Goal: Information Seeking & Learning: Learn about a topic

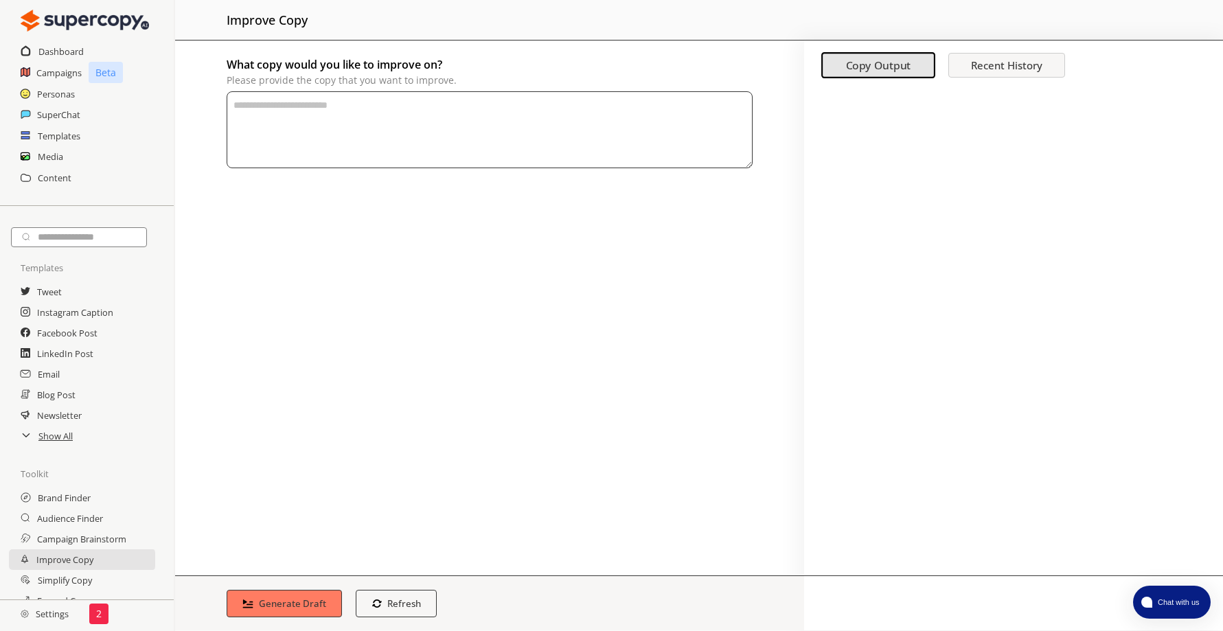
click at [1168, 106] on div at bounding box center [1013, 332] width 419 height 487
click at [71, 115] on h2 "SuperChat" at bounding box center [59, 114] width 44 height 21
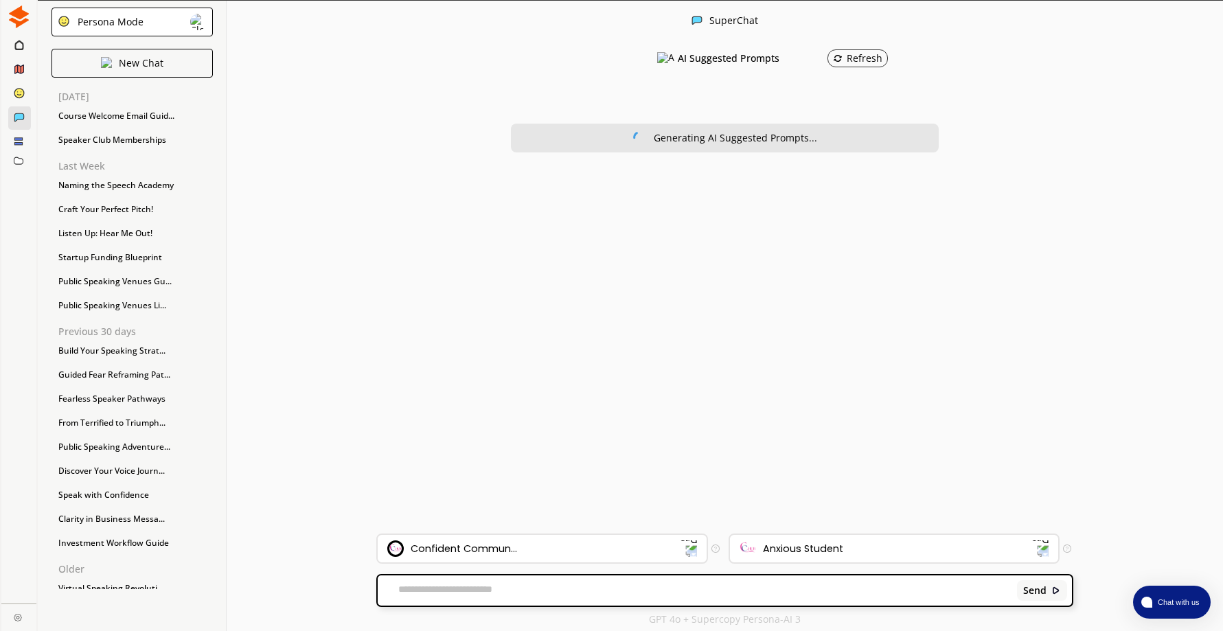
click at [527, 588] on textarea at bounding box center [695, 591] width 635 height 14
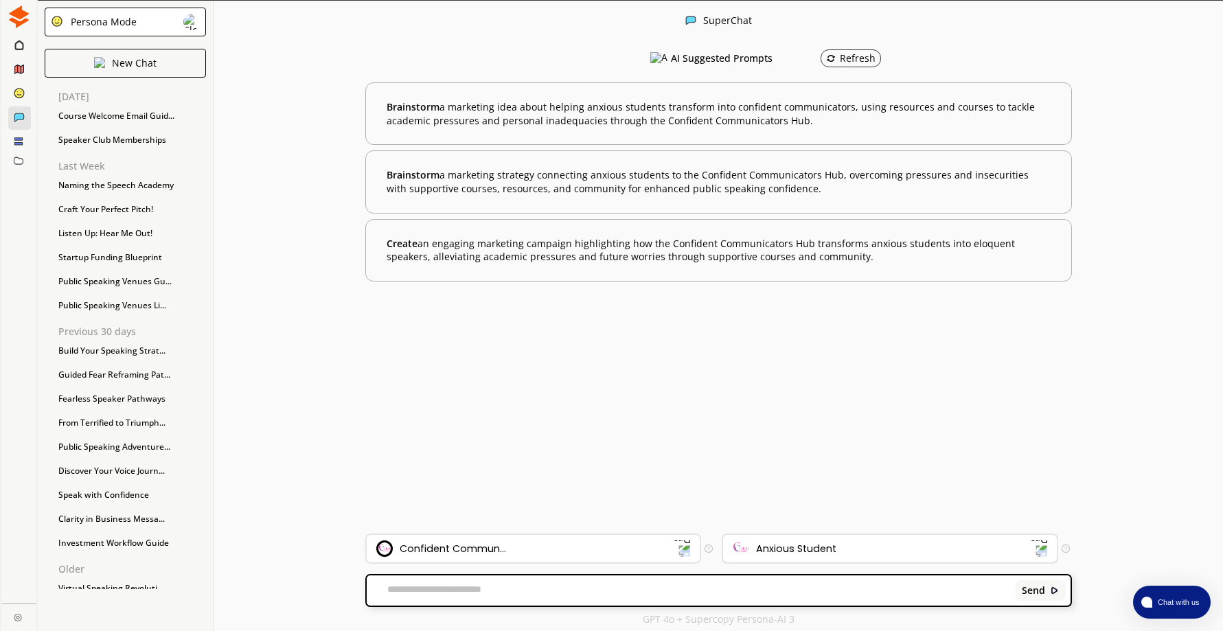
click at [941, 553] on div "Anxious Student" at bounding box center [881, 548] width 298 height 16
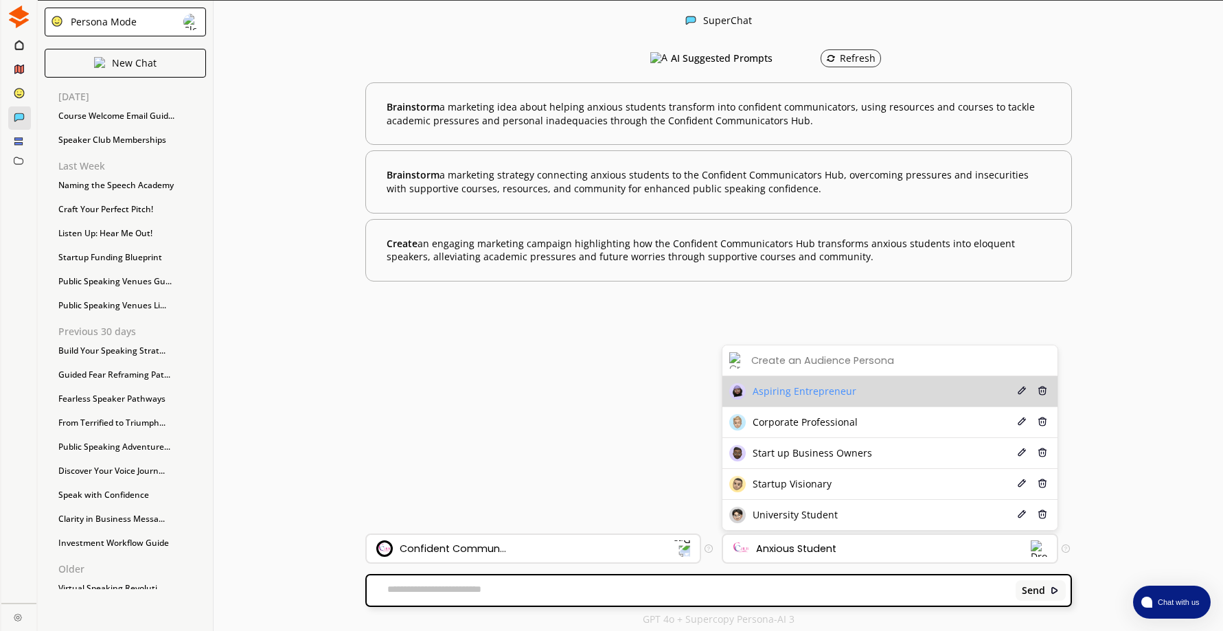
click at [846, 391] on span "Aspiring Entrepreneur" at bounding box center [804, 391] width 104 height 11
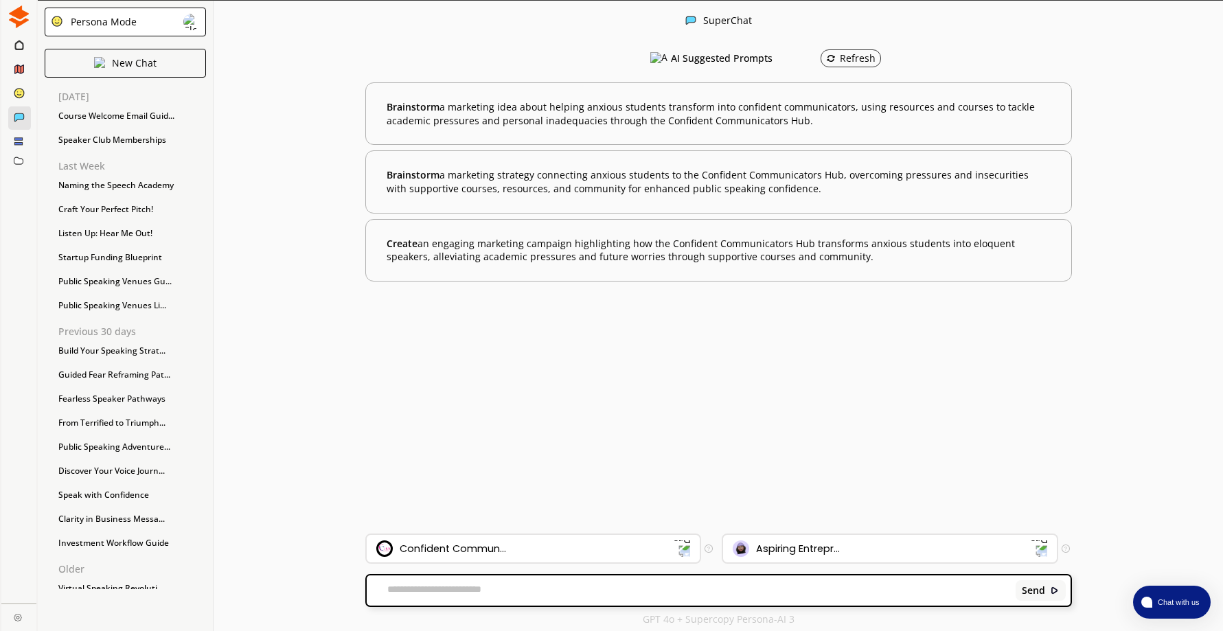
click at [454, 590] on textarea at bounding box center [689, 591] width 644 height 14
click at [1041, 545] on img at bounding box center [1038, 549] width 18 height 18
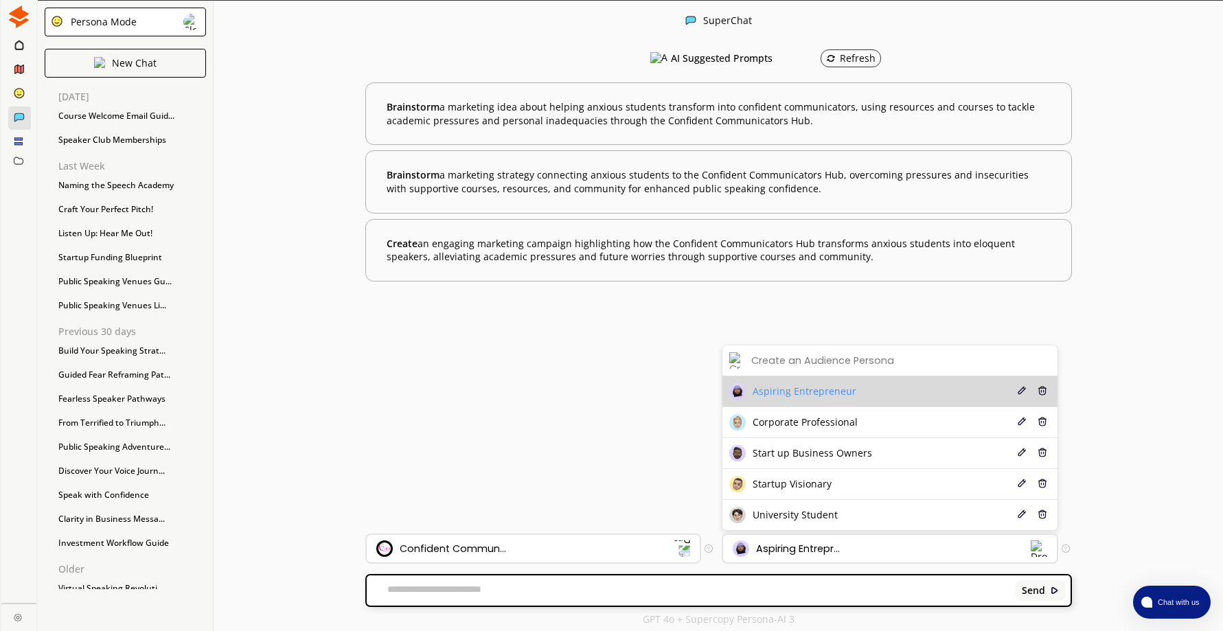
click at [828, 395] on span "Aspiring Entrepreneur" at bounding box center [804, 391] width 104 height 11
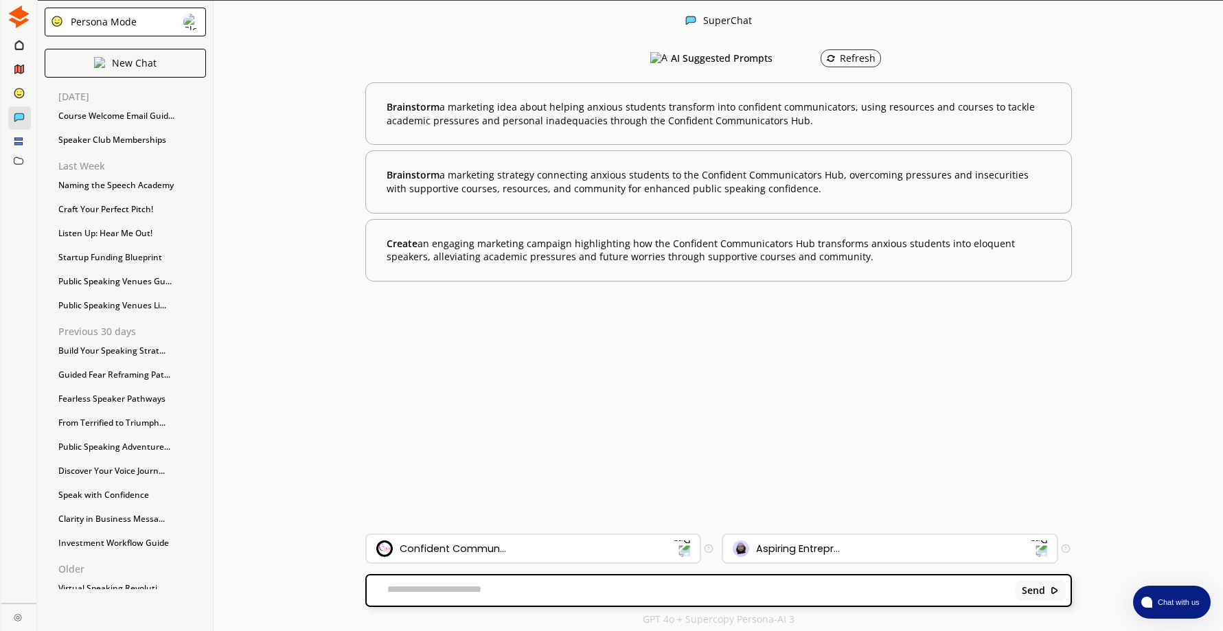
click at [463, 585] on textarea at bounding box center [689, 591] width 644 height 14
type textarea "**********"
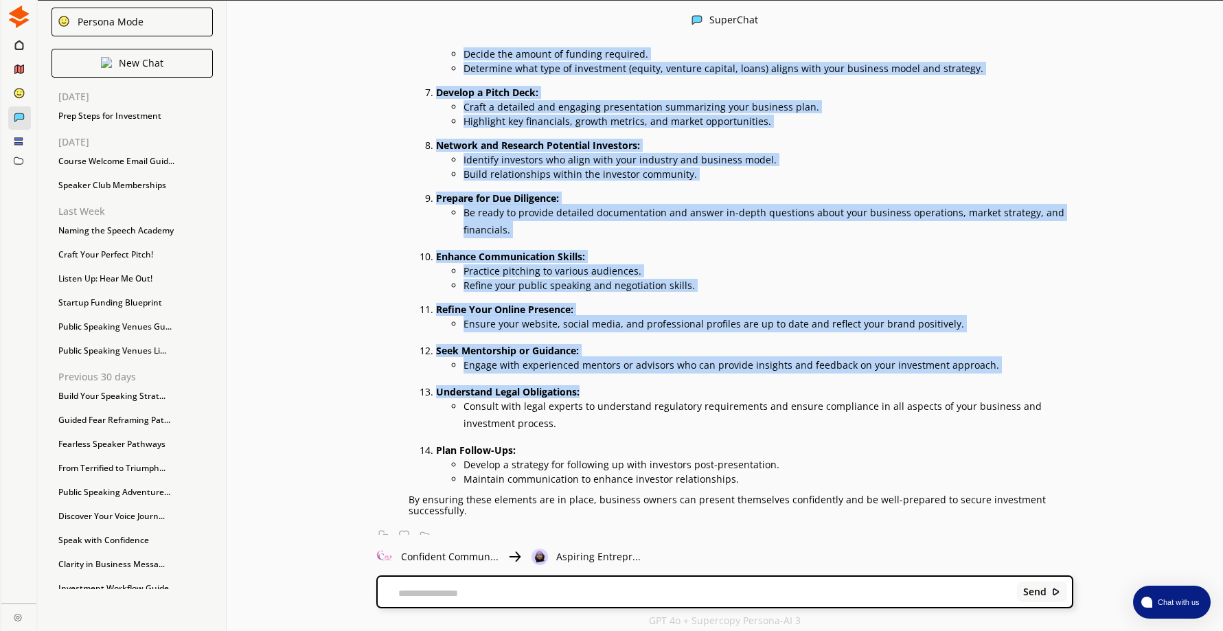
scroll to position [441, 0]
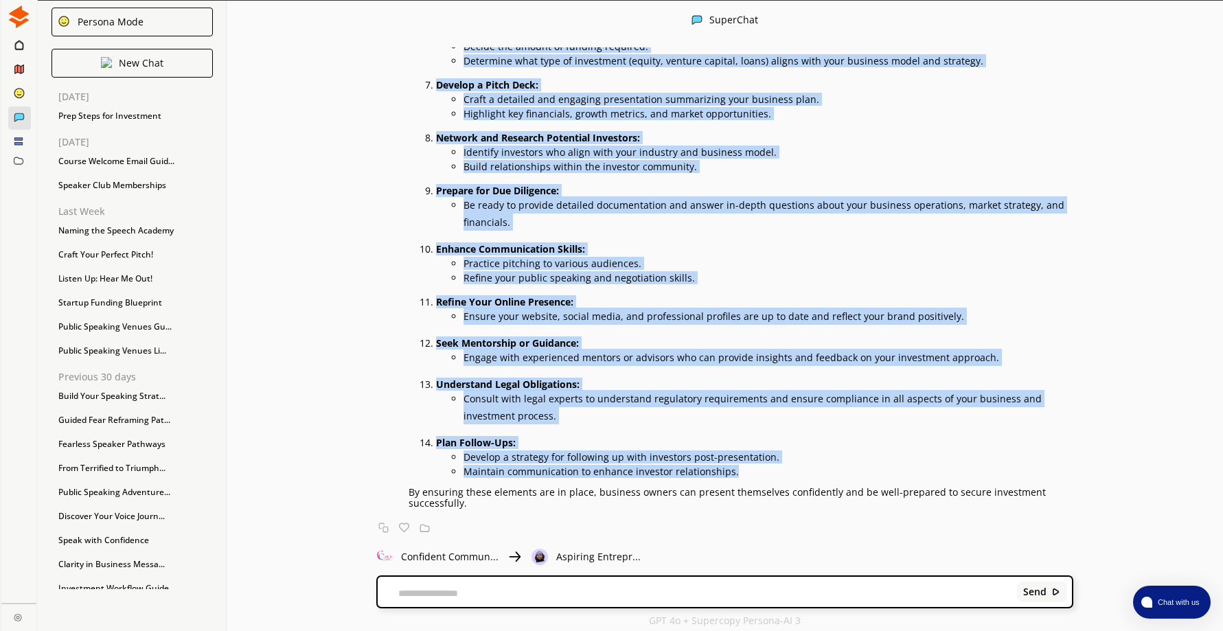
drag, startPoint x: 456, startPoint y: 137, endPoint x: 792, endPoint y: 470, distance: 472.8
click at [792, 470] on div "Certainly! When business owners are seeking investment, it's crucial to be well…" at bounding box center [740, 99] width 665 height 818
copy div "When business owners are seeking investment, it's crucial to be well-prepared t…"
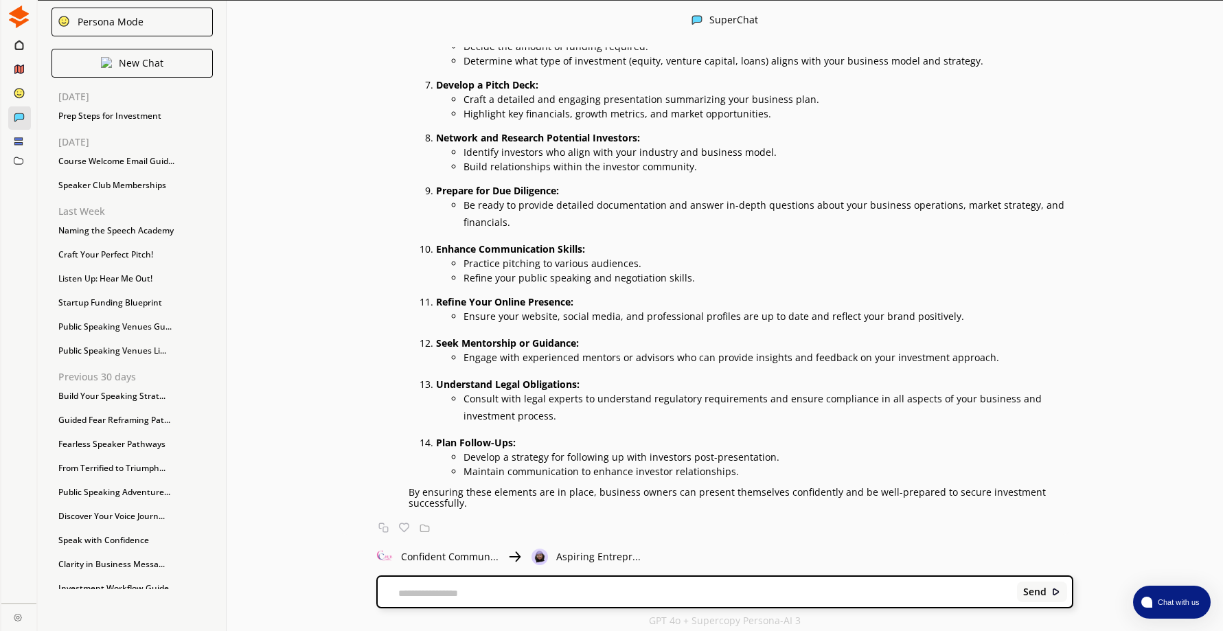
click at [436, 593] on textarea at bounding box center [695, 593] width 635 height 11
type textarea "**********"
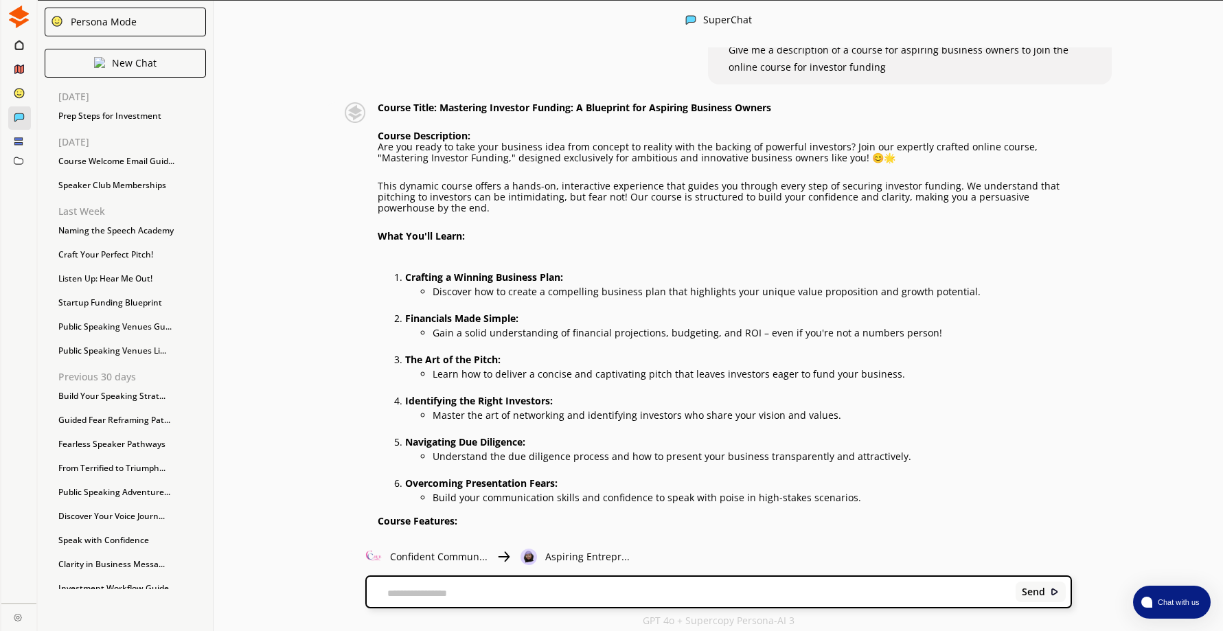
scroll to position [951, 0]
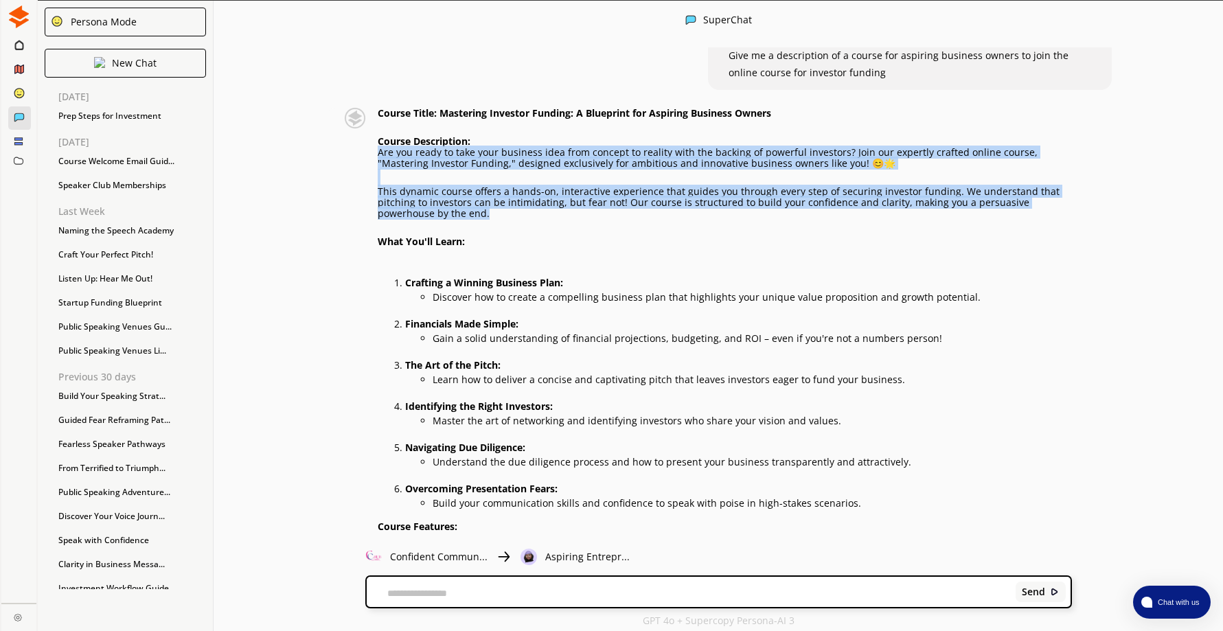
drag, startPoint x: 384, startPoint y: 152, endPoint x: 522, endPoint y: 213, distance: 150.9
click at [522, 213] on div "Course Title: Mastering Investor Funding: A Blueprint for Aspiring Business Own…" at bounding box center [724, 392] width 693 height 568
drag, startPoint x: 522, startPoint y: 213, endPoint x: 474, endPoint y: 196, distance: 51.0
copy div "Are you ready to take your business idea from concept to reality with the backi…"
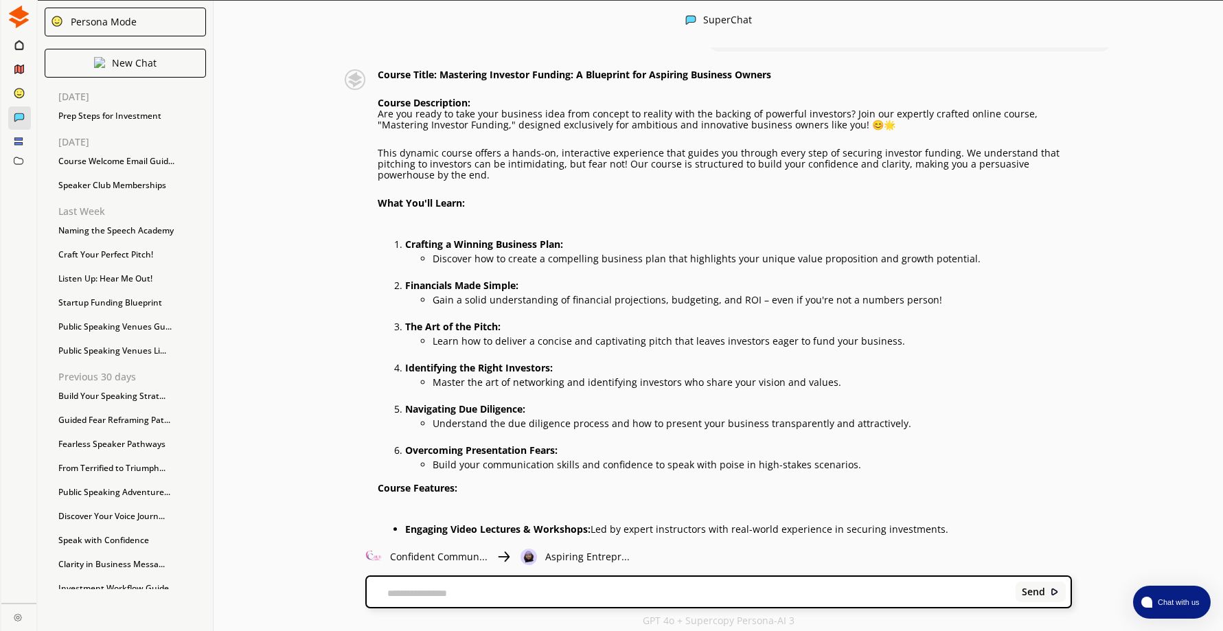
scroll to position [1020, 0]
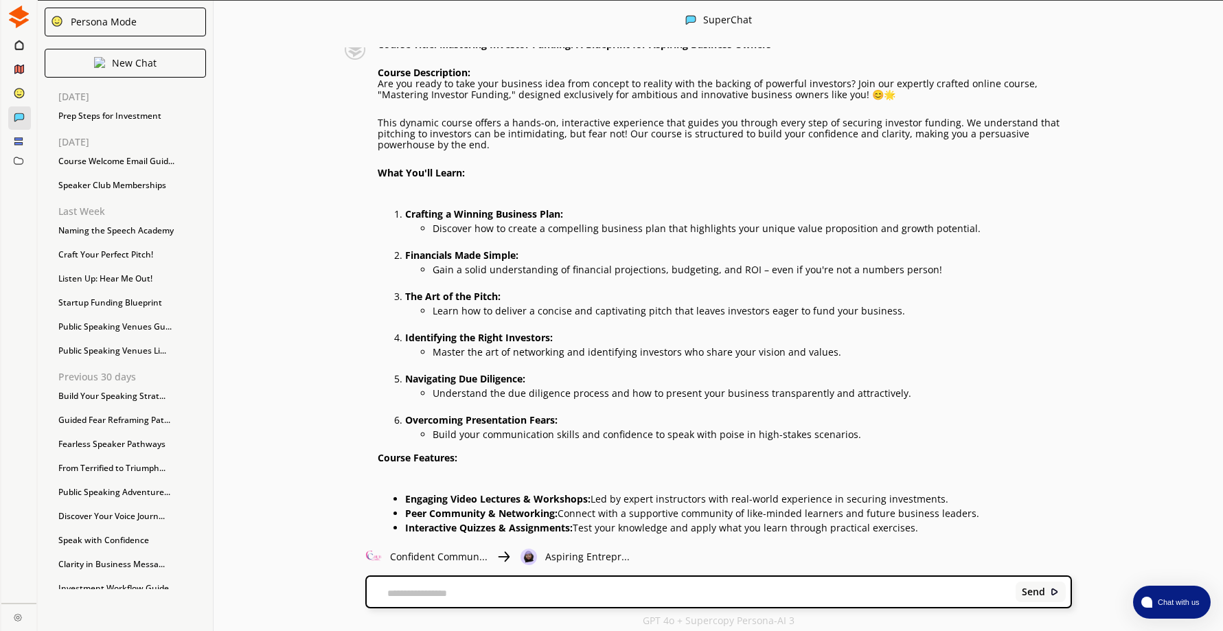
click at [384, 120] on p "This dynamic course offers a hands-on, interactive experience that guides you t…" at bounding box center [724, 133] width 693 height 33
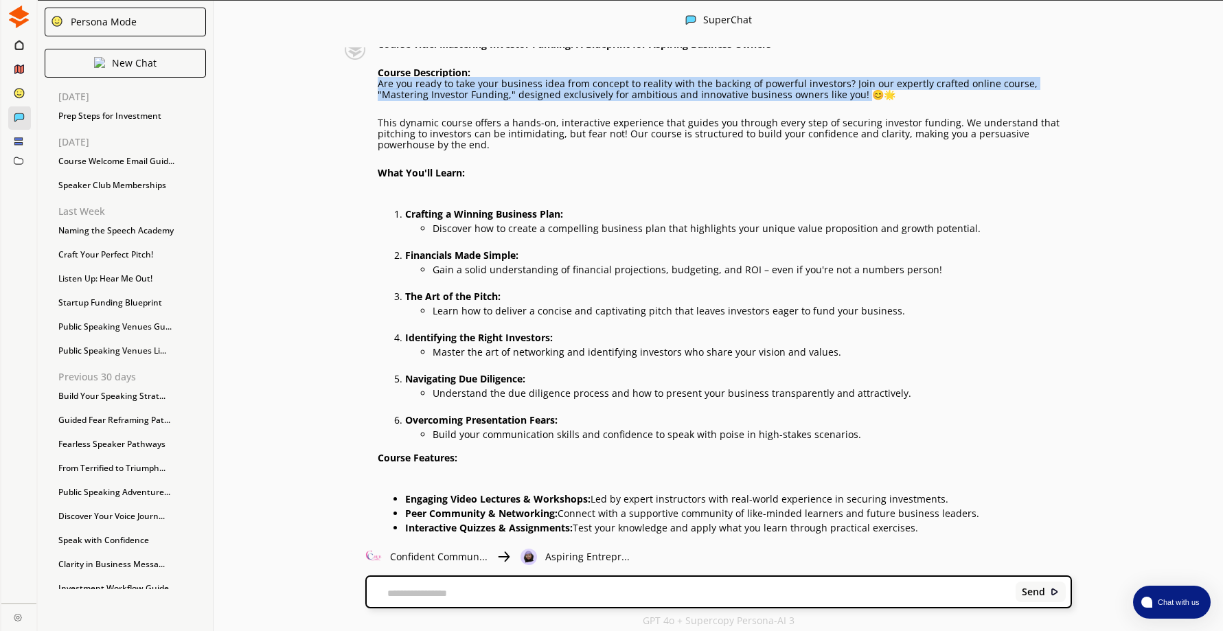
drag, startPoint x: 384, startPoint y: 81, endPoint x: 859, endPoint y: 91, distance: 475.2
click at [859, 91] on p "Are you ready to take your business idea from concept to reality with the backi…" at bounding box center [724, 89] width 693 height 22
drag, startPoint x: 859, startPoint y: 91, endPoint x: 832, endPoint y: 91, distance: 26.8
copy p "Are you ready to take your business idea from concept to reality with the backi…"
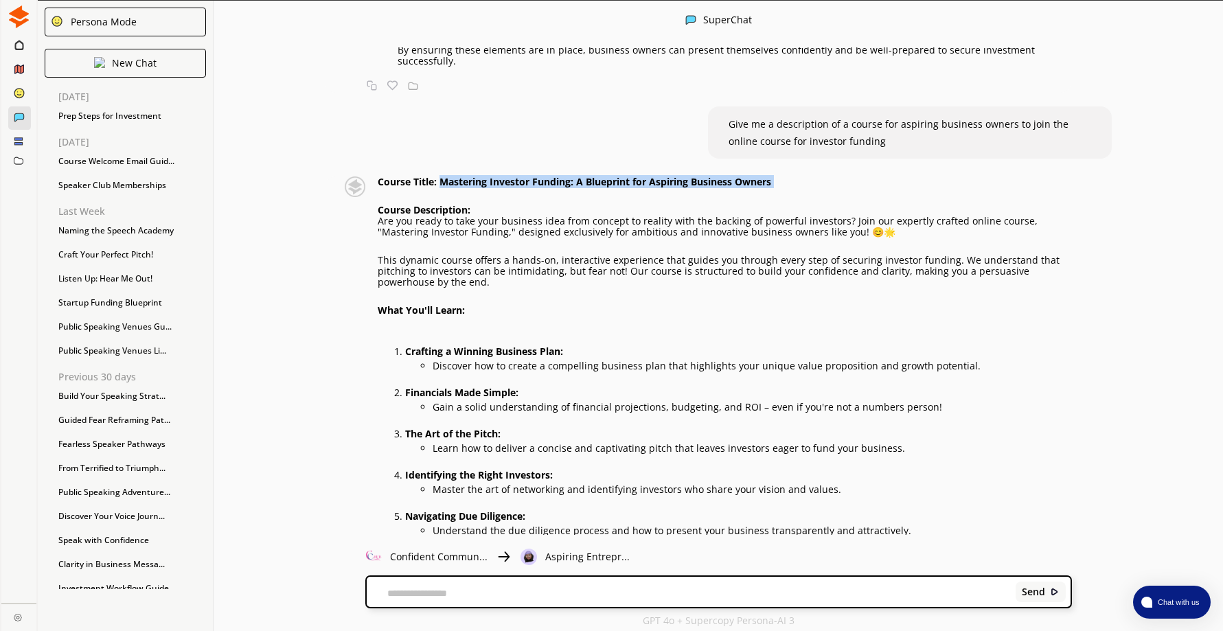
drag, startPoint x: 448, startPoint y: 183, endPoint x: 782, endPoint y: 194, distance: 333.8
click at [782, 194] on div "Course Title: Mastering Investor Funding: A Blueprint for Aspiring Business Own…" at bounding box center [724, 460] width 693 height 568
drag, startPoint x: 782, startPoint y: 194, endPoint x: 737, endPoint y: 182, distance: 46.8
copy strong "Mastering Investor Funding: A Blueprint for Aspiring Business Owners"
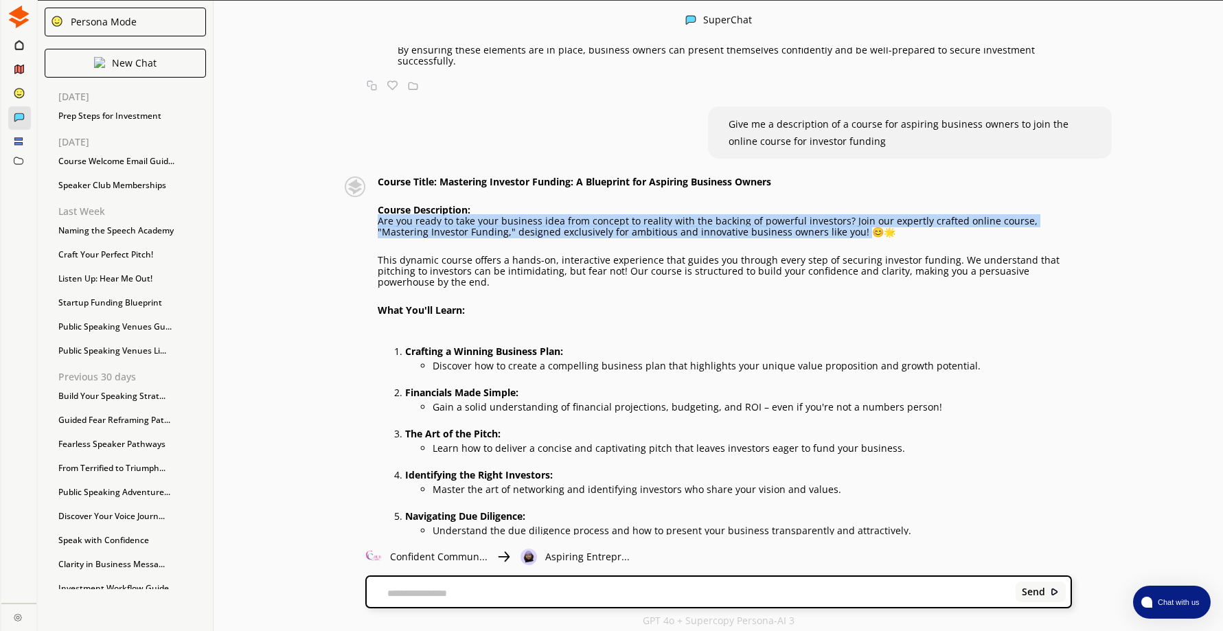
drag, startPoint x: 384, startPoint y: 220, endPoint x: 858, endPoint y: 231, distance: 474.5
click at [858, 231] on p "Are you ready to take your business idea from concept to reality with the backi…" at bounding box center [724, 227] width 693 height 22
drag, startPoint x: 858, startPoint y: 231, endPoint x: 800, endPoint y: 227, distance: 57.9
copy p "Are you ready to take your business idea from concept to reality with the backi…"
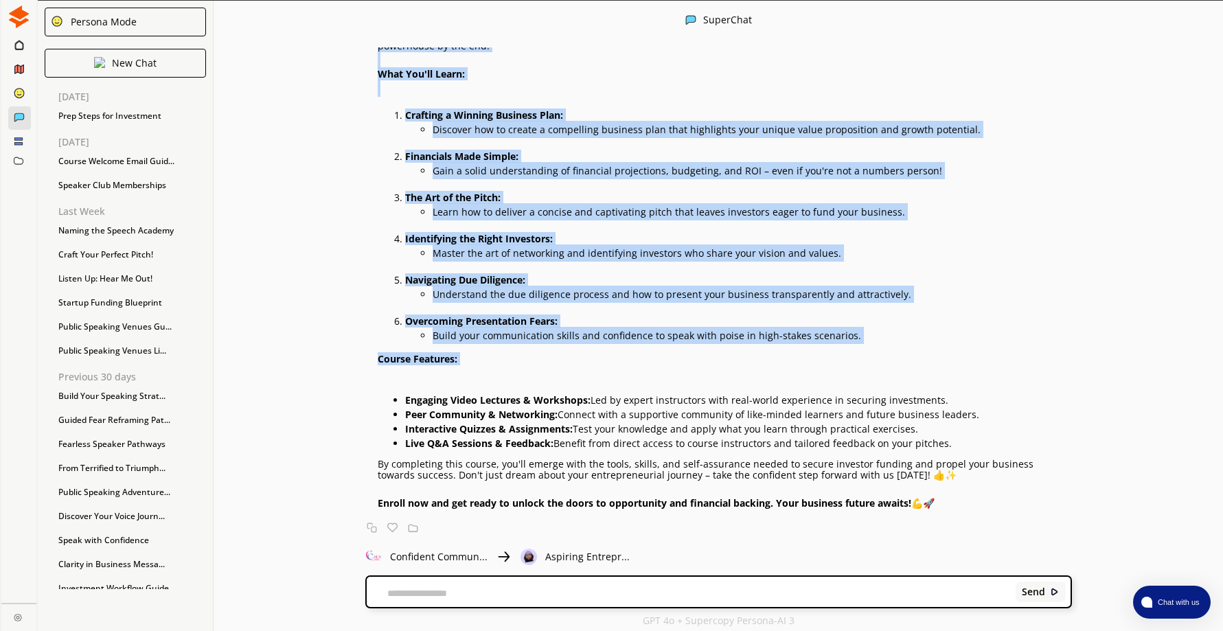
scroll to position [2, 0]
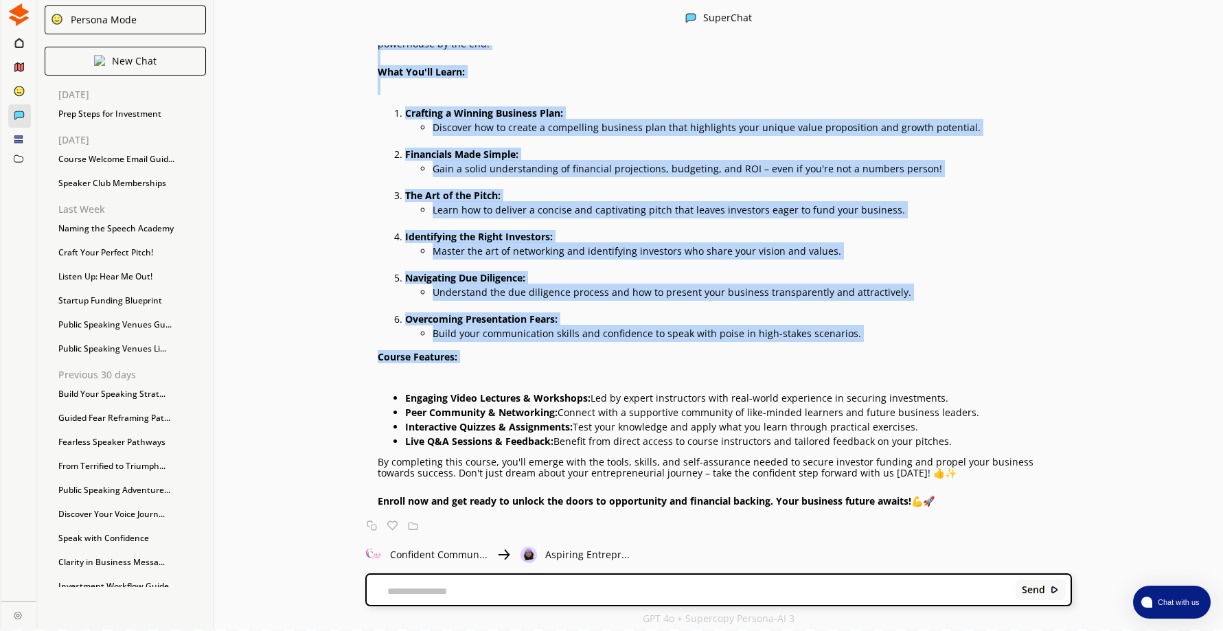
drag, startPoint x: 385, startPoint y: 260, endPoint x: 955, endPoint y: 494, distance: 615.7
click at [955, 494] on div "Course Title: Mastering Investor Funding: A Blueprint for Aspiring Business Own…" at bounding box center [724, 222] width 693 height 568
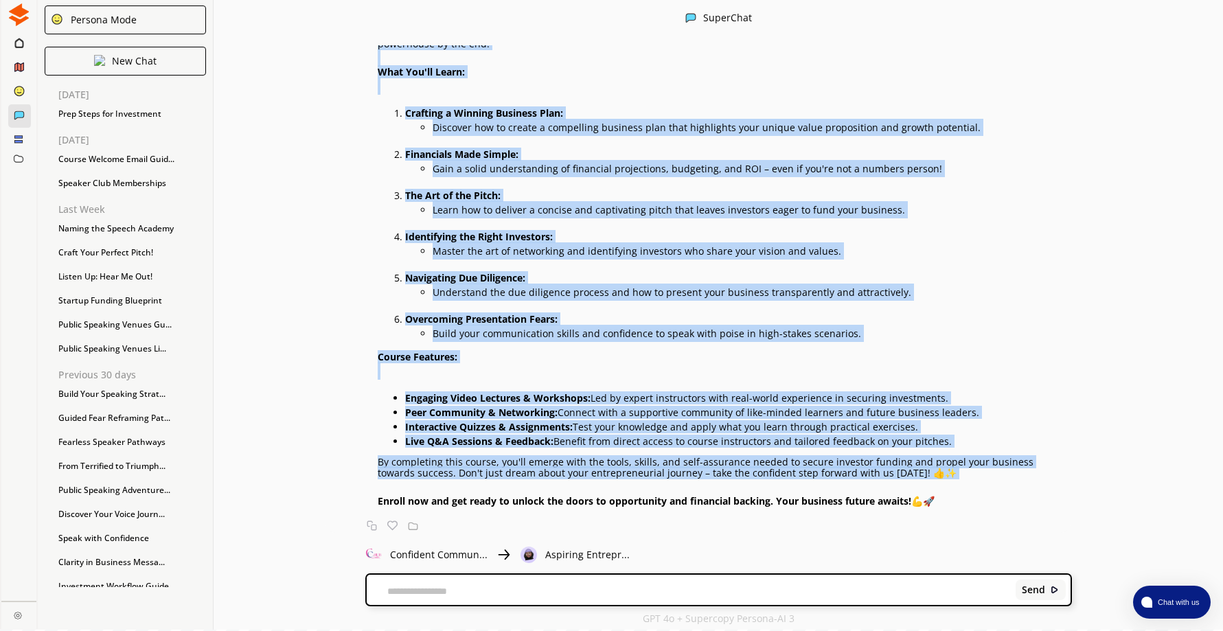
copy div "This dynamic course offers a hands-on, interactive experience that guides you t…"
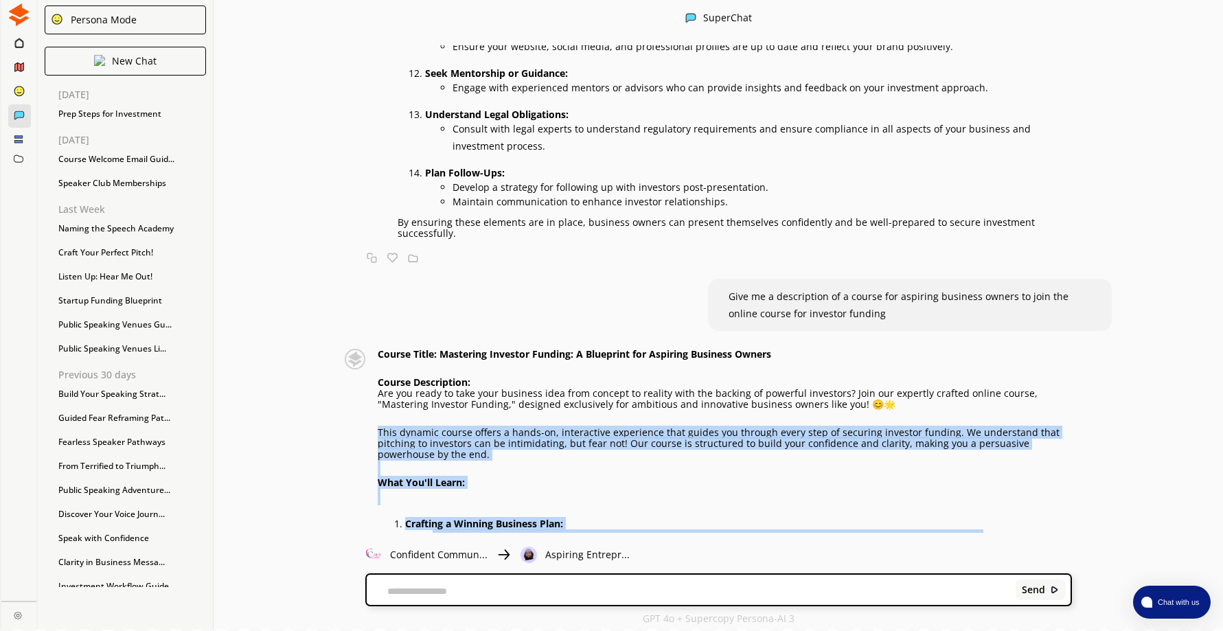
scroll to position [707, 0]
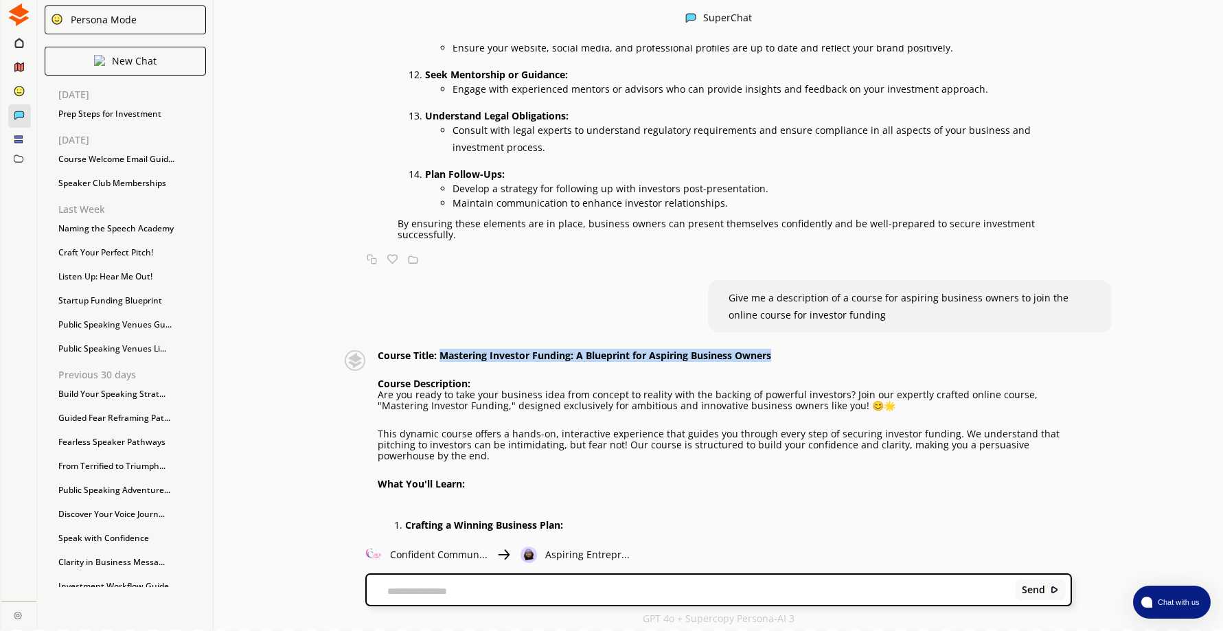
drag, startPoint x: 445, startPoint y: 354, endPoint x: 781, endPoint y: 359, distance: 335.7
click at [781, 359] on p "Course Title: Mastering Investor Funding: A Blueprint for Aspiring Business Own…" at bounding box center [724, 355] width 693 height 11
drag, startPoint x: 781, startPoint y: 359, endPoint x: 739, endPoint y: 352, distance: 41.8
copy strong "Mastering Investor Funding: A Blueprint for Aspiring Business Owners"
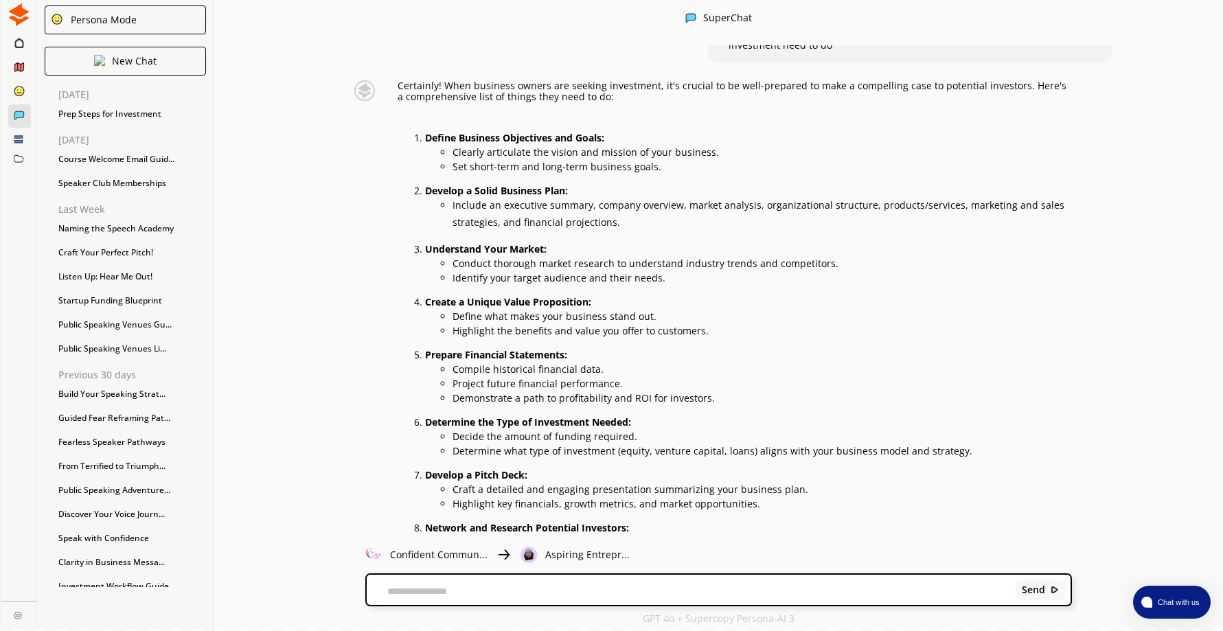
scroll to position [21, 0]
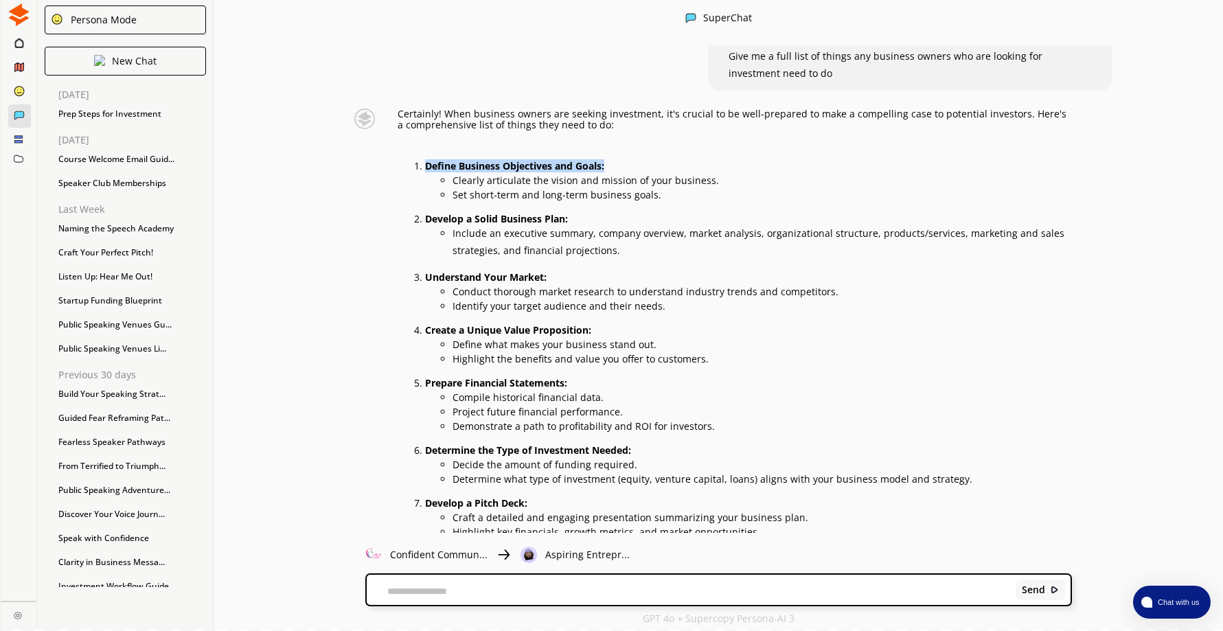
drag, startPoint x: 431, startPoint y: 165, endPoint x: 623, endPoint y: 165, distance: 191.5
click at [623, 165] on p "Define Business Objectives and Goals:" at bounding box center [748, 166] width 647 height 11
drag, startPoint x: 623, startPoint y: 165, endPoint x: 561, endPoint y: 162, distance: 61.9
copy strong "Define Business Objectives and Goals:"
drag, startPoint x: 430, startPoint y: 218, endPoint x: 586, endPoint y: 216, distance: 155.8
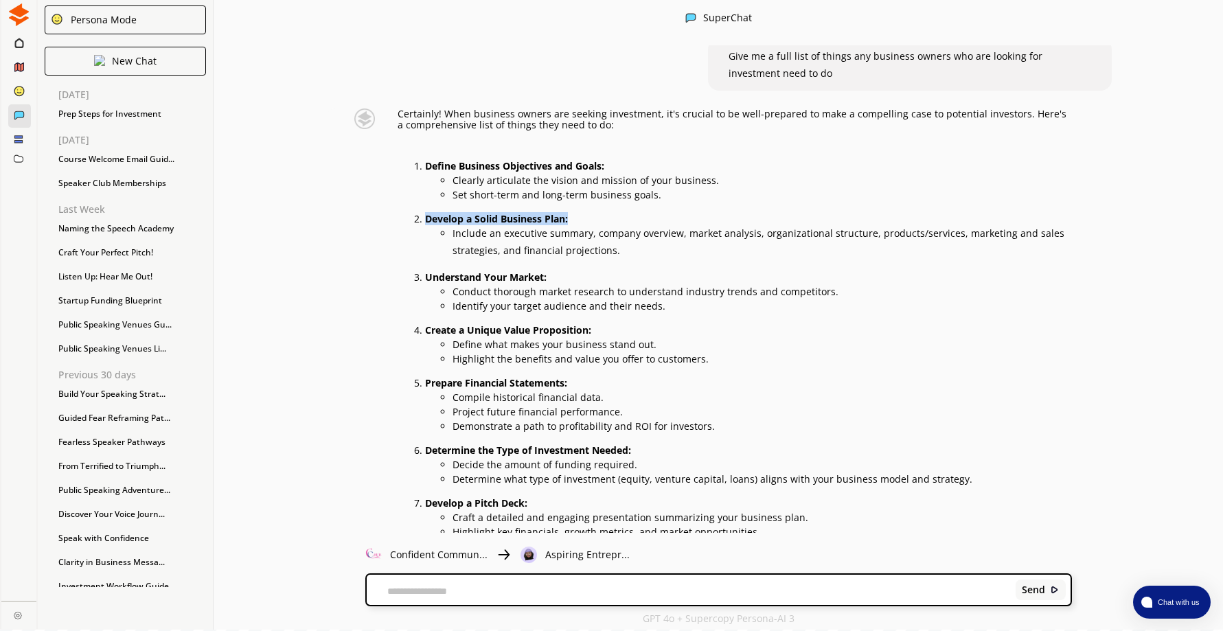
click at [586, 216] on p "Develop a Solid Business Plan:" at bounding box center [748, 218] width 647 height 11
drag, startPoint x: 586, startPoint y: 216, endPoint x: 528, endPoint y: 216, distance: 58.4
copy strong "Develop a Solid Business Plan:"
drag, startPoint x: 430, startPoint y: 278, endPoint x: 562, endPoint y: 277, distance: 131.8
click at [562, 277] on p "Understand Your Market:" at bounding box center [748, 277] width 647 height 11
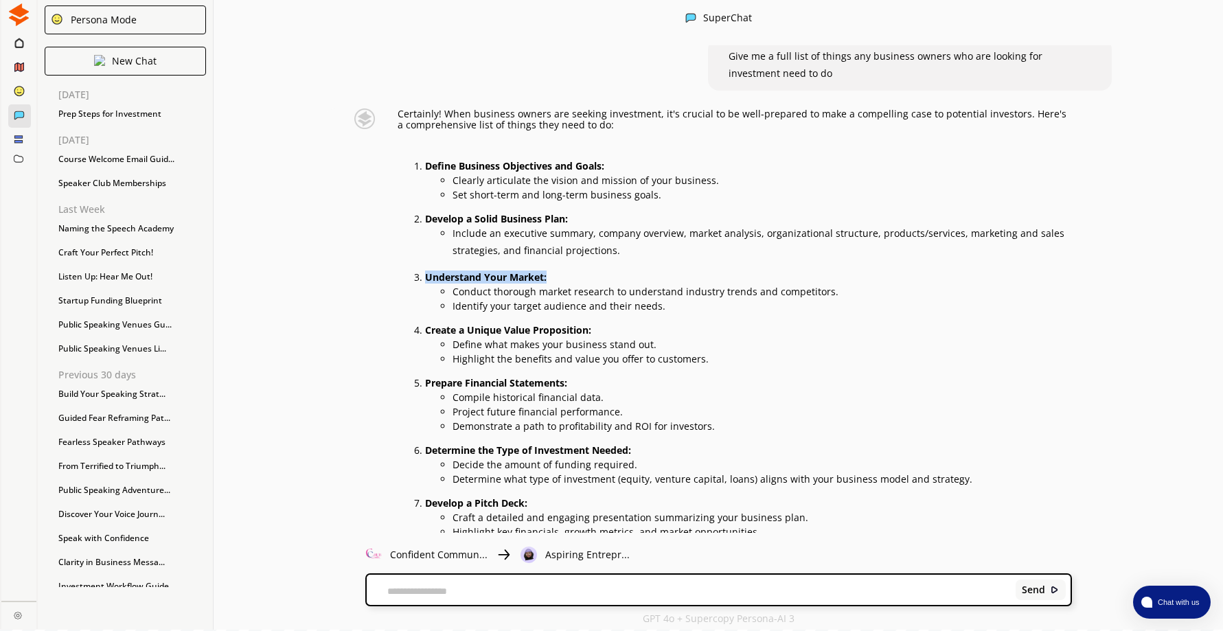
drag, startPoint x: 562, startPoint y: 277, endPoint x: 529, endPoint y: 277, distance: 33.6
copy strong "Understand Your Market:"
drag, startPoint x: 430, startPoint y: 330, endPoint x: 609, endPoint y: 337, distance: 178.6
click at [609, 337] on li "Create a Unique Value Proposition: Define what makes your business stand out. H…" at bounding box center [748, 342] width 647 height 43
drag, startPoint x: 609, startPoint y: 337, endPoint x: 564, endPoint y: 328, distance: 46.2
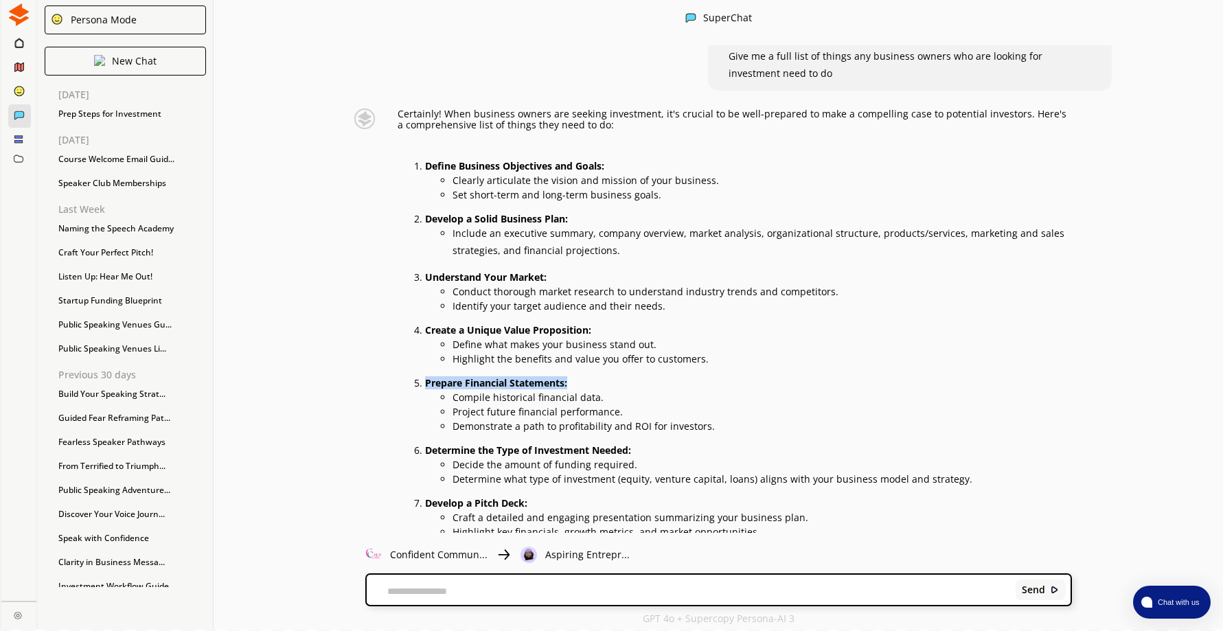
drag, startPoint x: 431, startPoint y: 381, endPoint x: 581, endPoint y: 378, distance: 150.4
click at [581, 378] on p "Prepare Financial Statements:" at bounding box center [748, 383] width 647 height 11
drag, startPoint x: 581, startPoint y: 378, endPoint x: 565, endPoint y: 386, distance: 18.1
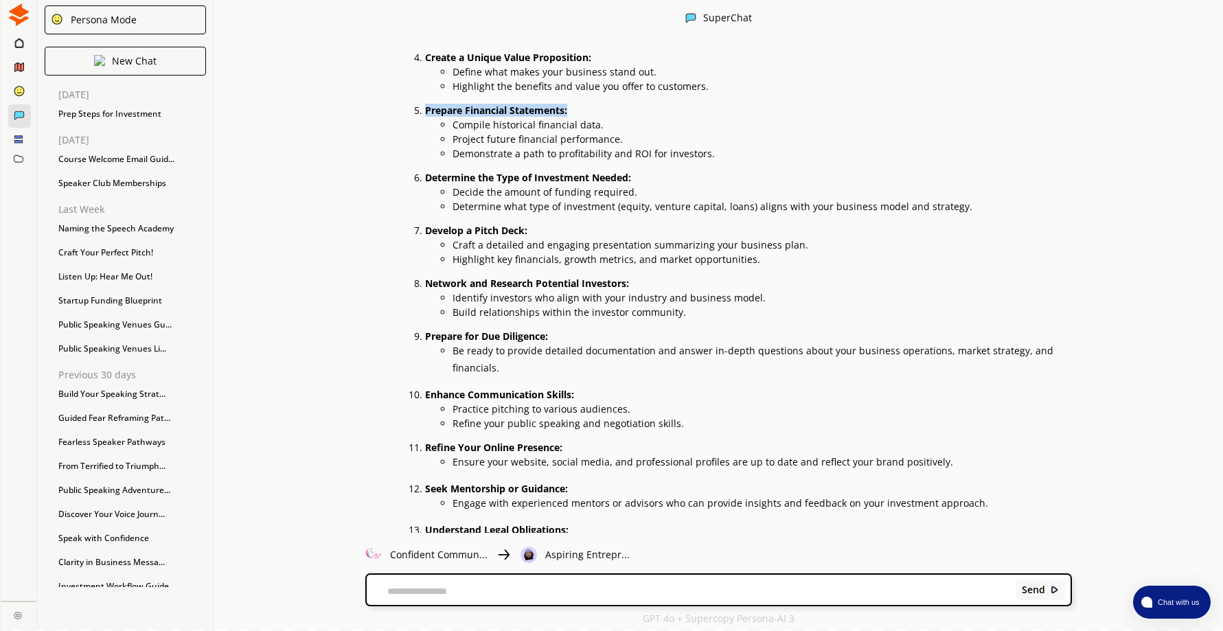
scroll to position [295, 0]
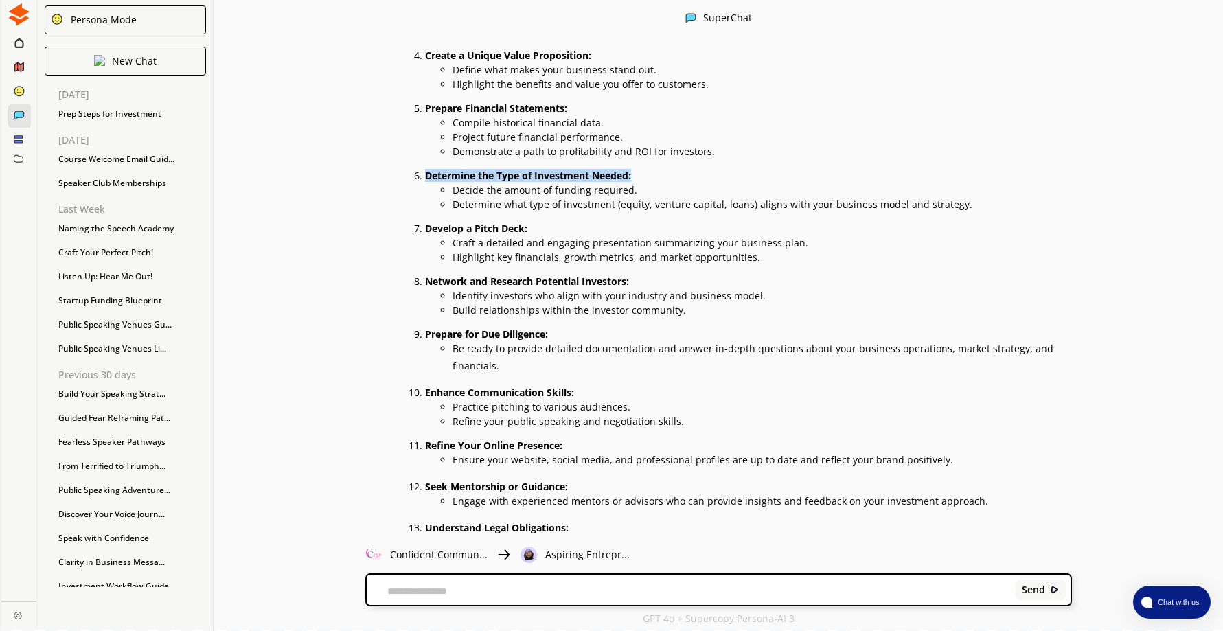
drag, startPoint x: 430, startPoint y: 173, endPoint x: 644, endPoint y: 173, distance: 213.5
click at [644, 173] on p "Determine the Type of Investment Needed:" at bounding box center [748, 175] width 647 height 11
drag, startPoint x: 644, startPoint y: 173, endPoint x: 612, endPoint y: 176, distance: 31.7
drag, startPoint x: 432, startPoint y: 225, endPoint x: 538, endPoint y: 226, distance: 106.4
click at [538, 226] on p "Develop a Pitch Deck:" at bounding box center [748, 228] width 647 height 11
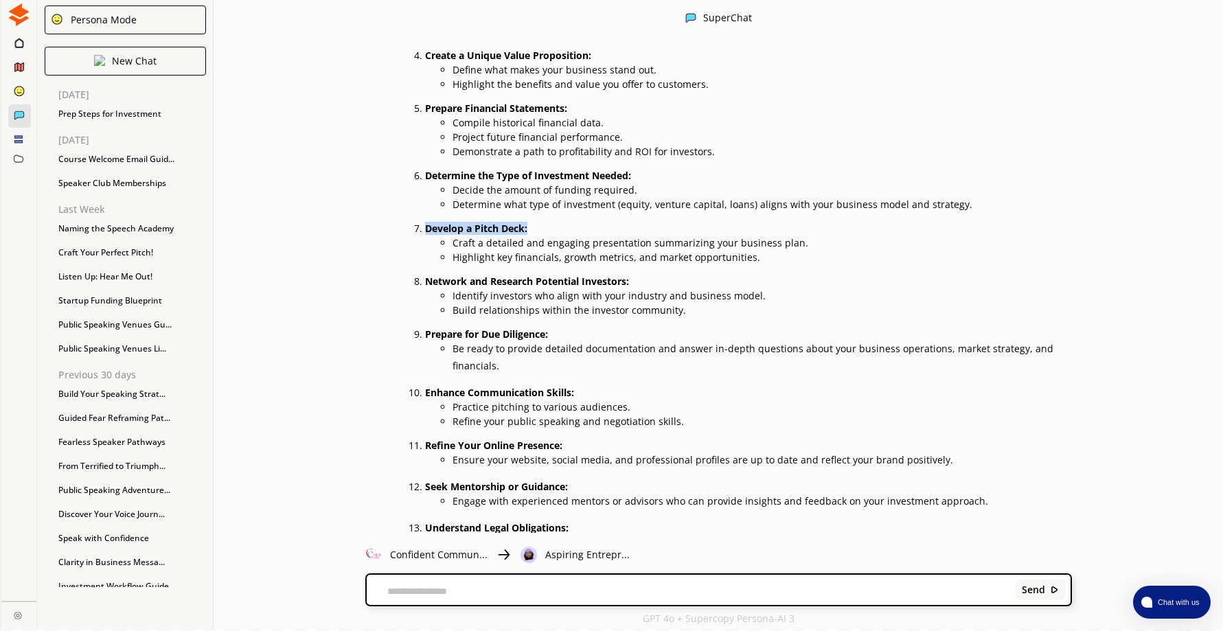
drag, startPoint x: 538, startPoint y: 226, endPoint x: 499, endPoint y: 227, distance: 39.1
drag, startPoint x: 431, startPoint y: 281, endPoint x: 638, endPoint y: 280, distance: 207.3
click at [638, 280] on p "Network and Research Potential Investors:" at bounding box center [748, 281] width 647 height 11
drag, startPoint x: 638, startPoint y: 280, endPoint x: 612, endPoint y: 281, distance: 26.8
drag, startPoint x: 432, startPoint y: 335, endPoint x: 565, endPoint y: 332, distance: 133.2
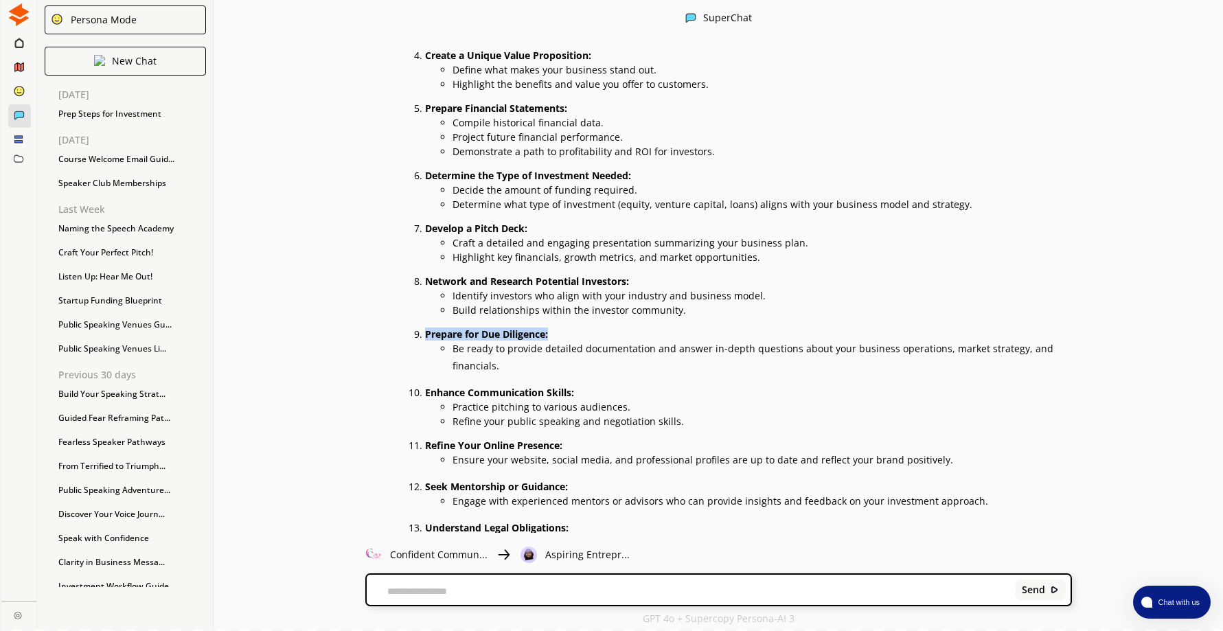
click at [565, 332] on p "Prepare for Due Diligence:" at bounding box center [748, 334] width 647 height 11
drag, startPoint x: 565, startPoint y: 332, endPoint x: 549, endPoint y: 333, distance: 15.8
drag, startPoint x: 592, startPoint y: 392, endPoint x: 428, endPoint y: 396, distance: 164.1
click at [428, 396] on li "Enhance Communication Skills: Practice pitching to various audiences. Refine yo…" at bounding box center [748, 405] width 647 height 43
drag, startPoint x: 428, startPoint y: 396, endPoint x: 508, endPoint y: 393, distance: 80.4
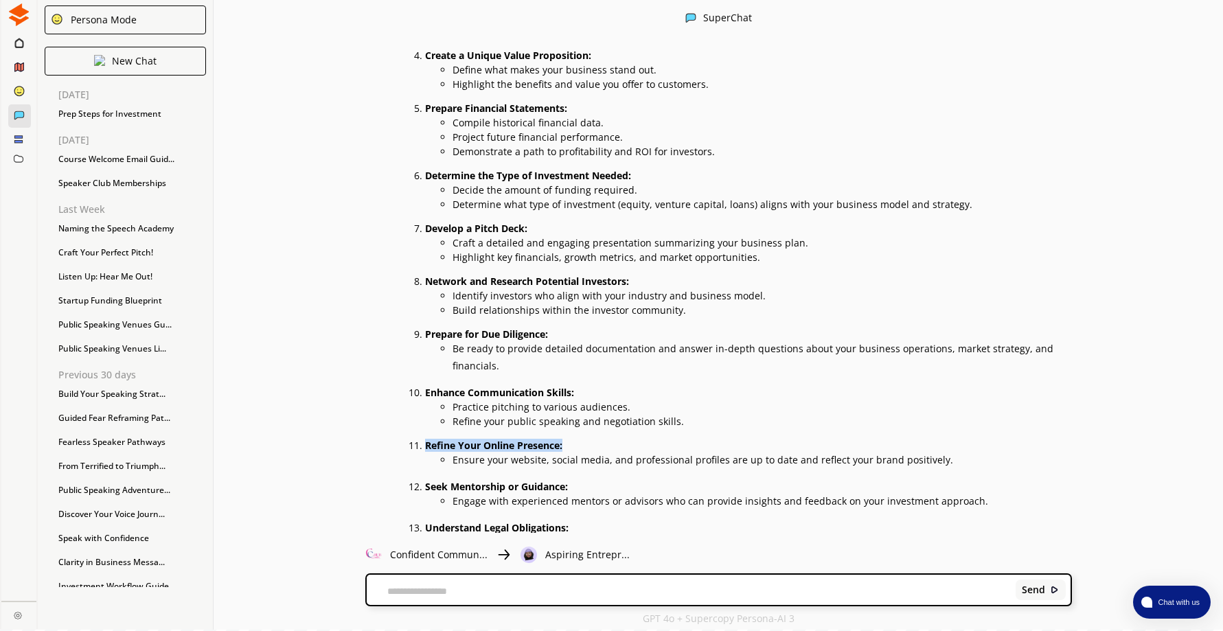
drag, startPoint x: 580, startPoint y: 448, endPoint x: 428, endPoint y: 448, distance: 151.7
click at [428, 448] on li "Refine Your Online Presence: Ensure your website, social media, and professiona…" at bounding box center [748, 453] width 647 height 32
drag, startPoint x: 428, startPoint y: 448, endPoint x: 481, endPoint y: 443, distance: 52.3
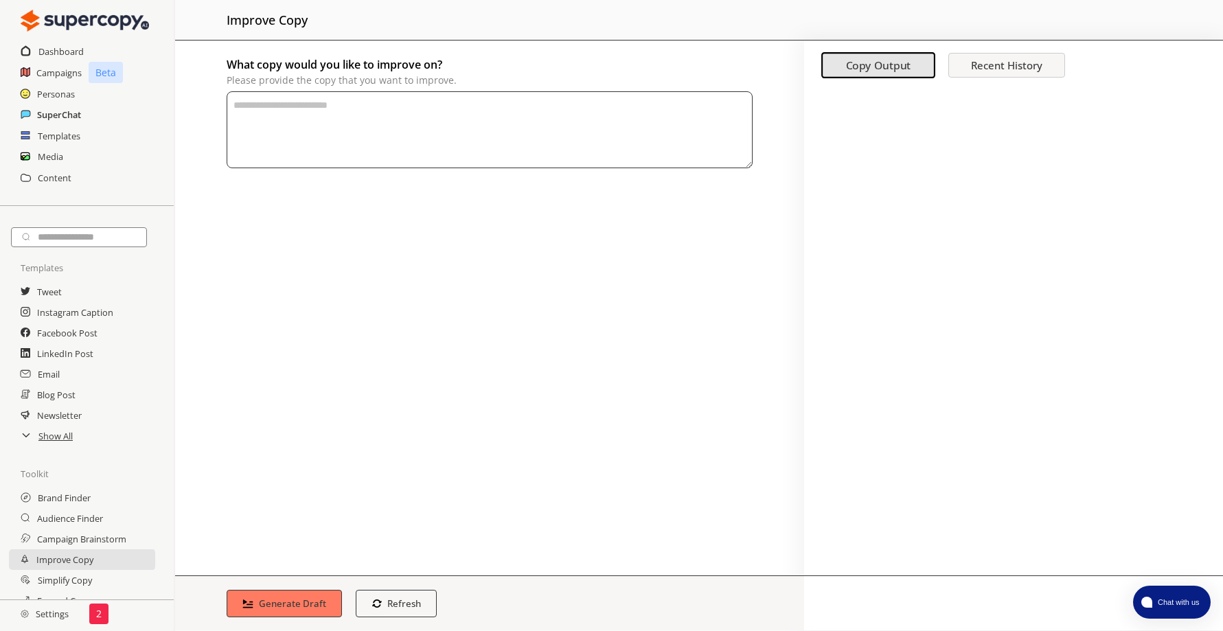
click at [73, 117] on h2 "SuperChat" at bounding box center [59, 114] width 44 height 21
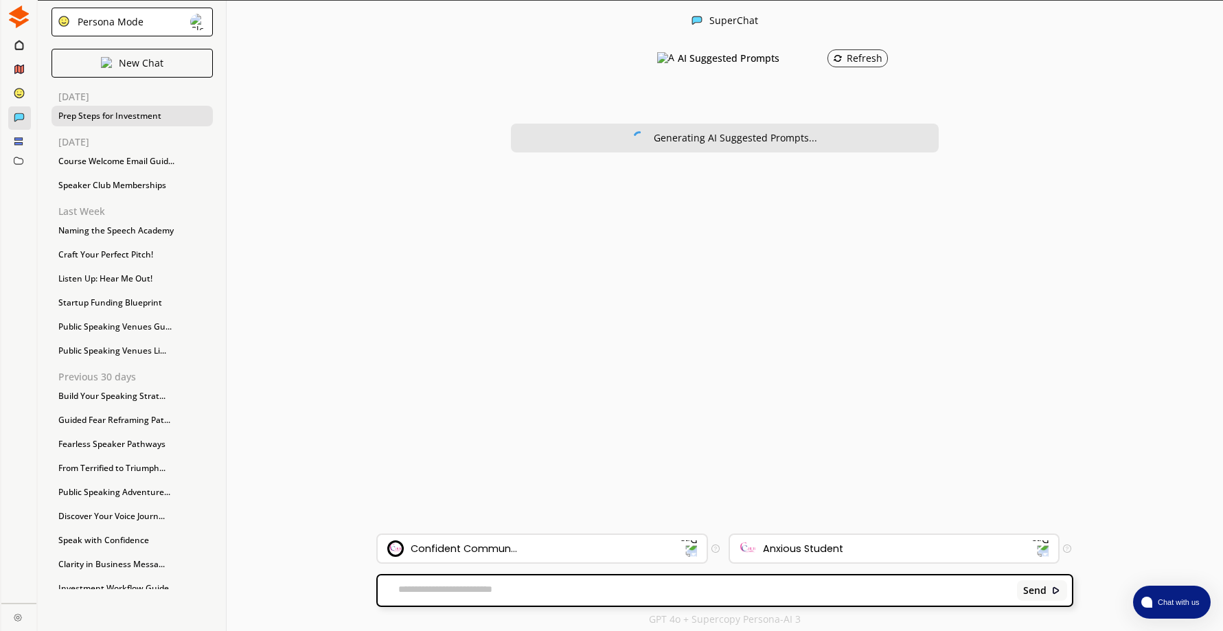
click at [91, 117] on div "Prep Steps for Investment" at bounding box center [131, 116] width 161 height 21
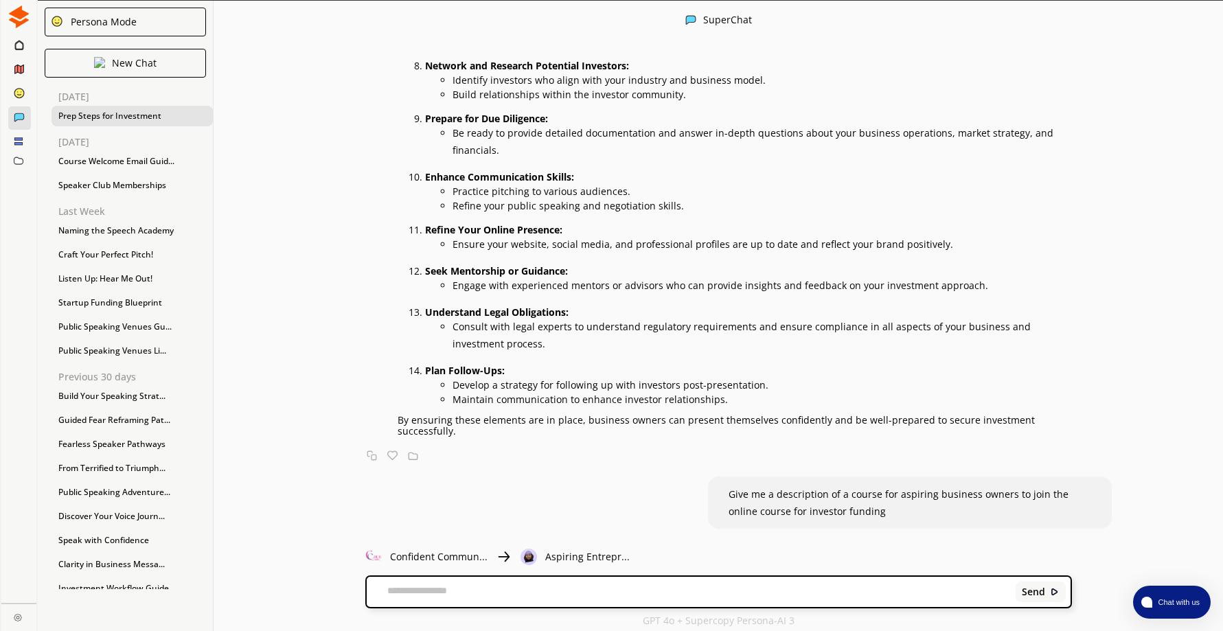
scroll to position [549, 0]
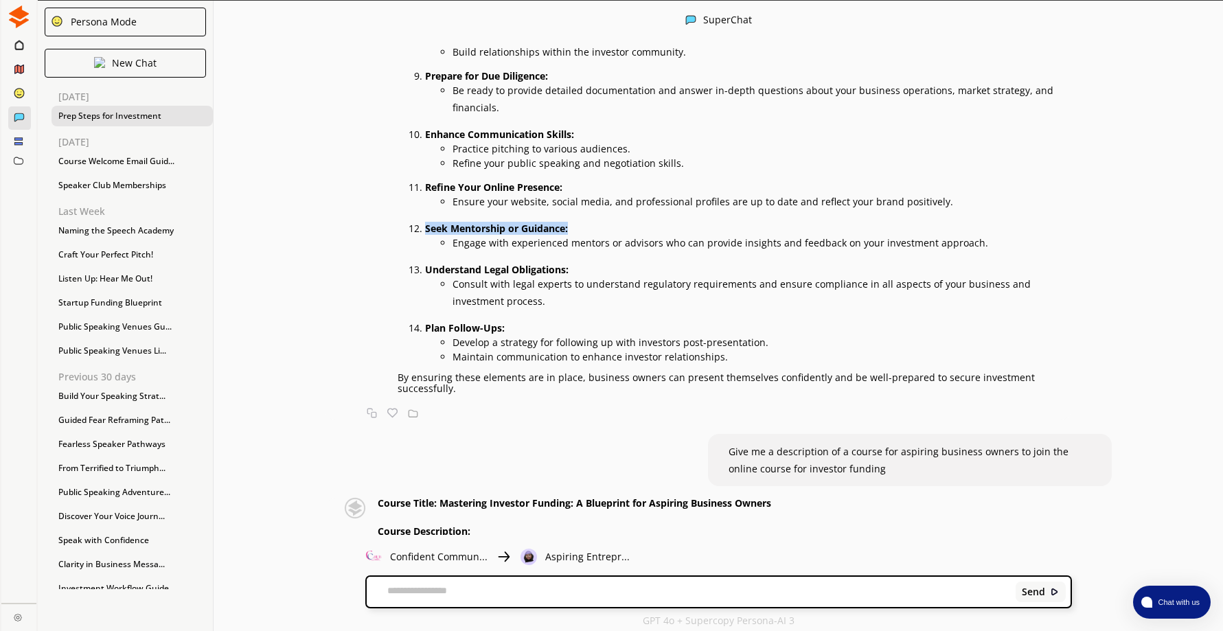
drag, startPoint x: 432, startPoint y: 227, endPoint x: 584, endPoint y: 223, distance: 152.5
click at [584, 223] on p "Seek Mentorship or Guidance:" at bounding box center [748, 228] width 647 height 11
drag, startPoint x: 584, startPoint y: 223, endPoint x: 549, endPoint y: 229, distance: 35.4
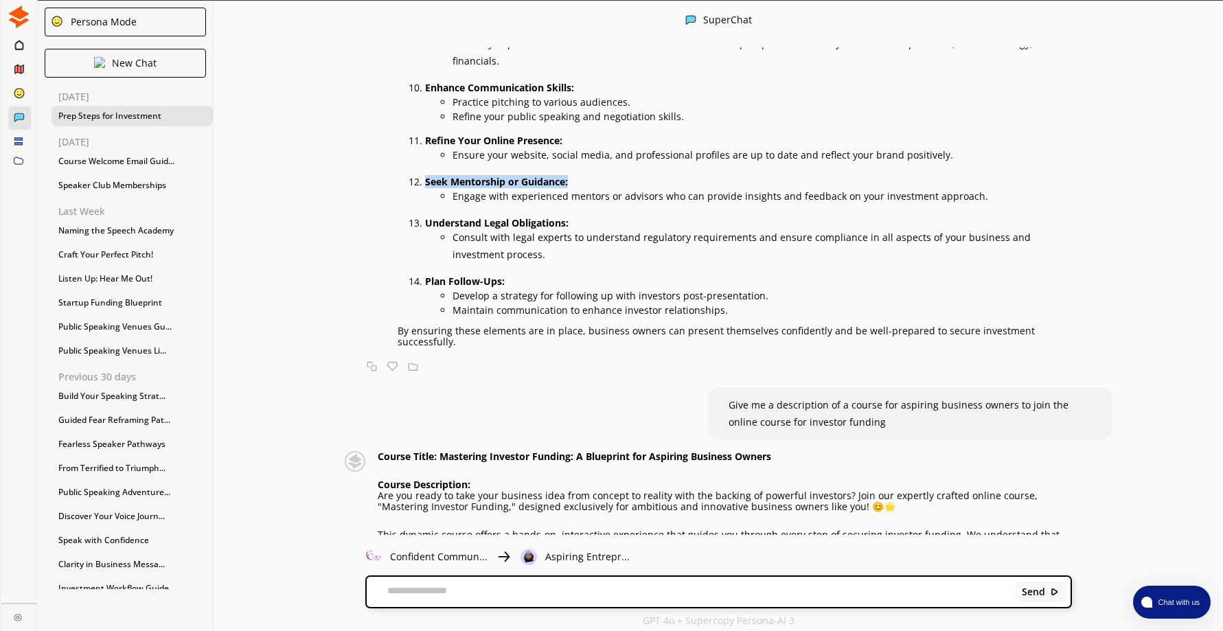
scroll to position [618, 0]
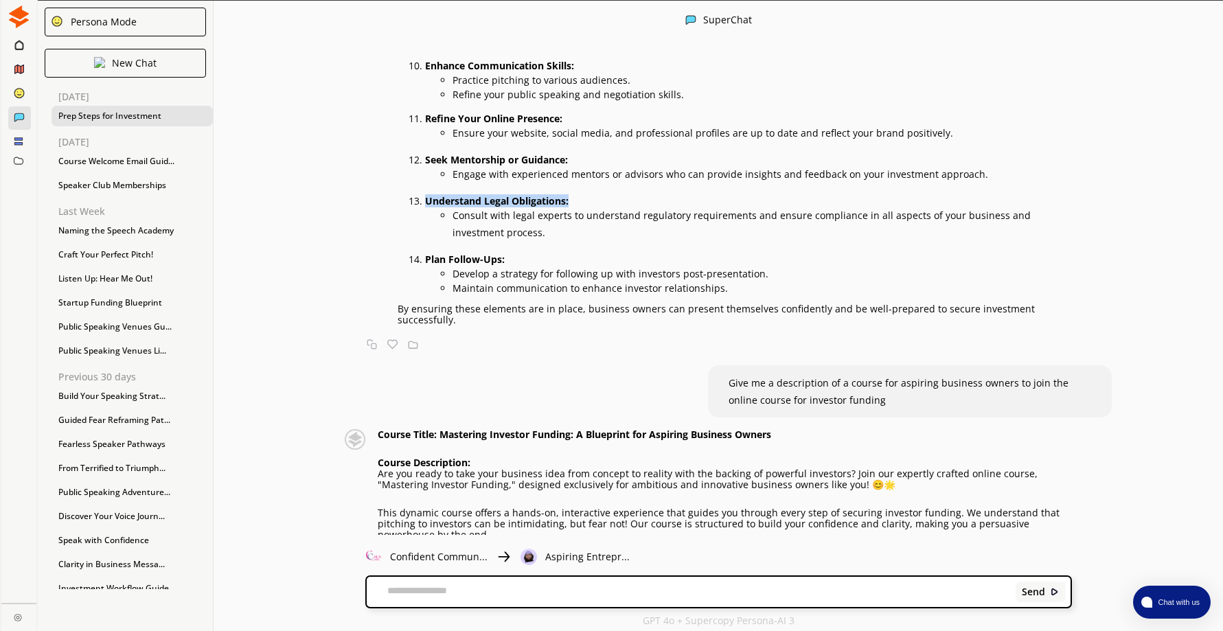
drag, startPoint x: 568, startPoint y: 202, endPoint x: 432, endPoint y: 204, distance: 135.3
click at [432, 204] on p "Understand Legal Obligations:" at bounding box center [748, 201] width 647 height 11
drag, startPoint x: 432, startPoint y: 204, endPoint x: 531, endPoint y: 200, distance: 98.2
drag, startPoint x: 432, startPoint y: 257, endPoint x: 508, endPoint y: 253, distance: 76.3
click at [505, 253] on strong "Plan Follow-Ups:" at bounding box center [465, 259] width 80 height 13
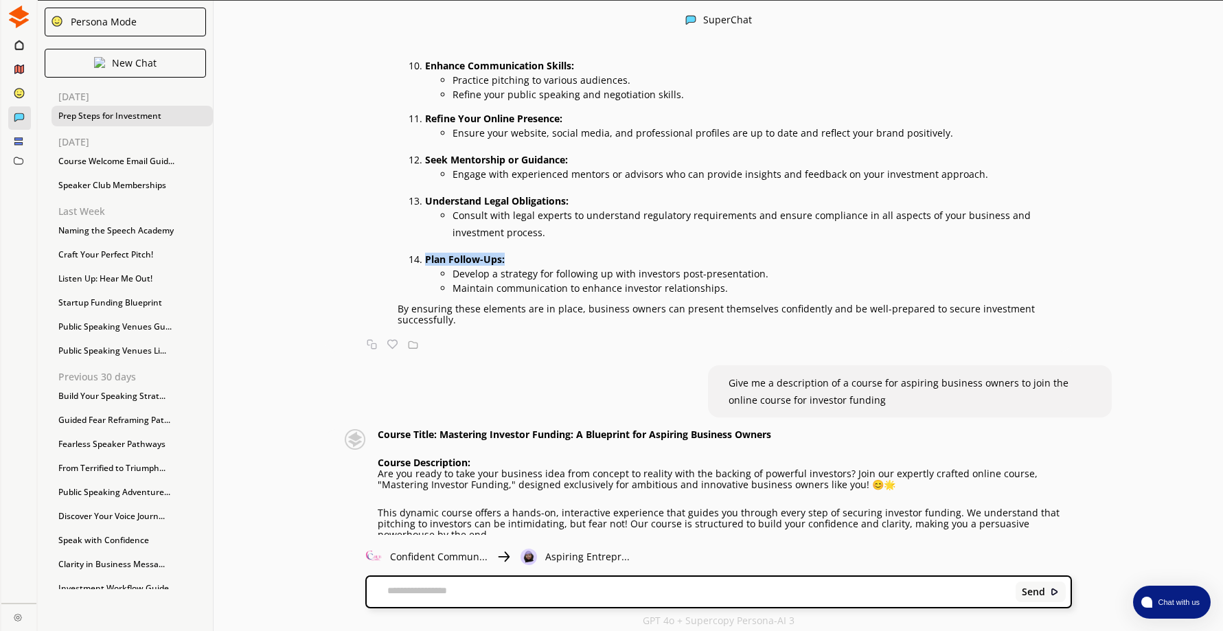
drag, startPoint x: 508, startPoint y: 253, endPoint x: 497, endPoint y: 257, distance: 11.7
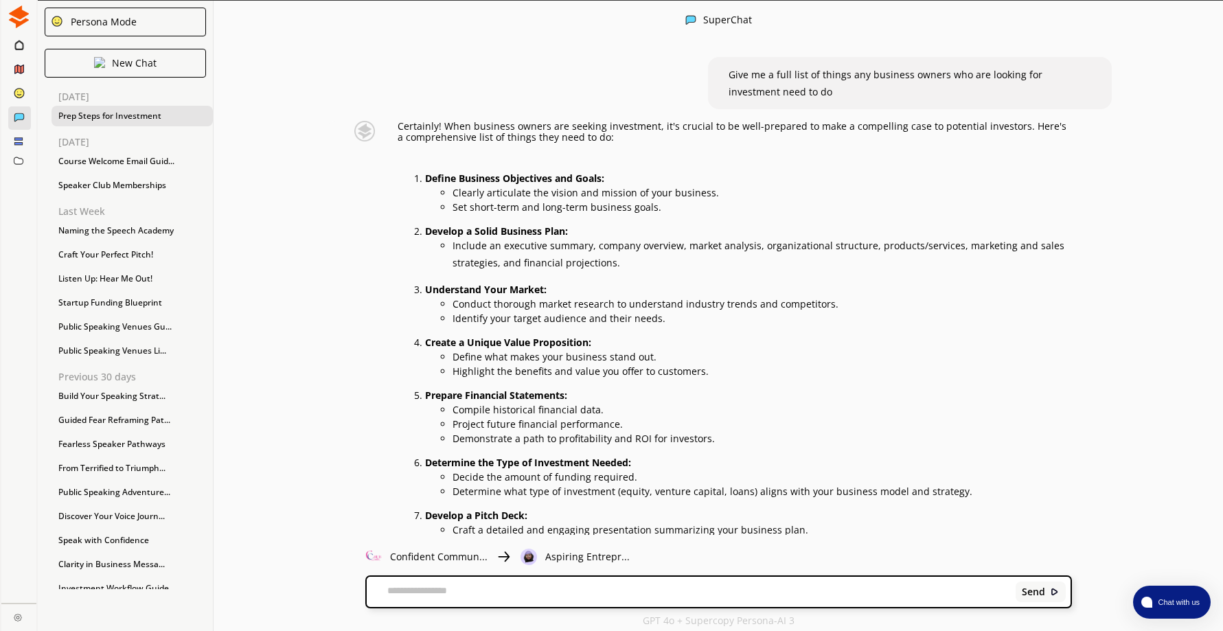
scroll to position [0, 0]
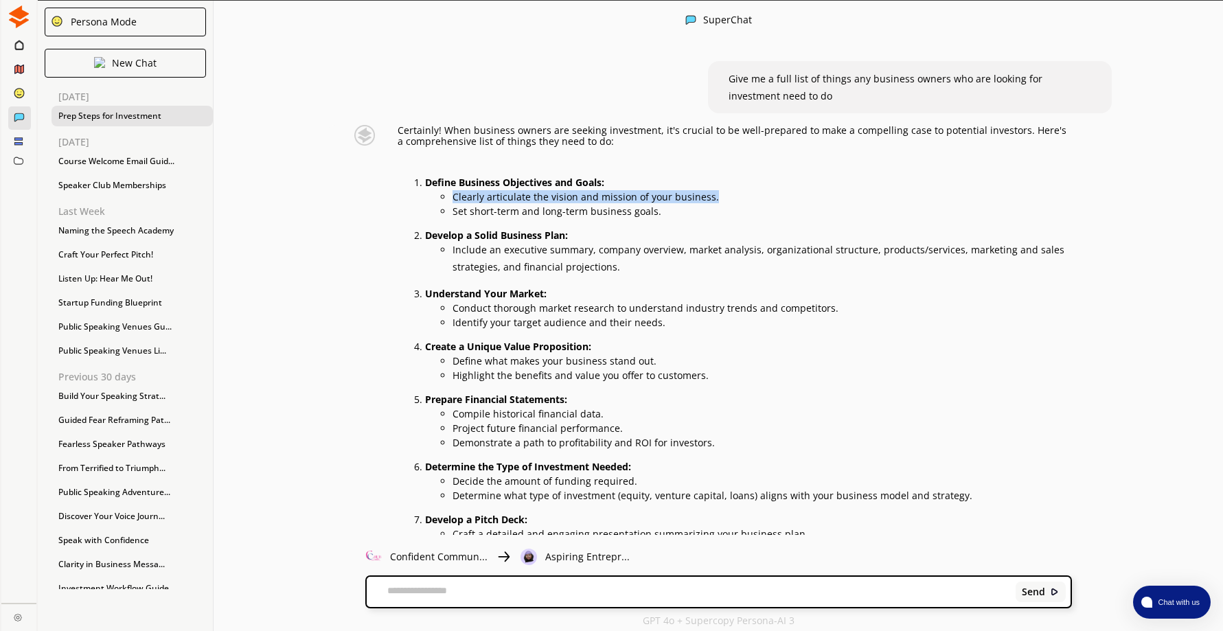
drag, startPoint x: 459, startPoint y: 196, endPoint x: 722, endPoint y: 194, distance: 262.9
click at [722, 194] on p "Clearly articulate the vision and mission of your business." at bounding box center [761, 197] width 619 height 11
drag, startPoint x: 722, startPoint y: 194, endPoint x: 665, endPoint y: 196, distance: 57.7
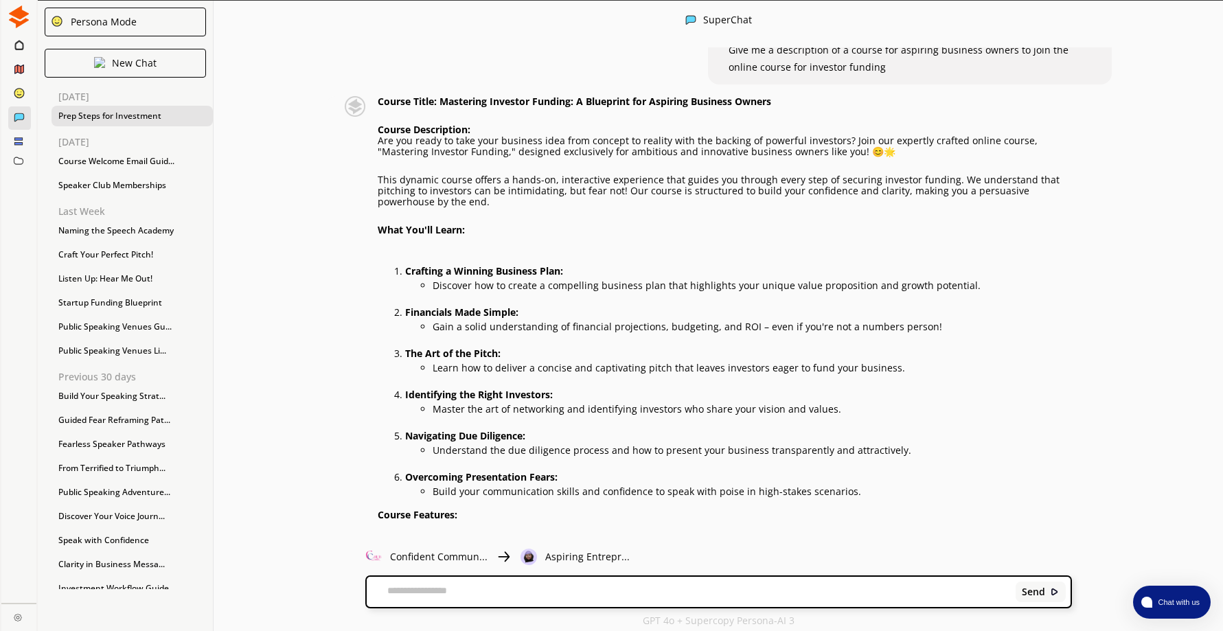
scroll to position [961, 0]
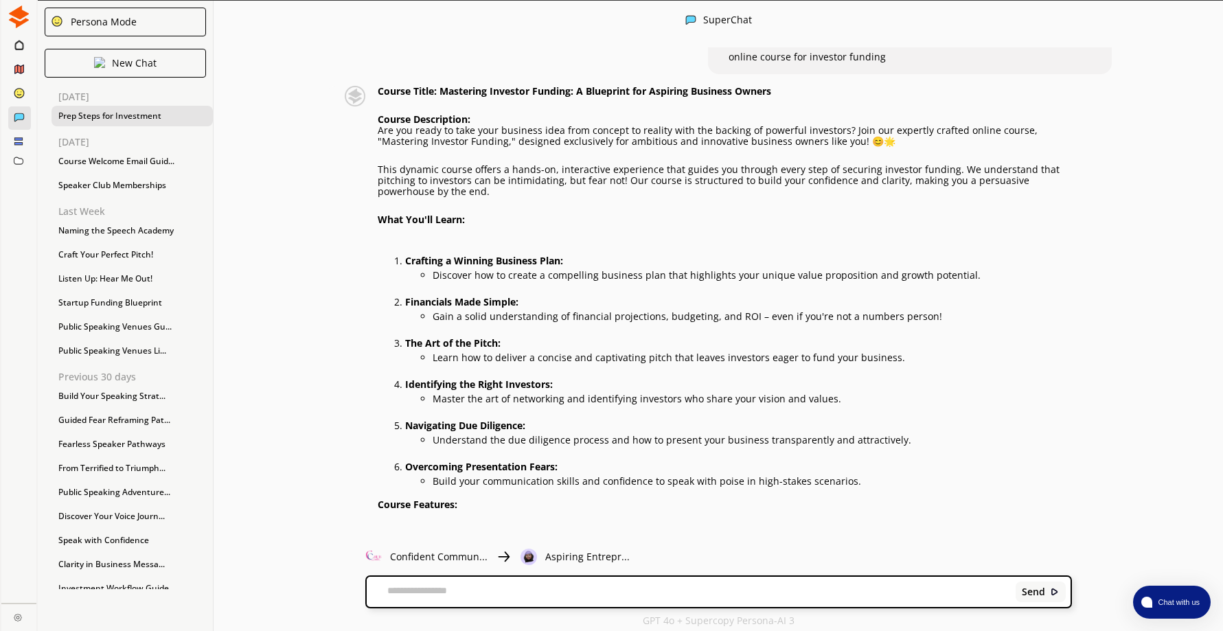
click at [446, 583] on div "Send" at bounding box center [719, 592] width 704 height 30
click at [447, 588] on textarea at bounding box center [689, 592] width 644 height 14
paste textarea "**********"
type textarea "**********"
click at [1028, 595] on b "Send" at bounding box center [1032, 591] width 23 height 11
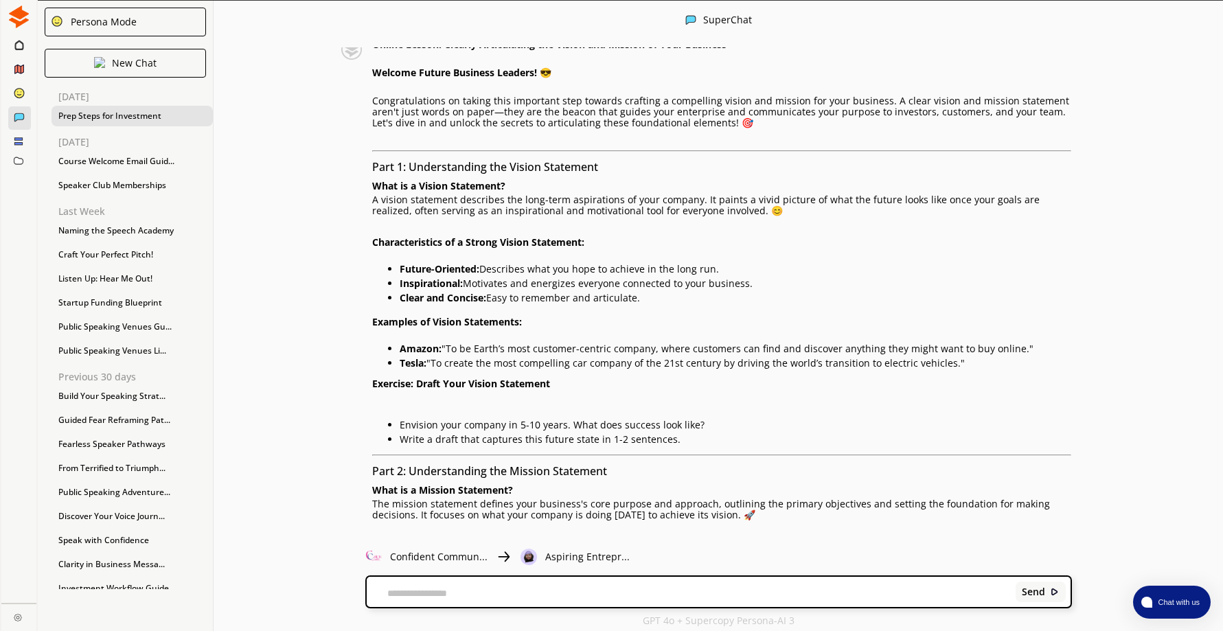
scroll to position [1617, 0]
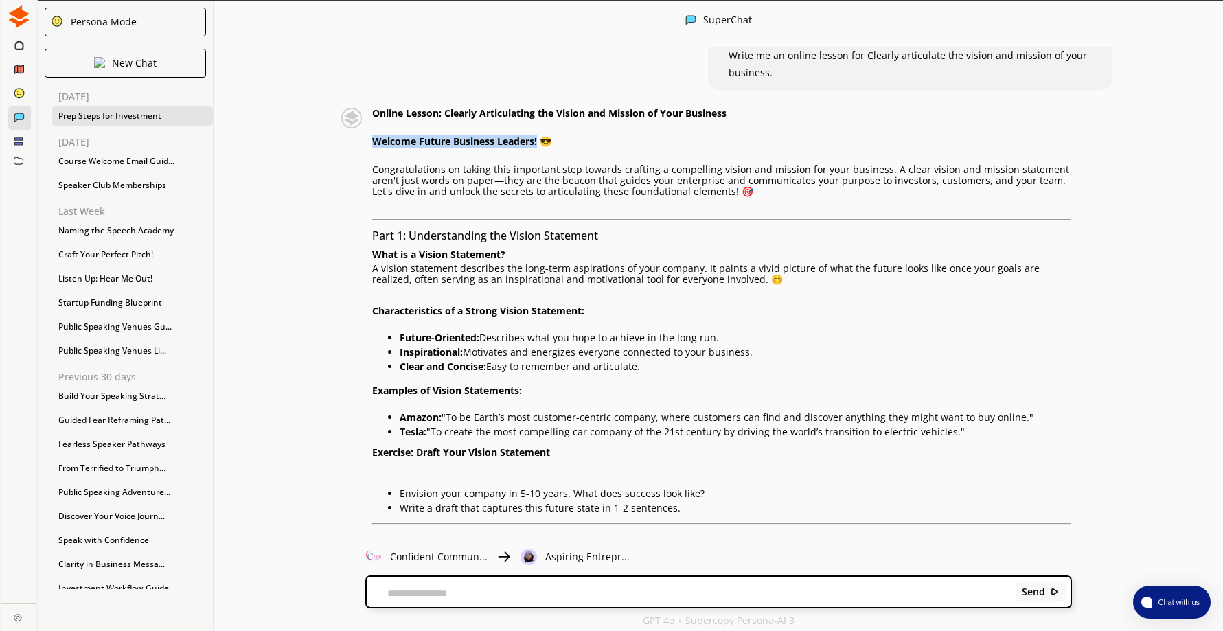
drag, startPoint x: 379, startPoint y: 142, endPoint x: 542, endPoint y: 141, distance: 163.4
click at [542, 141] on strong "Welcome Future Business Leaders! 😎" at bounding box center [461, 141] width 179 height 13
drag, startPoint x: 542, startPoint y: 141, endPoint x: 533, endPoint y: 143, distance: 9.8
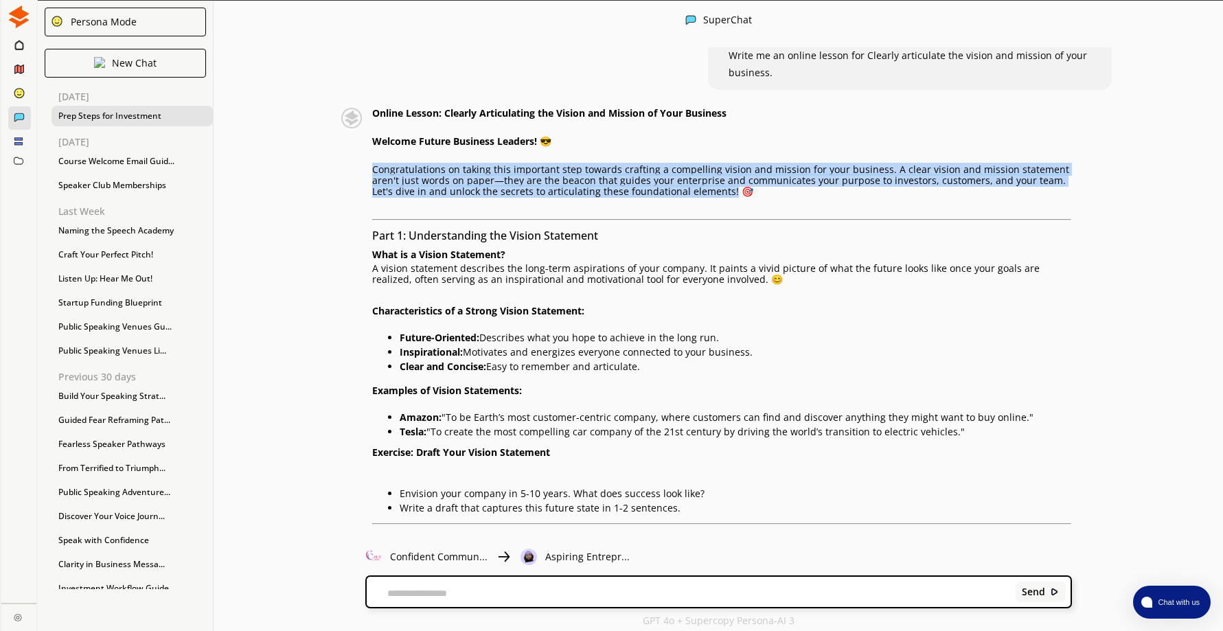
drag, startPoint x: 379, startPoint y: 170, endPoint x: 731, endPoint y: 189, distance: 352.7
click at [731, 189] on p "Congratulations on taking this important step towards crafting a compelling vis…" at bounding box center [721, 180] width 699 height 33
drag, startPoint x: 731, startPoint y: 189, endPoint x: 687, endPoint y: 183, distance: 44.4
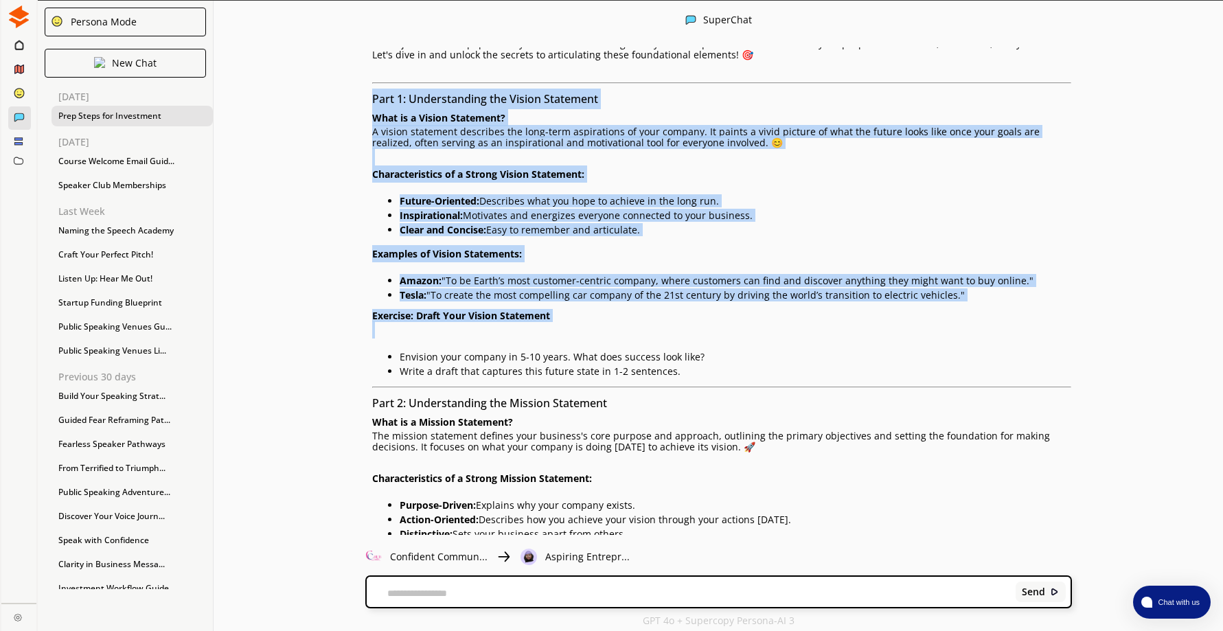
scroll to position [1755, 0]
drag, startPoint x: 379, startPoint y: 233, endPoint x: 696, endPoint y: 380, distance: 349.5
click at [696, 380] on div "Online Lesson: Clearly Articulating the Vision and Mission of Your Business Wel…" at bounding box center [721, 540] width 699 height 1140
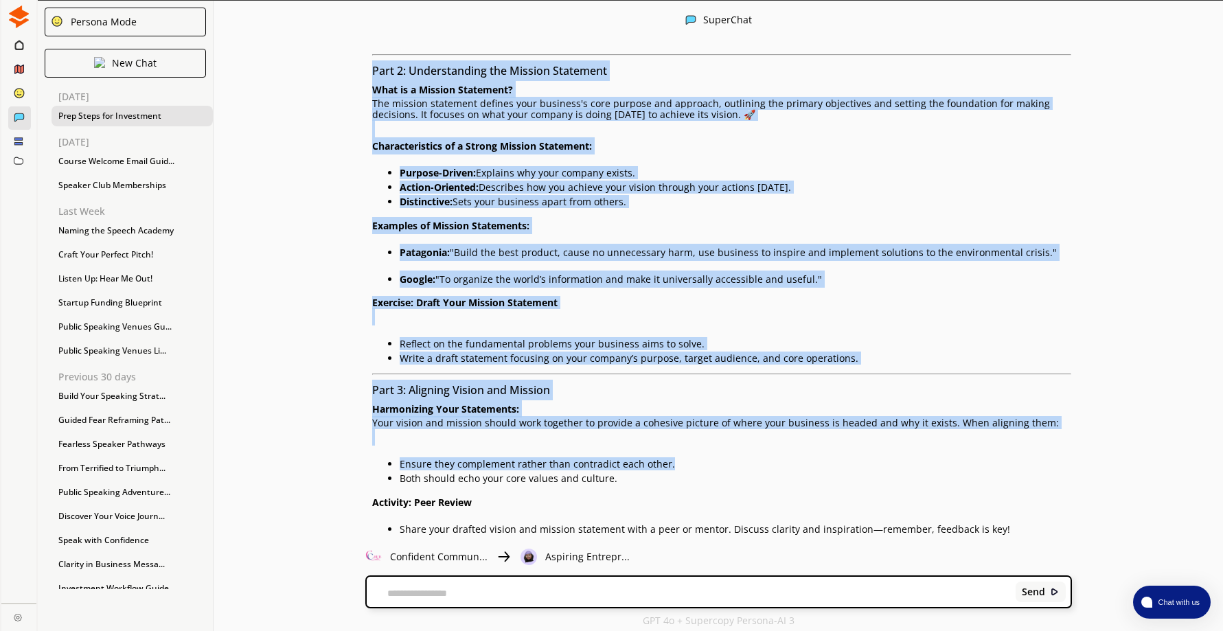
scroll to position [2098, 0]
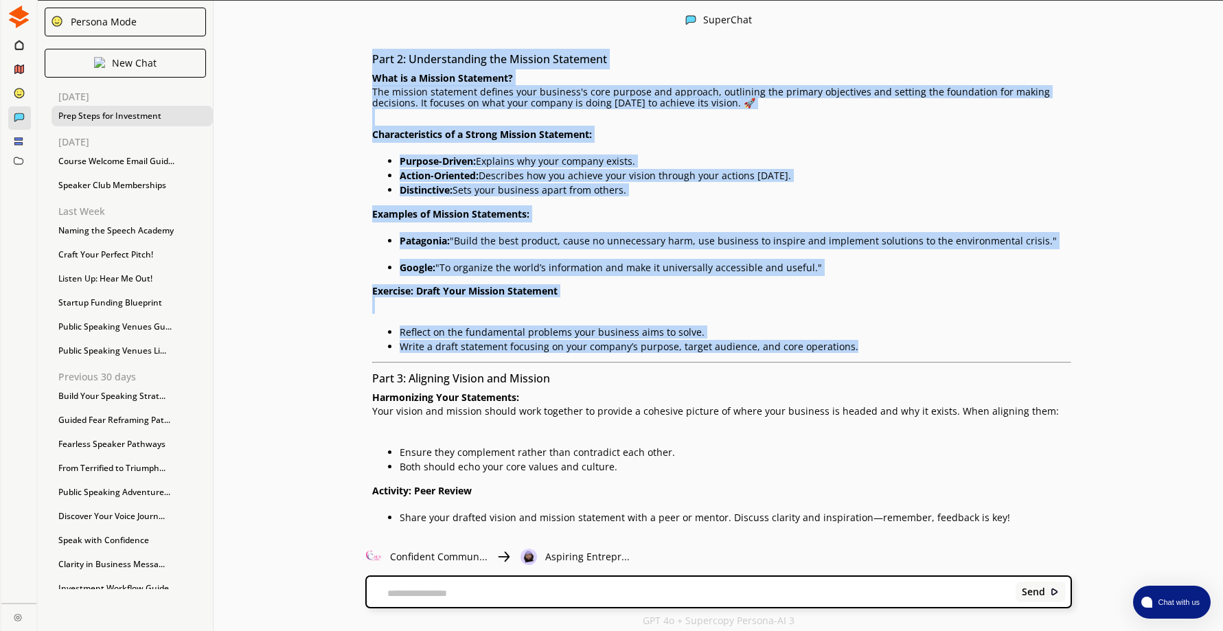
drag, startPoint x: 378, startPoint y: 192, endPoint x: 879, endPoint y: 351, distance: 525.6
click at [879, 351] on div "Online Lesson: Clearly Articulating the Vision and Mission of Your Business Wel…" at bounding box center [721, 197] width 699 height 1140
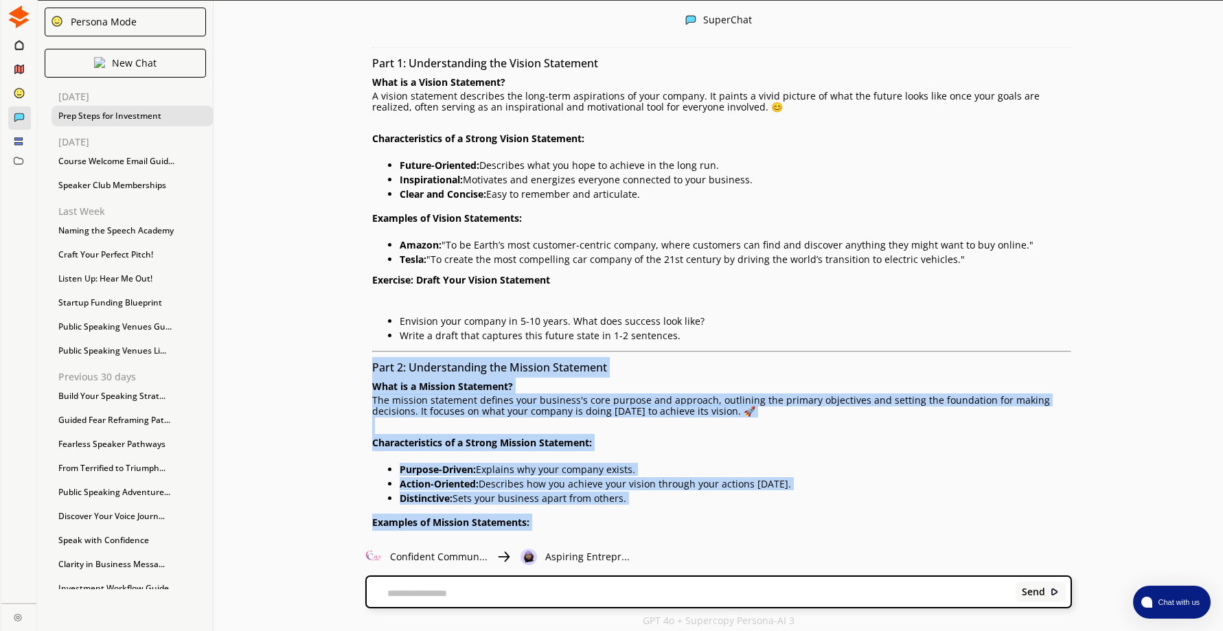
scroll to position [1755, 0]
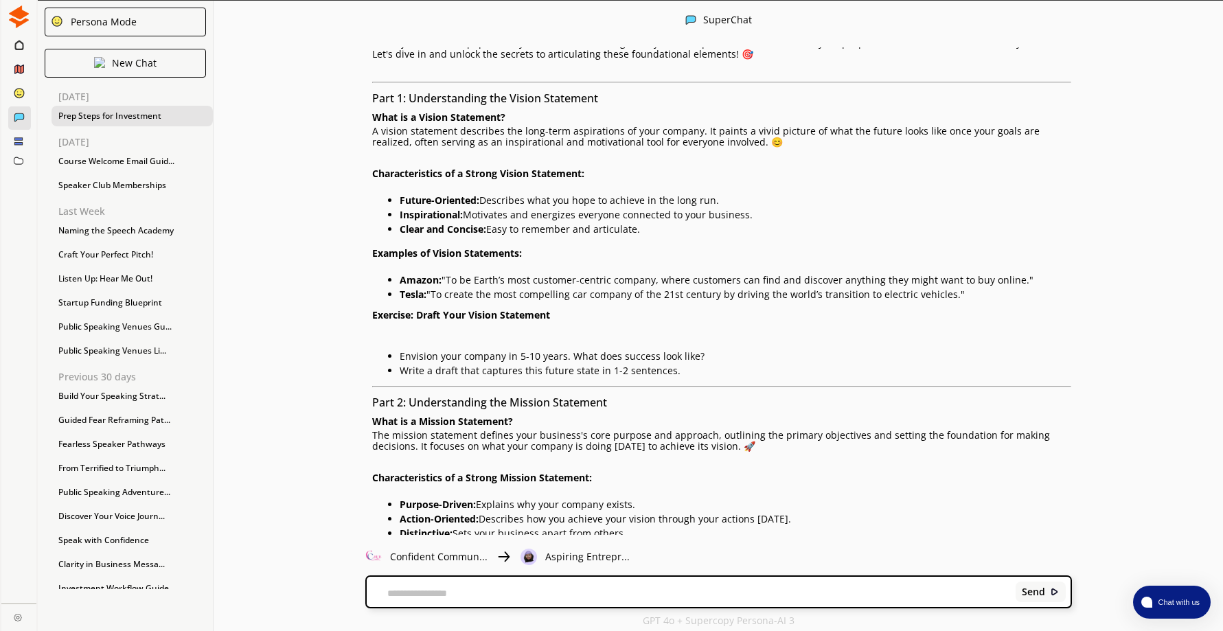
click at [311, 335] on div "Give me a full list of things any business owners who are looking for investmen…" at bounding box center [717, 290] width 1009 height 487
drag, startPoint x: 378, startPoint y: 405, endPoint x: 620, endPoint y: 404, distance: 241.6
click at [620, 404] on h3 "Part 2: Understanding the Mission Statement" at bounding box center [721, 402] width 699 height 21
drag, startPoint x: 620, startPoint y: 404, endPoint x: 574, endPoint y: 402, distance: 46.0
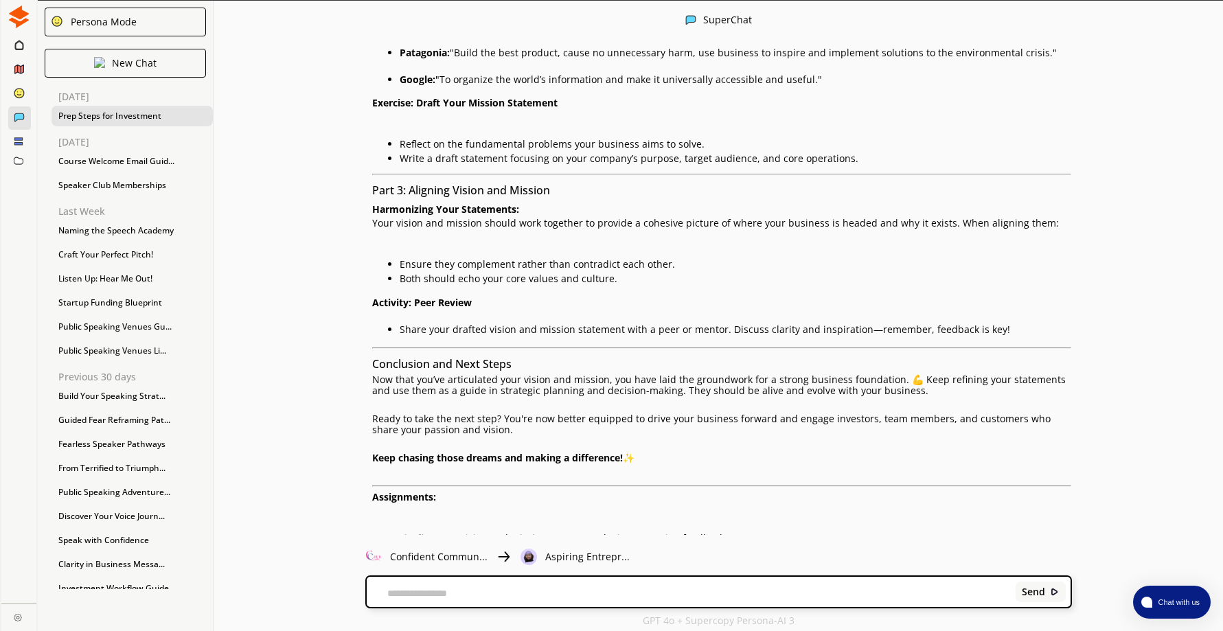
scroll to position [2304, 0]
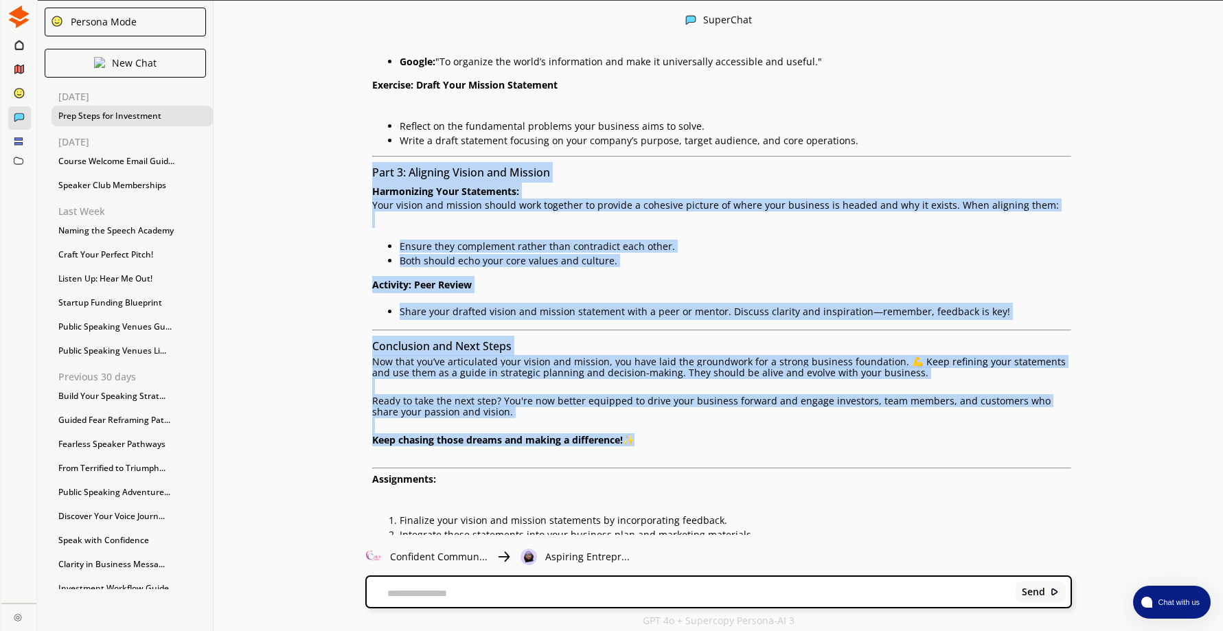
drag, startPoint x: 377, startPoint y: 167, endPoint x: 631, endPoint y: 441, distance: 374.1
click at [439, 178] on h3 "Part 3: Aligning Vision and Mission" at bounding box center [721, 172] width 699 height 21
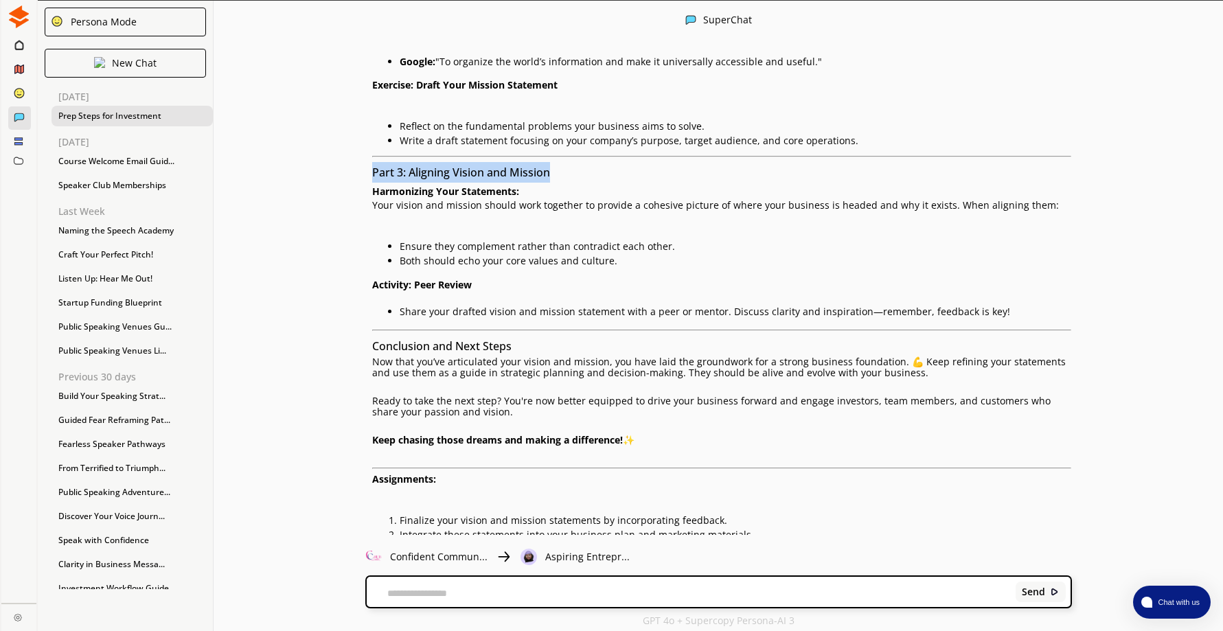
drag, startPoint x: 377, startPoint y: 170, endPoint x: 567, endPoint y: 178, distance: 190.4
click at [567, 178] on h3 "Part 3: Aligning Vision and Mission" at bounding box center [721, 172] width 699 height 21
drag, startPoint x: 567, startPoint y: 178, endPoint x: 514, endPoint y: 176, distance: 52.9
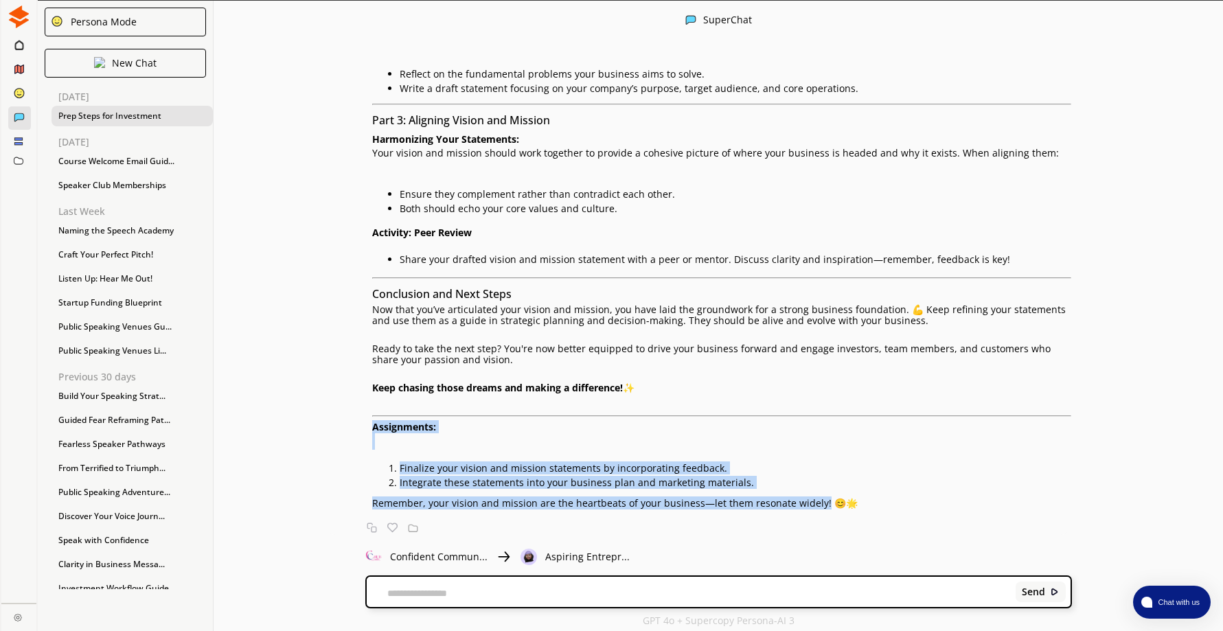
drag, startPoint x: 378, startPoint y: 429, endPoint x: 822, endPoint y: 515, distance: 452.4
drag, startPoint x: 822, startPoint y: 515, endPoint x: 752, endPoint y: 502, distance: 71.9
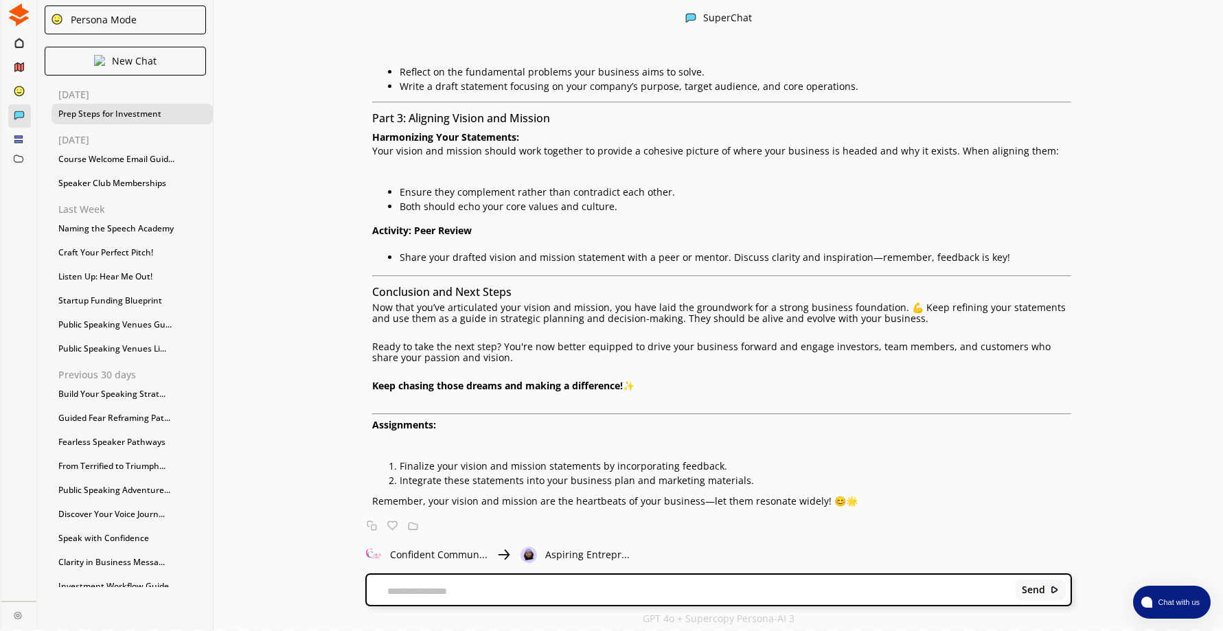
click at [452, 589] on textarea at bounding box center [689, 591] width 644 height 11
paste textarea "**********"
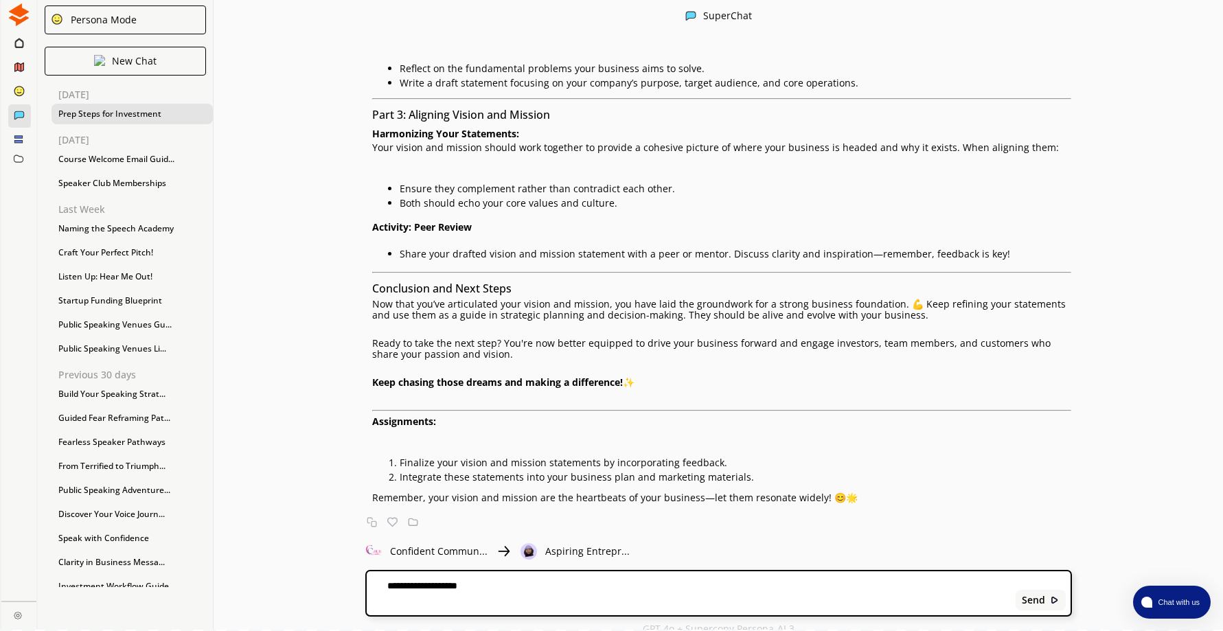
type textarea "**********"
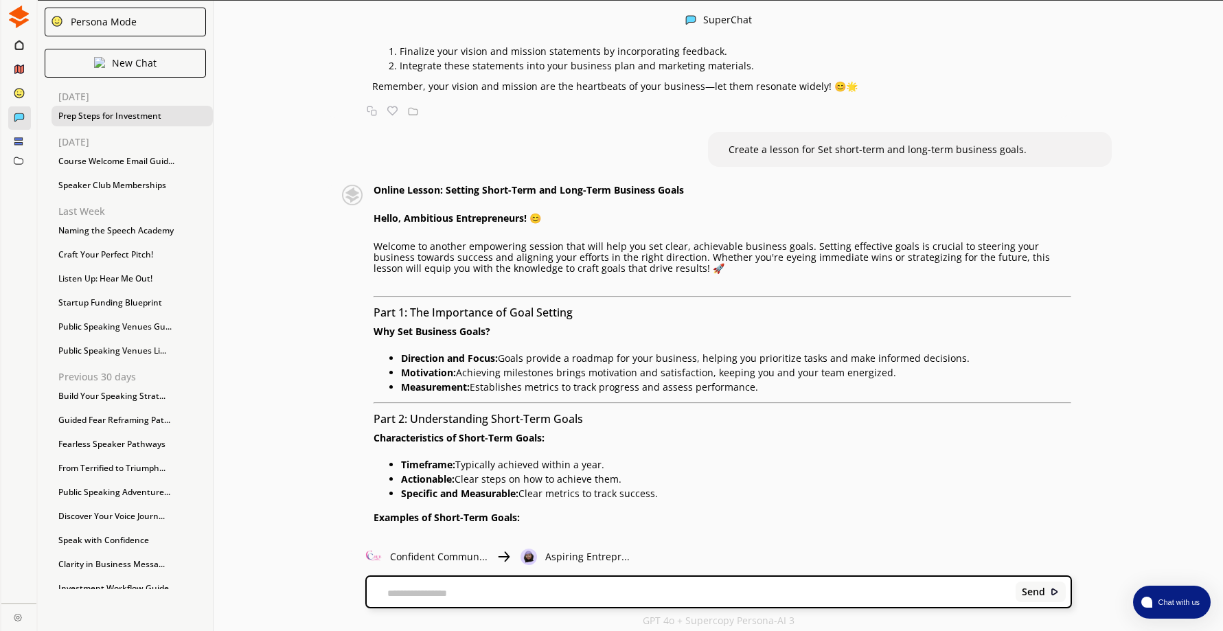
scroll to position [2781, 0]
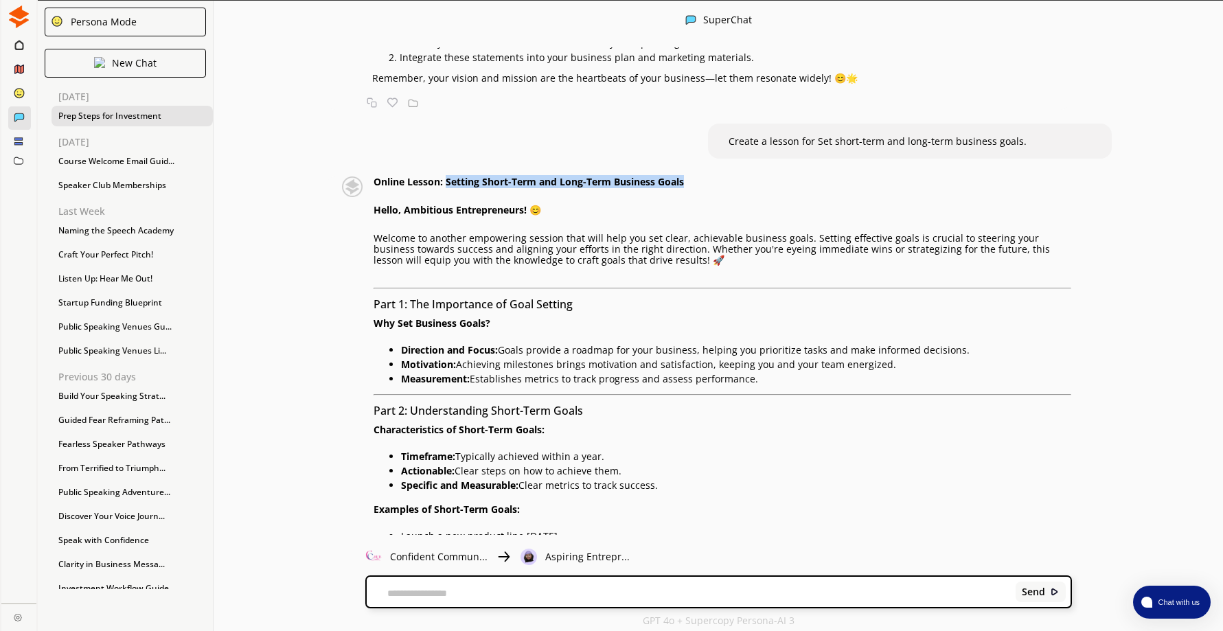
drag, startPoint x: 453, startPoint y: 184, endPoint x: 696, endPoint y: 174, distance: 243.2
click at [696, 174] on div "Give me a full list of things any business owners who are looking for investmen…" at bounding box center [717, 290] width 1009 height 487
drag, startPoint x: 696, startPoint y: 174, endPoint x: 665, endPoint y: 181, distance: 31.6
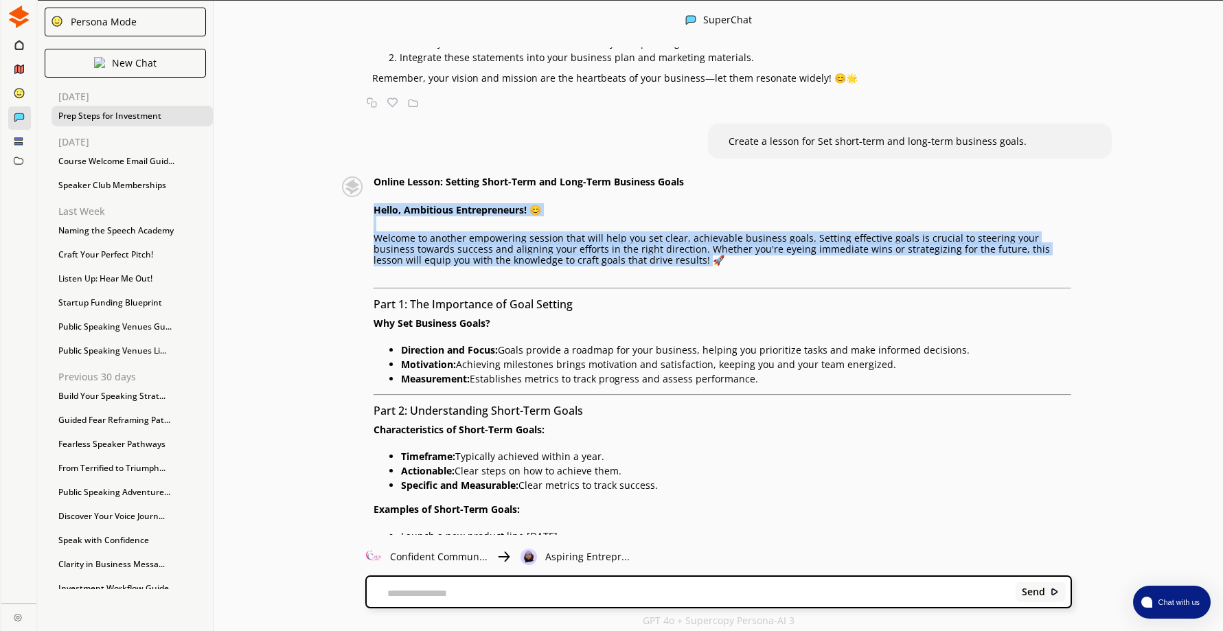
drag, startPoint x: 379, startPoint y: 207, endPoint x: 632, endPoint y: 264, distance: 259.5
drag, startPoint x: 632, startPoint y: 264, endPoint x: 584, endPoint y: 249, distance: 51.0
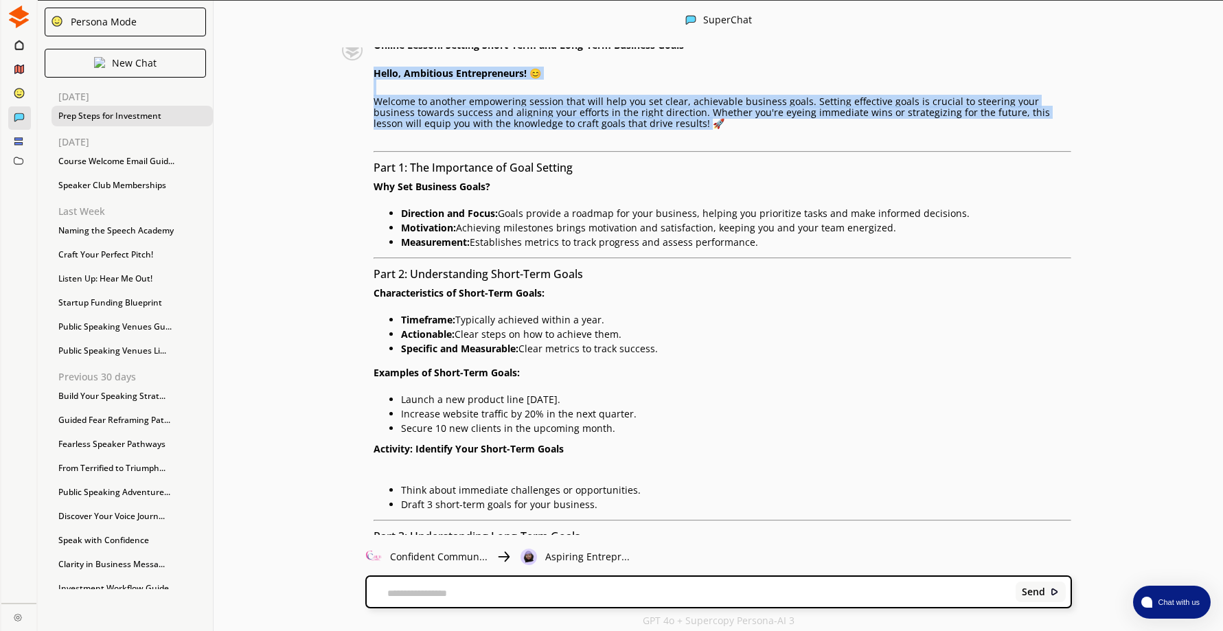
scroll to position [2918, 0]
drag, startPoint x: 379, startPoint y: 167, endPoint x: 781, endPoint y: 239, distance: 408.7
drag, startPoint x: 781, startPoint y: 239, endPoint x: 682, endPoint y: 227, distance: 100.3
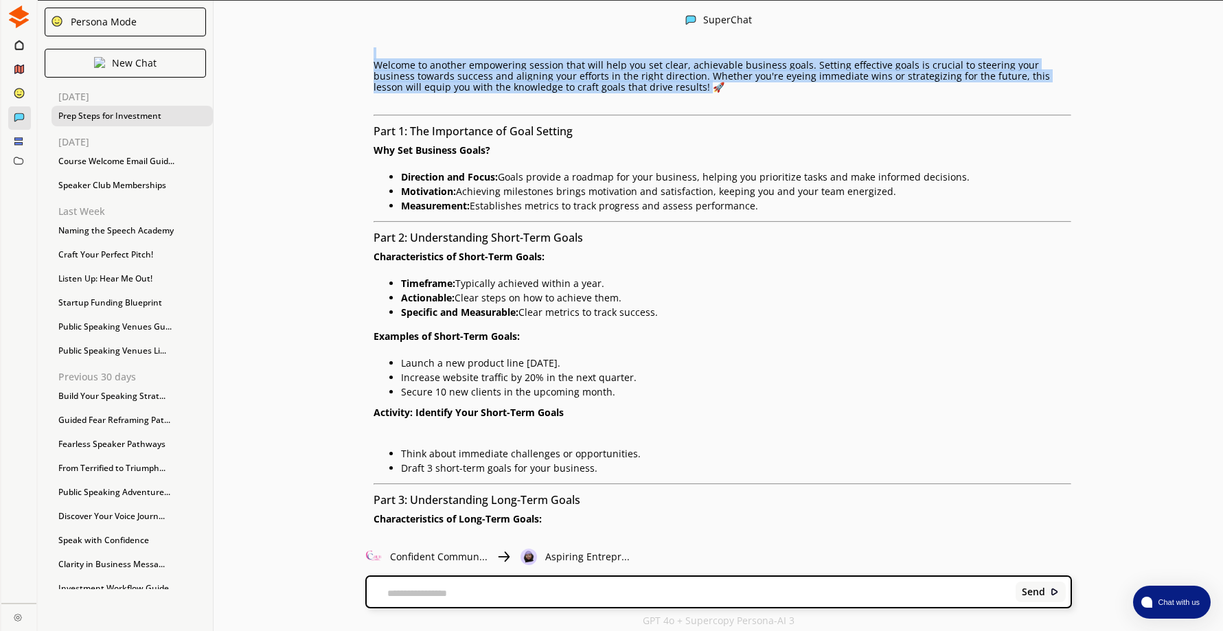
scroll to position [2987, 0]
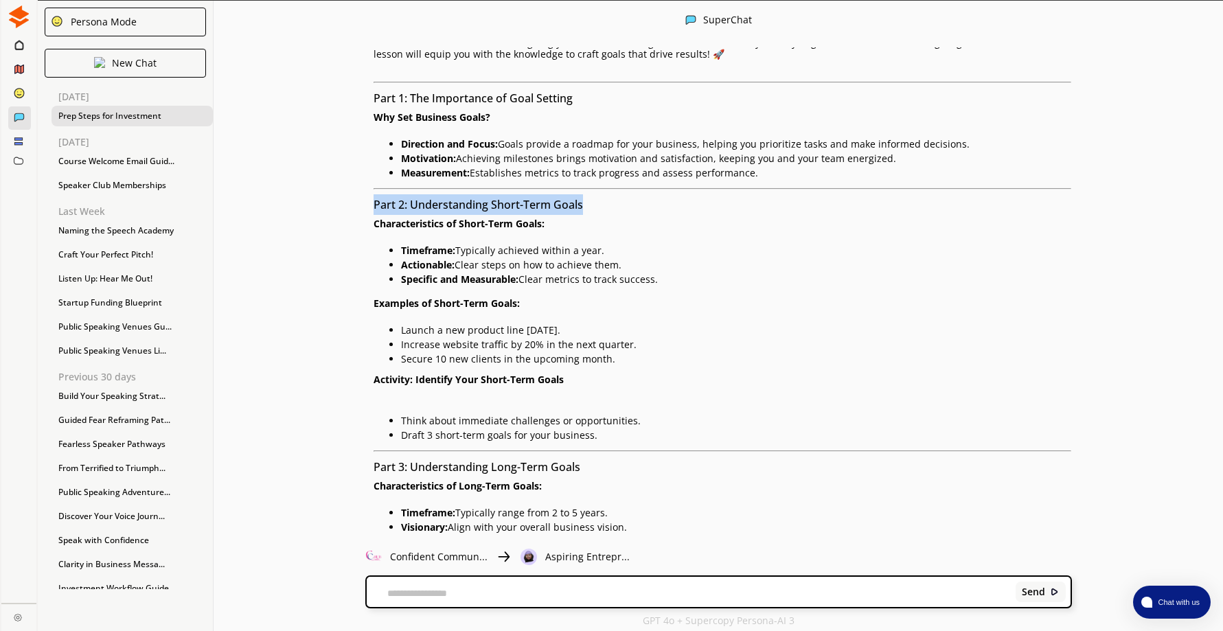
drag, startPoint x: 381, startPoint y: 203, endPoint x: 605, endPoint y: 207, distance: 224.5
click at [605, 207] on h3 "Part 2: Understanding Short-Term Goals" at bounding box center [722, 204] width 698 height 21
drag, startPoint x: 605, startPoint y: 207, endPoint x: 560, endPoint y: 207, distance: 45.3
click at [373, 200] on div "Online Lesson: Setting Short-Term and Long-Term Business Goals Hello, Ambitious…" at bounding box center [704, 636] width 733 height 1332
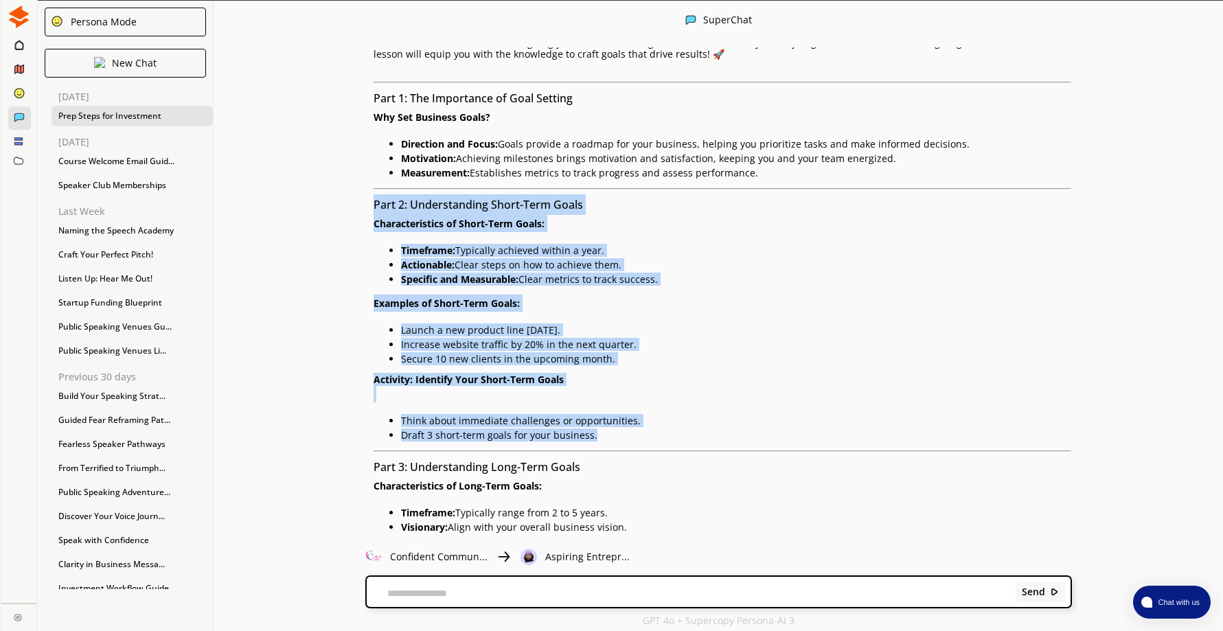
drag, startPoint x: 380, startPoint y: 203, endPoint x: 636, endPoint y: 438, distance: 347.4
click at [636, 438] on div "Online Lesson: Setting Short-Term and Long-Term Business Goals Hello, Ambitious…" at bounding box center [722, 636] width 698 height 1332
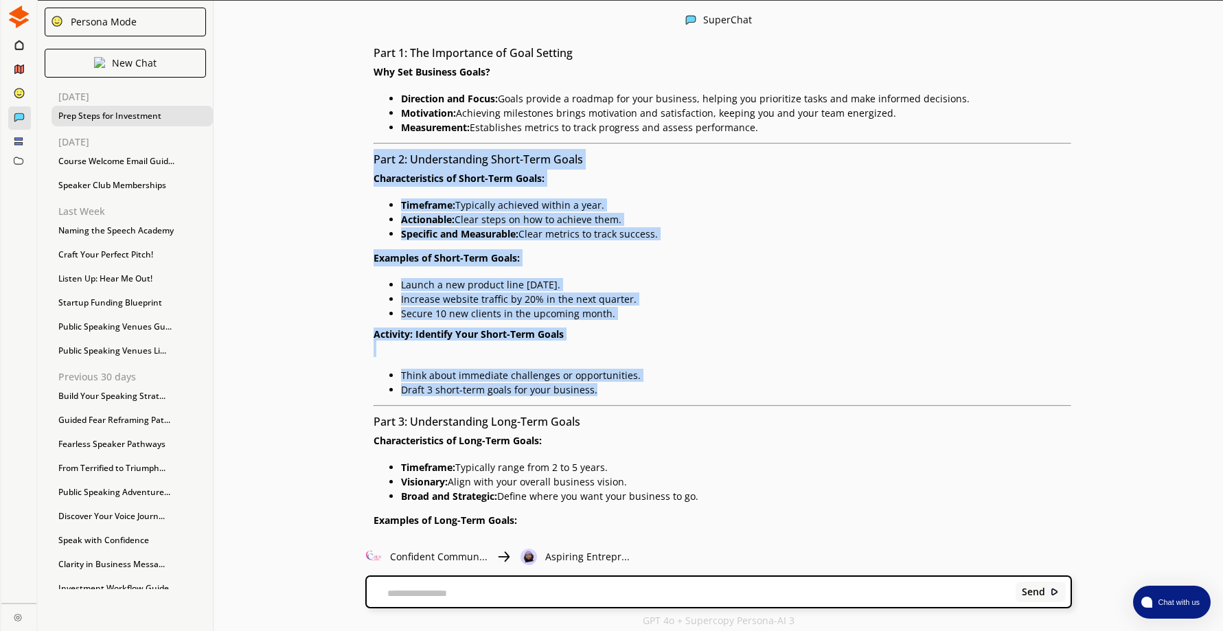
scroll to position [3261, 0]
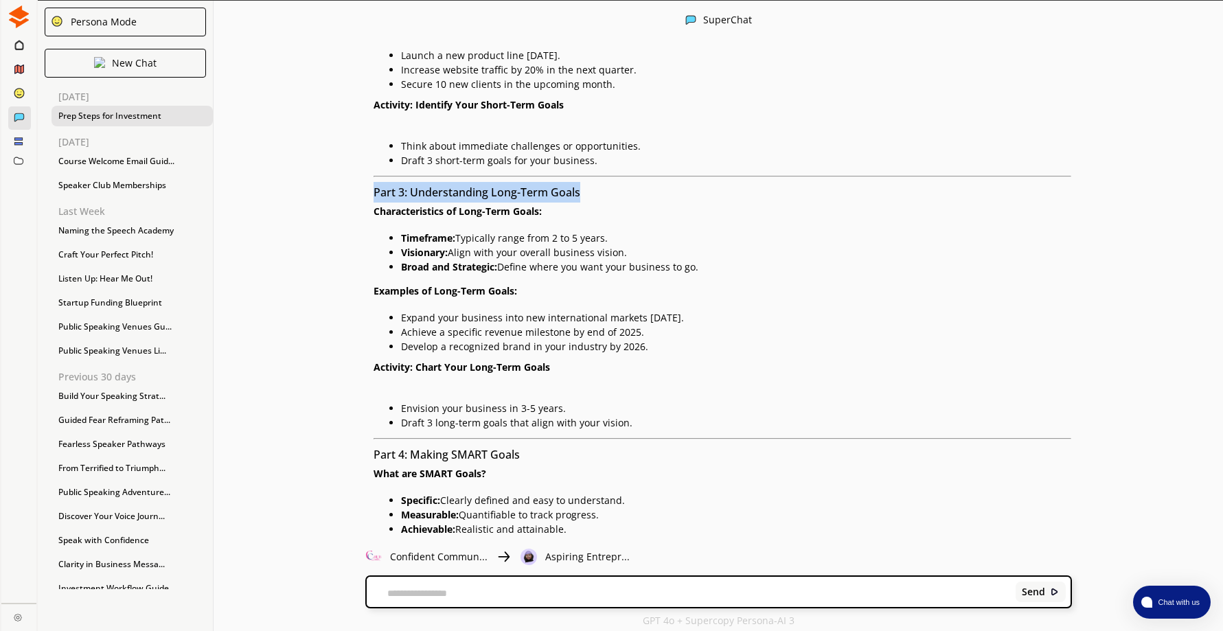
drag, startPoint x: 380, startPoint y: 188, endPoint x: 586, endPoint y: 189, distance: 206.6
click at [586, 189] on h3 "Part 3: Understanding Long-Term Goals" at bounding box center [722, 192] width 698 height 21
drag, startPoint x: 586, startPoint y: 189, endPoint x: 555, endPoint y: 189, distance: 31.6
drag, startPoint x: 341, startPoint y: 231, endPoint x: 372, endPoint y: 216, distance: 34.4
click at [343, 229] on div "Online Lesson: Setting Short-Term and Long-Term Business Goals Hello, Ambitious…" at bounding box center [698, 375] width 747 height 1358
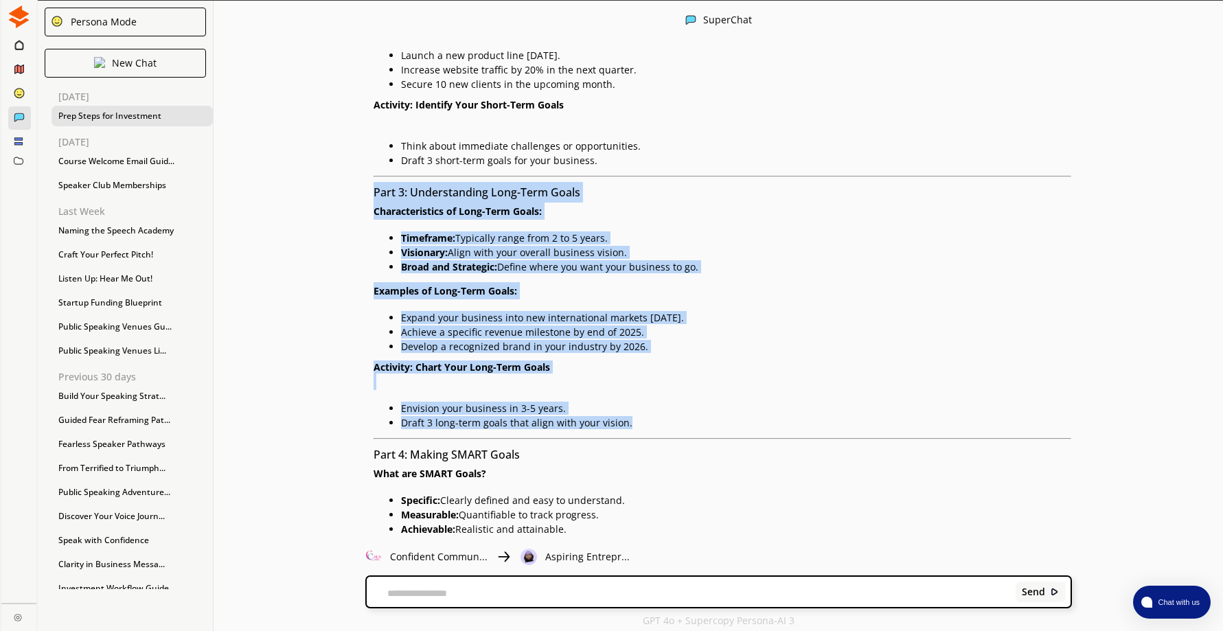
drag, startPoint x: 380, startPoint y: 190, endPoint x: 656, endPoint y: 421, distance: 360.1
click at [656, 421] on div "Online Lesson: Setting Short-Term and Long-Term Business Goals Hello, Ambitious…" at bounding box center [722, 362] width 698 height 1332
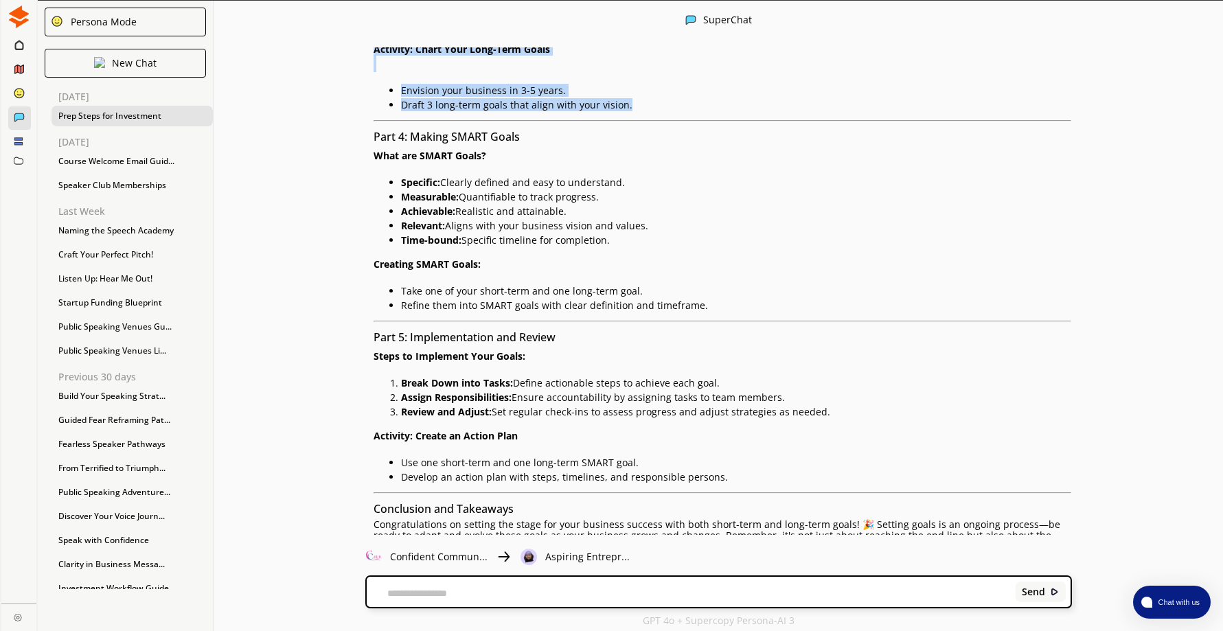
scroll to position [3605, 0]
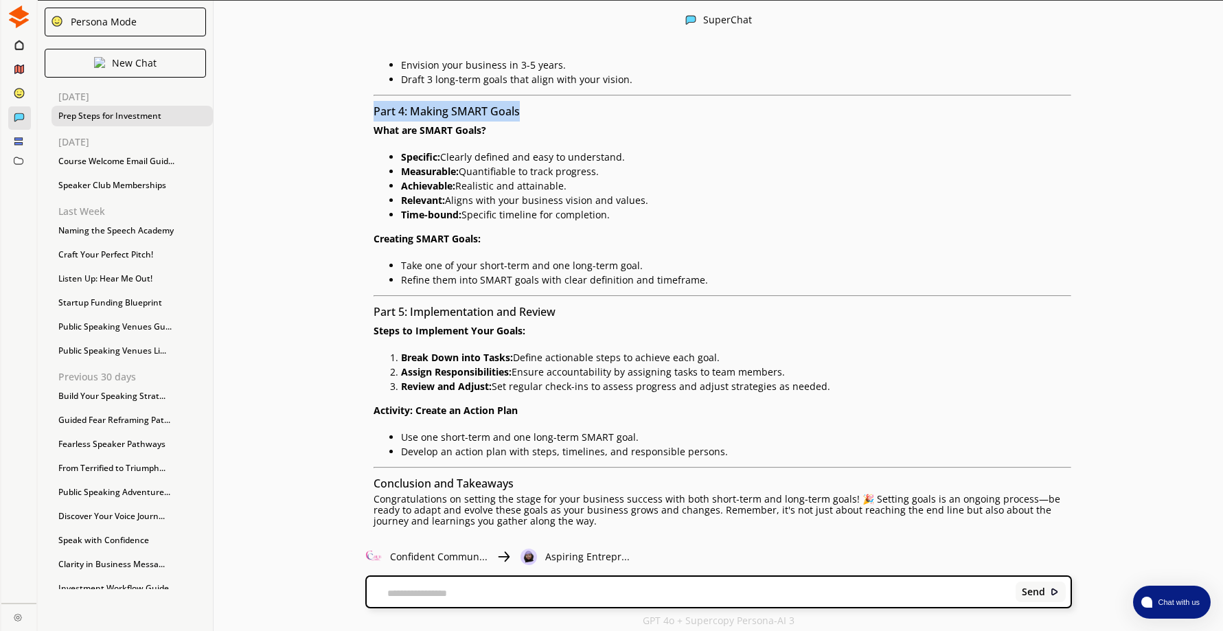
drag, startPoint x: 380, startPoint y: 109, endPoint x: 535, endPoint y: 111, distance: 155.1
click at [535, 111] on h3 "Part 4: Making SMART Goals" at bounding box center [722, 111] width 698 height 21
drag, startPoint x: 535, startPoint y: 111, endPoint x: 492, endPoint y: 108, distance: 42.6
click at [376, 189] on div "Online Lesson: Setting Short-Term and Long-Term Business Goals Hello, Ambitious…" at bounding box center [704, 19] width 733 height 1332
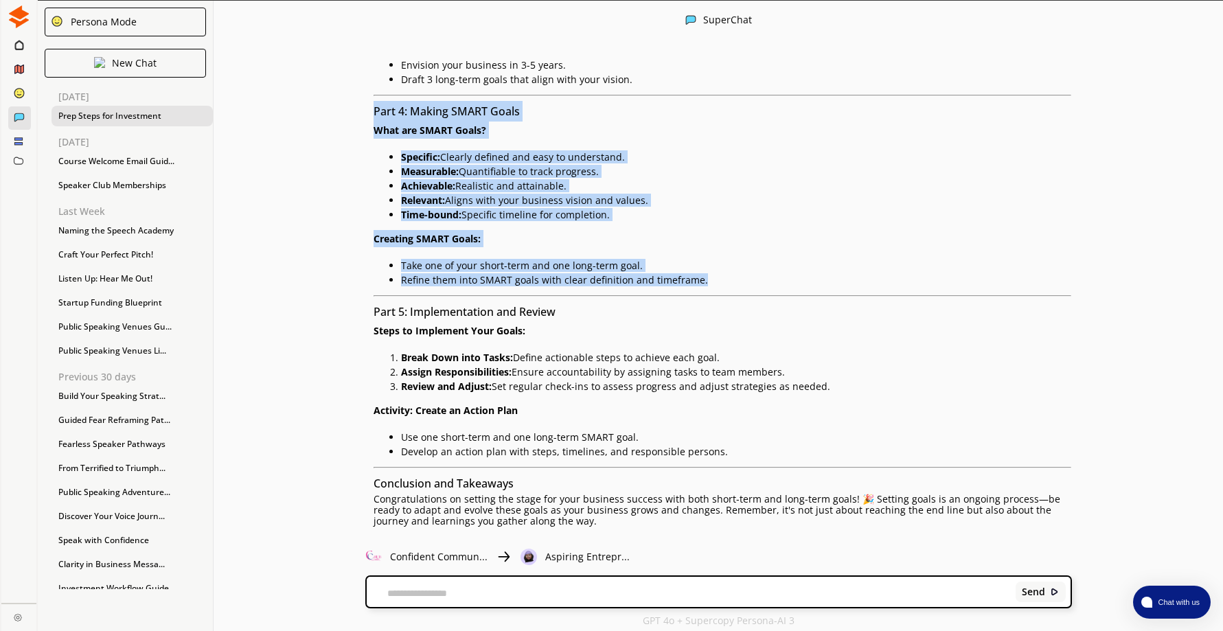
drag, startPoint x: 379, startPoint y: 111, endPoint x: 730, endPoint y: 279, distance: 389.0
click at [730, 279] on div "Online Lesson: Setting Short-Term and Long-Term Business Goals Hello, Ambitious…" at bounding box center [722, 19] width 698 height 1332
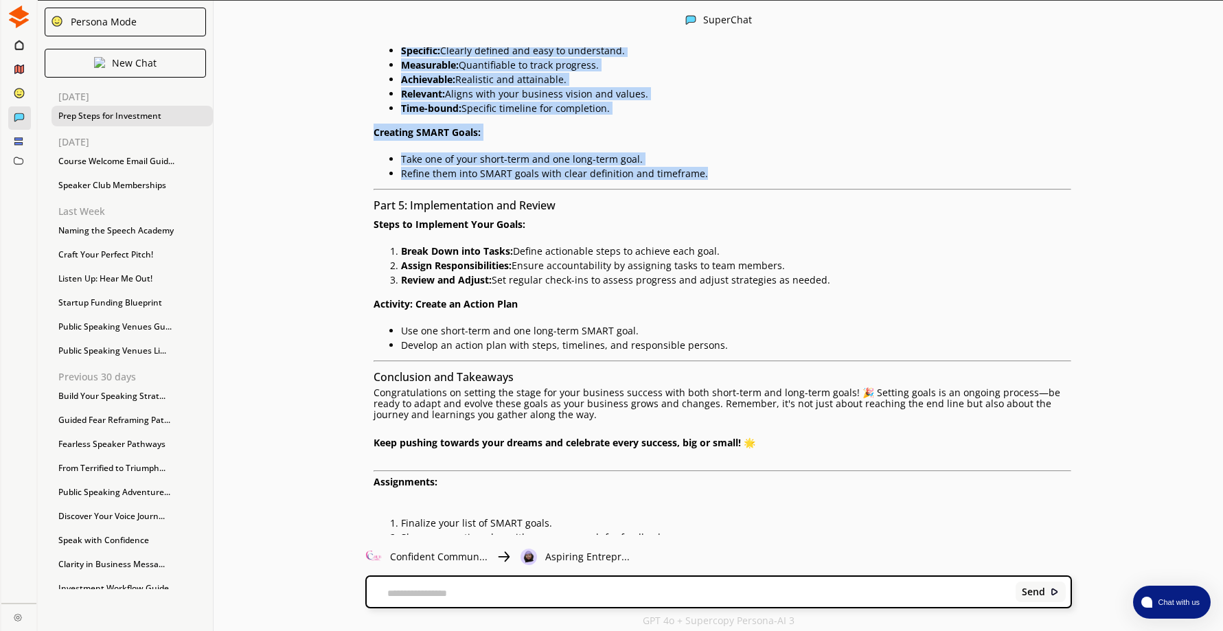
scroll to position [3673, 0]
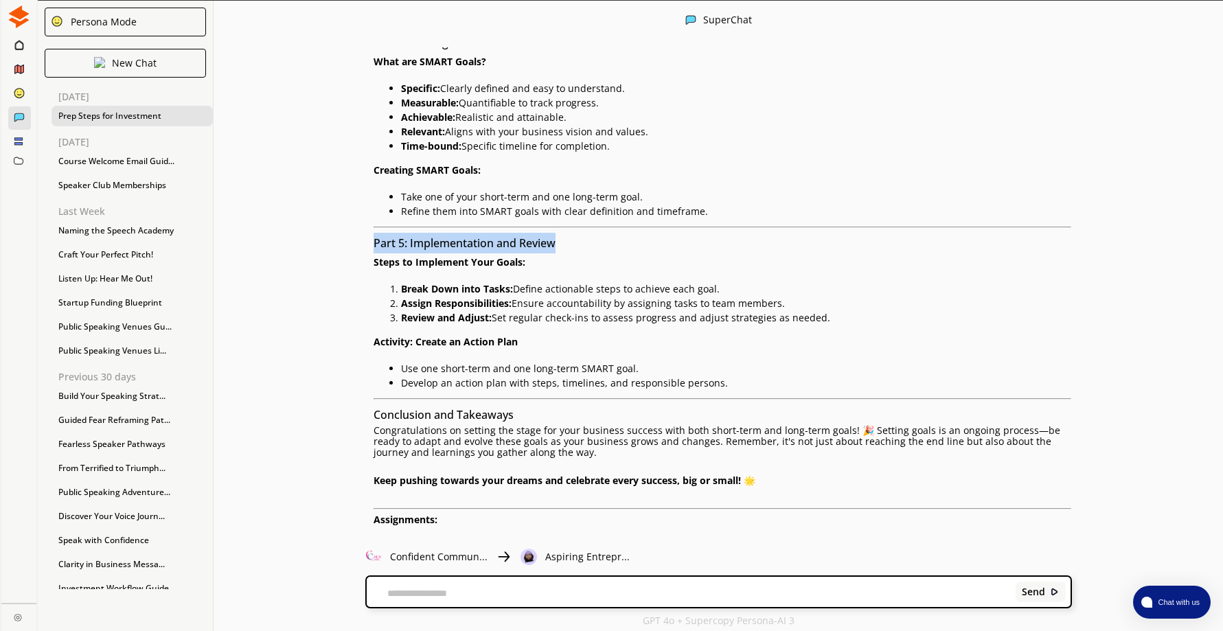
drag, startPoint x: 378, startPoint y: 243, endPoint x: 578, endPoint y: 251, distance: 199.9
click at [578, 251] on h3 "Part 5: Implementation and Review" at bounding box center [722, 243] width 698 height 21
drag, startPoint x: 578, startPoint y: 251, endPoint x: 513, endPoint y: 240, distance: 66.1
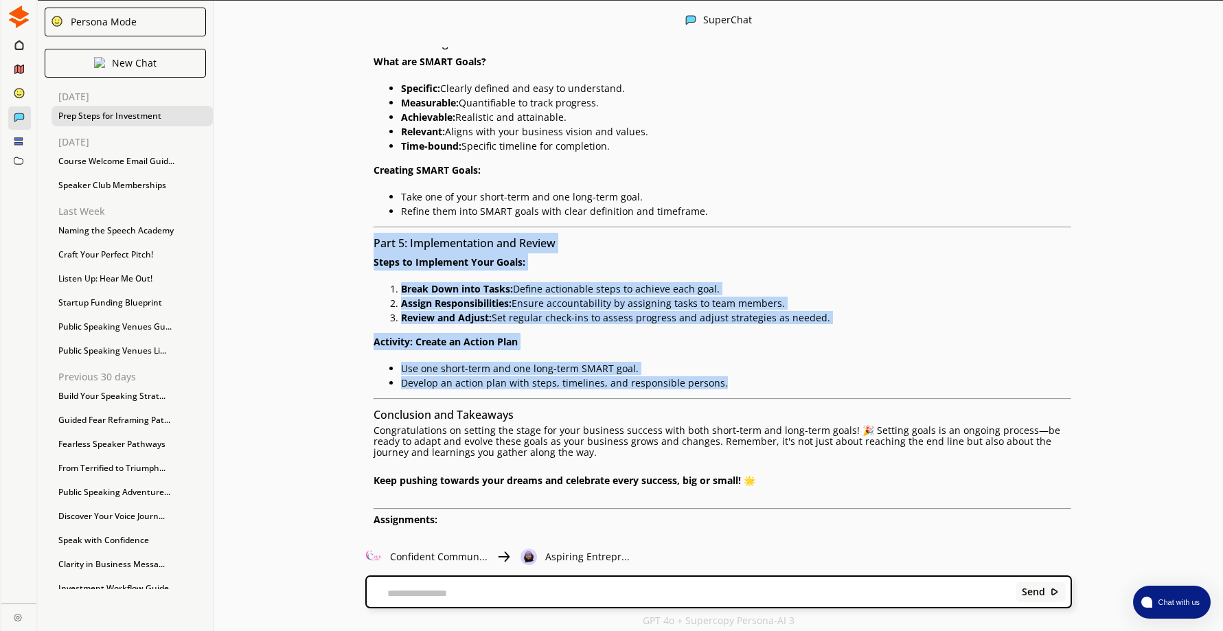
drag, startPoint x: 379, startPoint y: 244, endPoint x: 731, endPoint y: 380, distance: 377.5
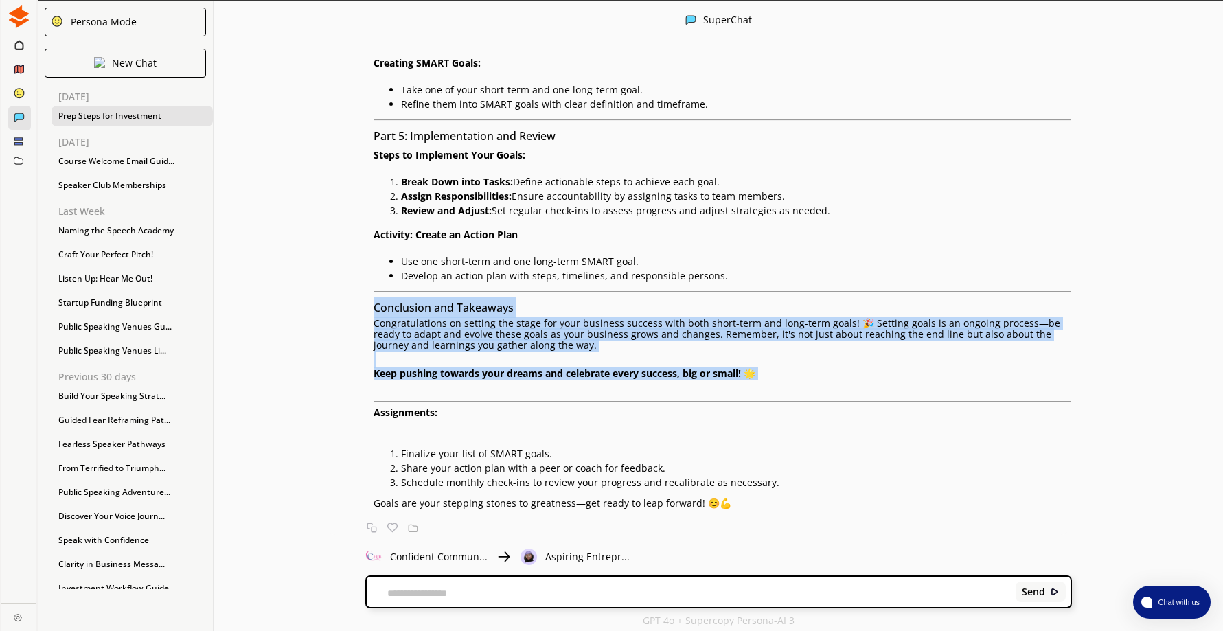
scroll to position [2, 0]
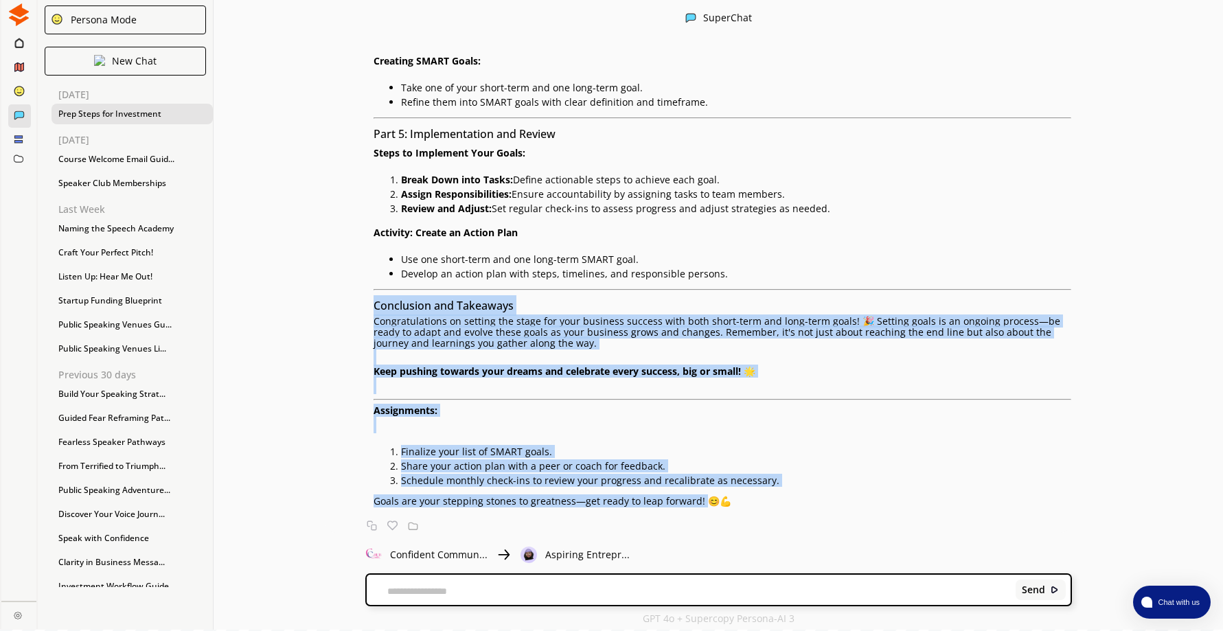
drag, startPoint x: 379, startPoint y: 308, endPoint x: 702, endPoint y: 511, distance: 381.3
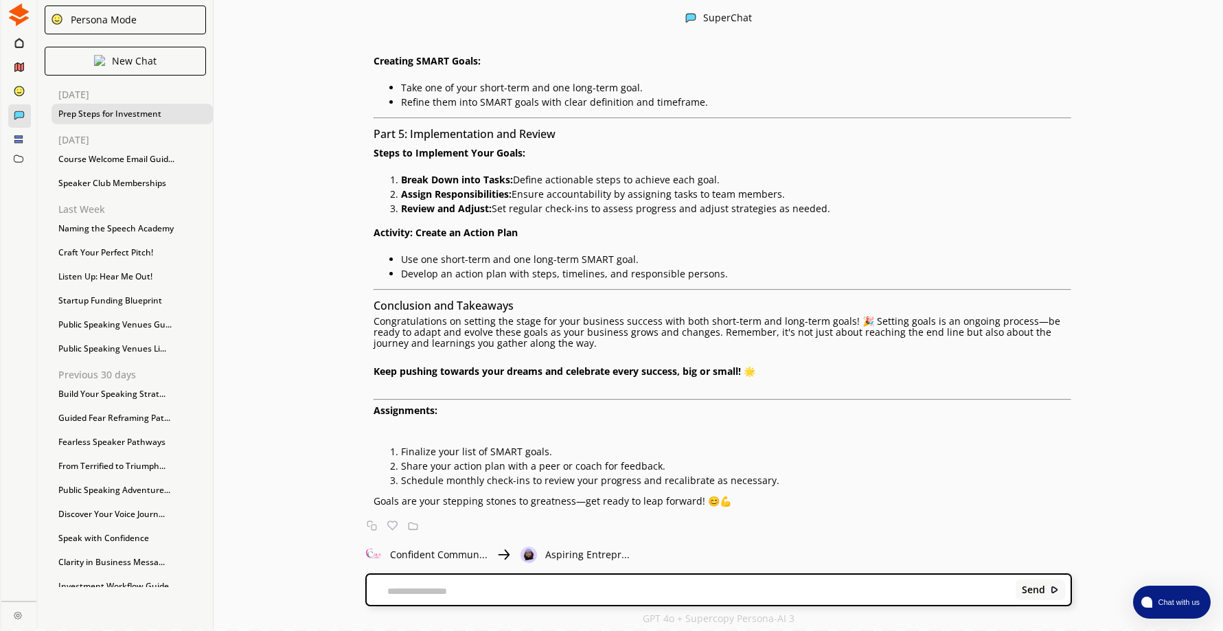
click at [486, 586] on textarea at bounding box center [689, 591] width 644 height 11
click at [485, 593] on textarea at bounding box center [689, 591] width 644 height 11
paste textarea "**********"
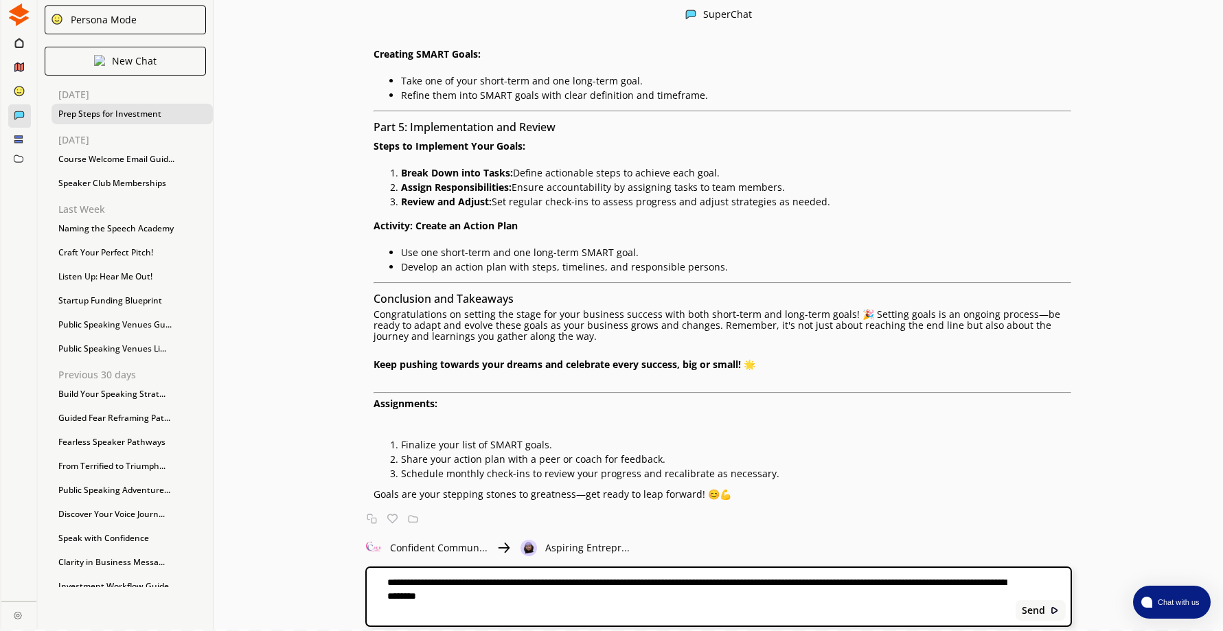
drag, startPoint x: 664, startPoint y: 599, endPoint x: 351, endPoint y: 555, distance: 316.0
click at [351, 555] on div "SuperChat Give me a full list of things any business owners who are looking for…" at bounding box center [717, 314] width 1009 height 631
click at [470, 580] on textarea "**********" at bounding box center [689, 596] width 644 height 41
drag, startPoint x: 507, startPoint y: 583, endPoint x: 474, endPoint y: 580, distance: 33.1
click at [474, 580] on textarea "**********" at bounding box center [689, 596] width 644 height 41
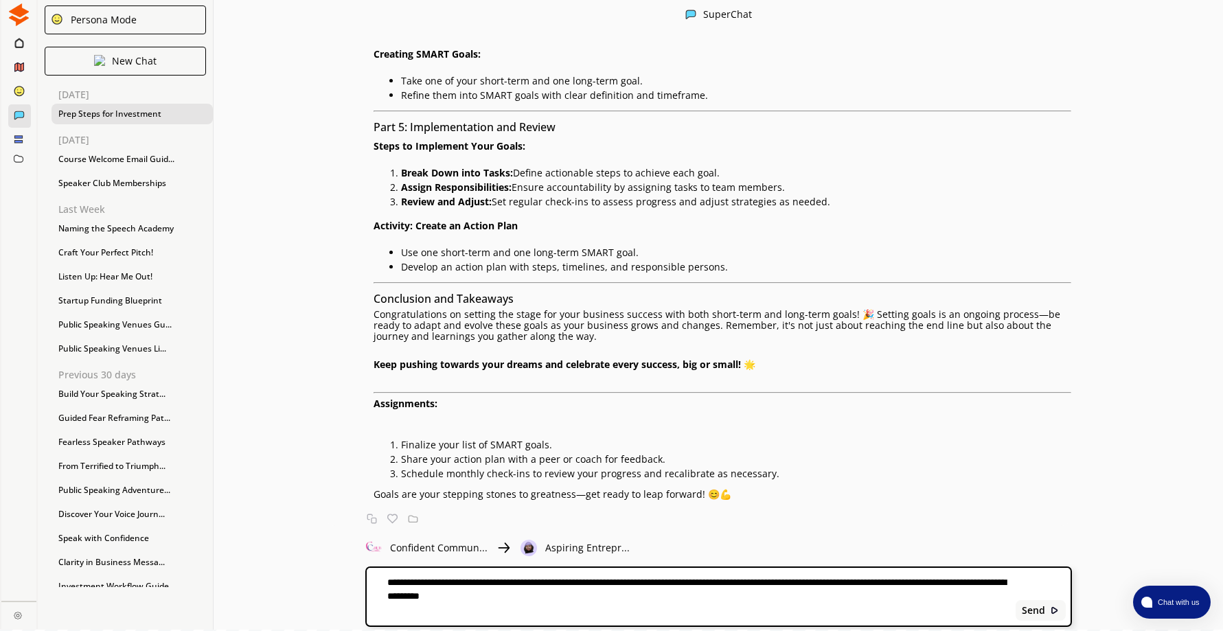
type textarea "**********"
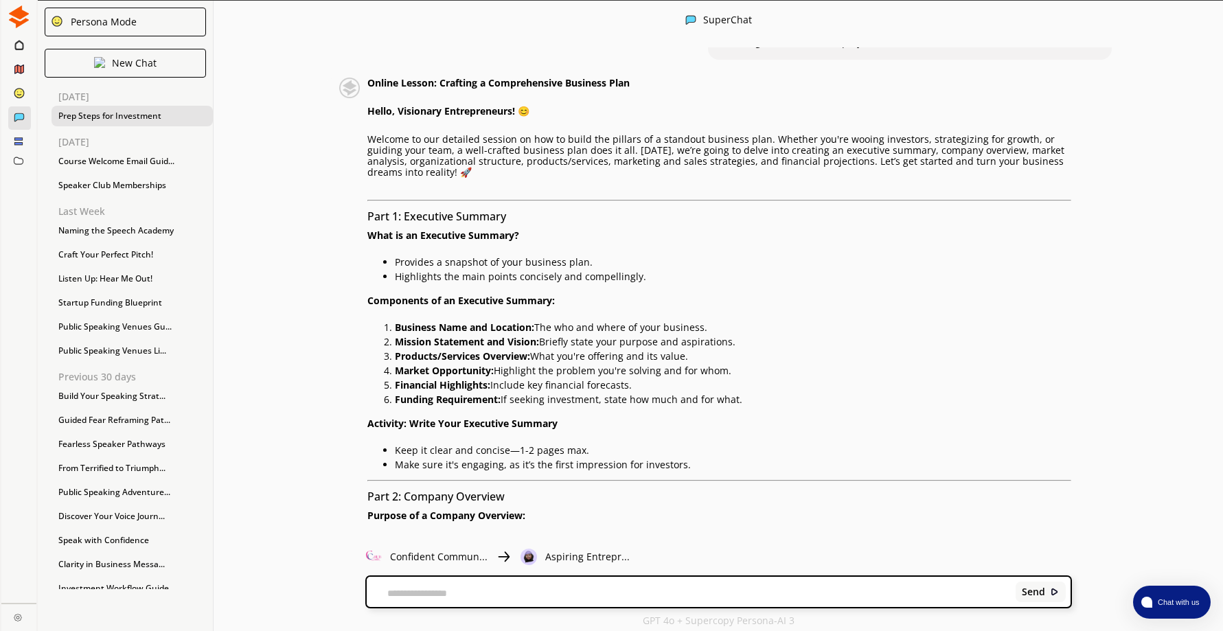
scroll to position [4308, 0]
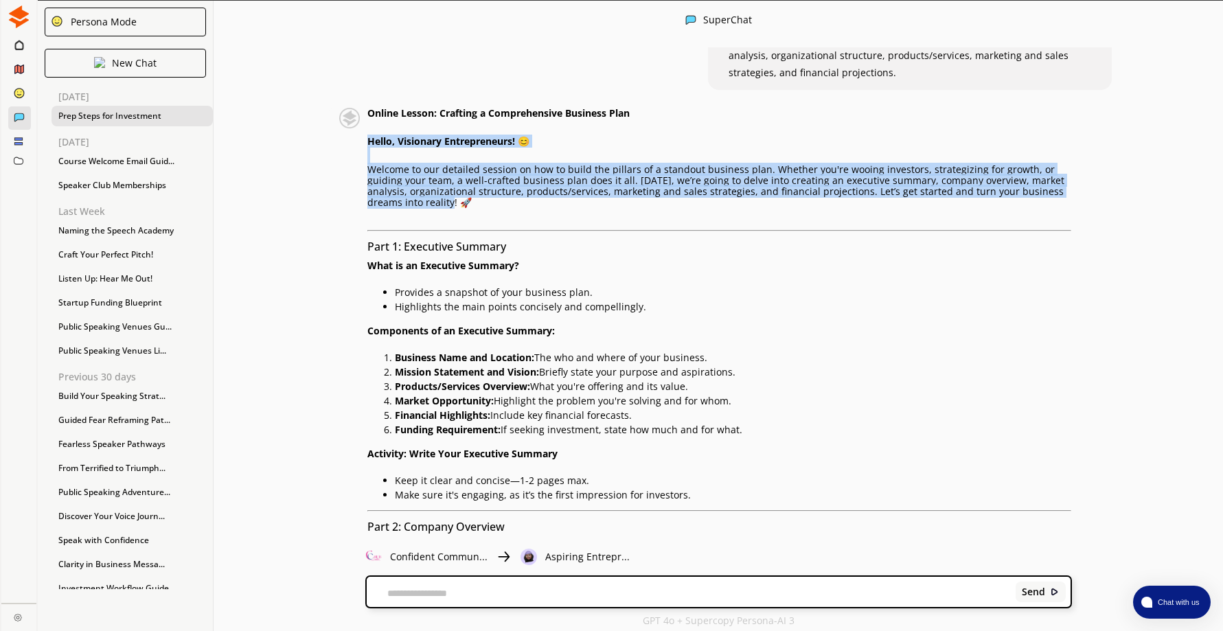
drag, startPoint x: 374, startPoint y: 141, endPoint x: 459, endPoint y: 202, distance: 104.8
drag, startPoint x: 459, startPoint y: 202, endPoint x: 419, endPoint y: 183, distance: 44.2
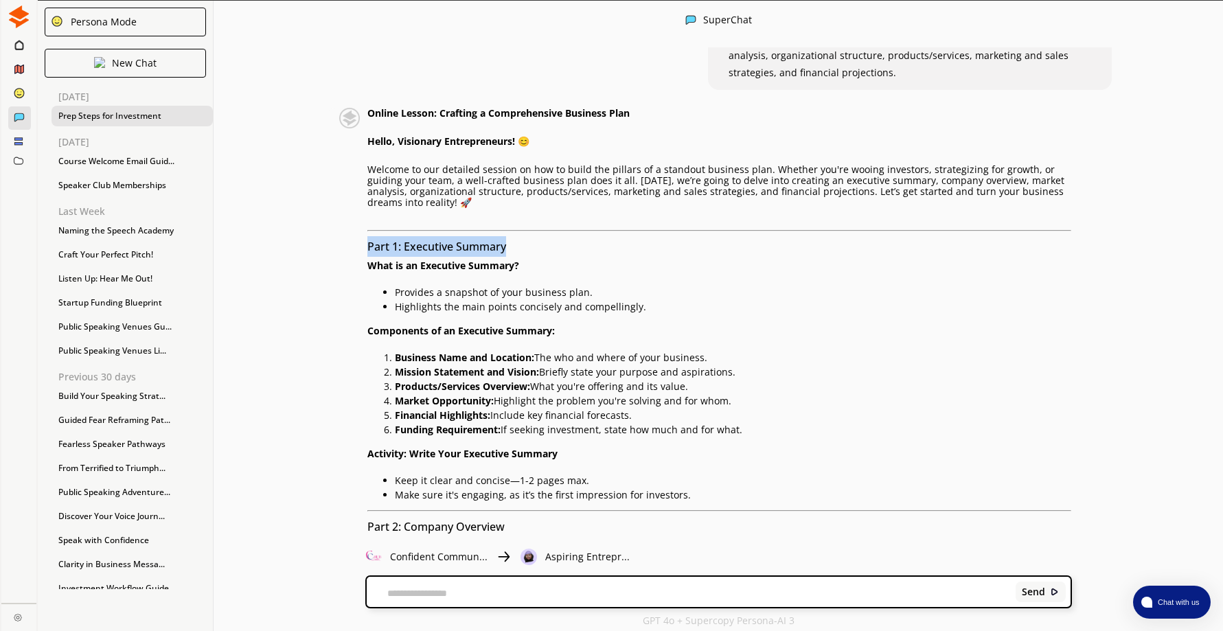
drag, startPoint x: 374, startPoint y: 245, endPoint x: 540, endPoint y: 242, distance: 165.5
click at [540, 242] on h3 "Part 1: Executive Summary" at bounding box center [719, 246] width 704 height 21
drag, startPoint x: 540, startPoint y: 242, endPoint x: 463, endPoint y: 241, distance: 76.9
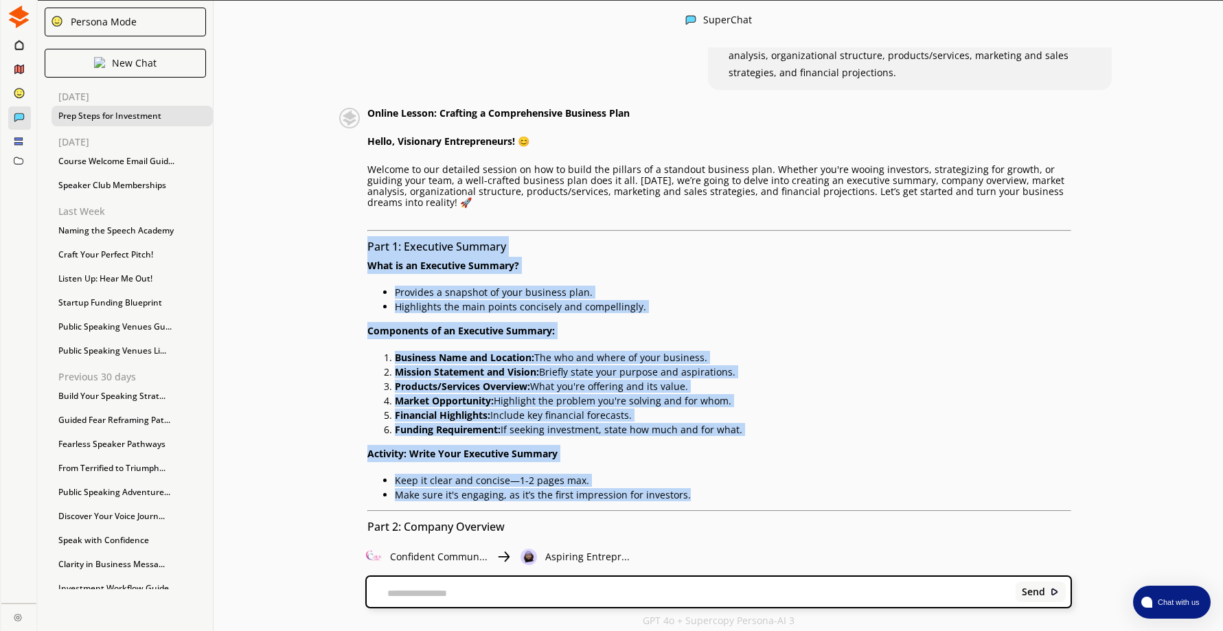
drag, startPoint x: 373, startPoint y: 246, endPoint x: 693, endPoint y: 492, distance: 403.0
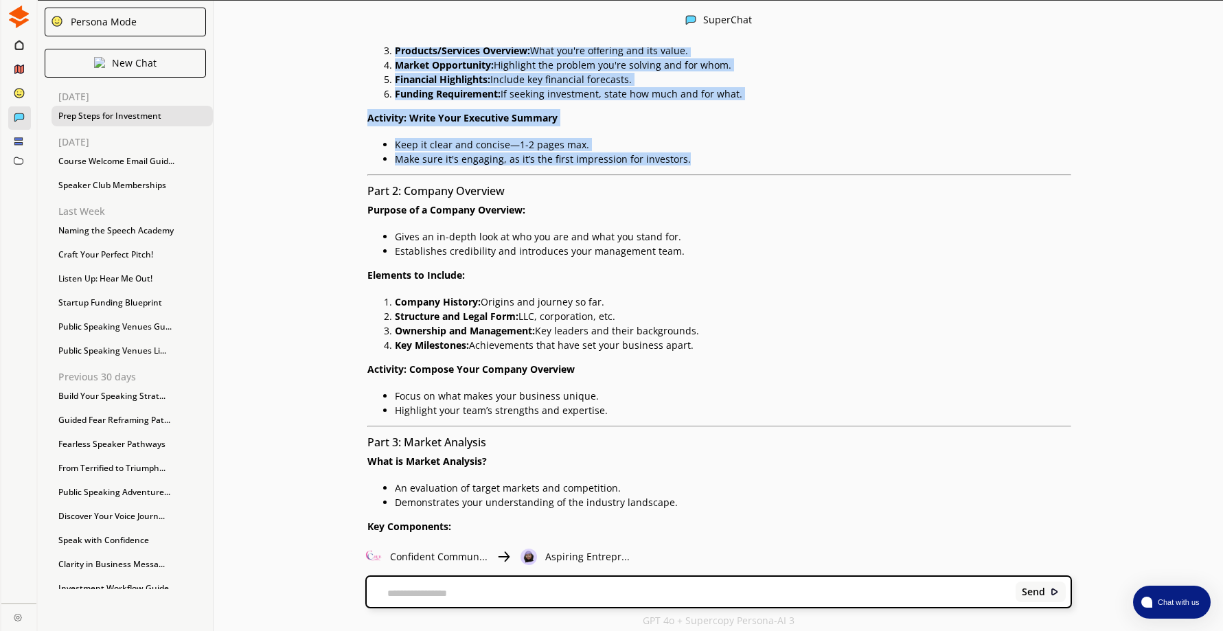
scroll to position [4652, 0]
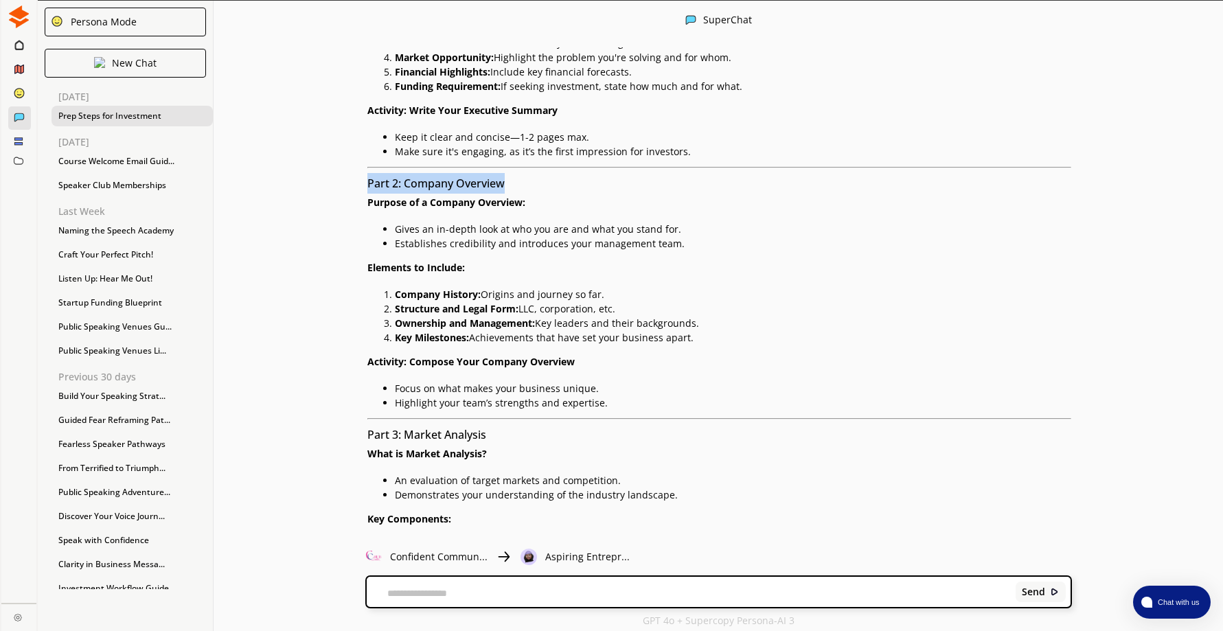
drag, startPoint x: 375, startPoint y: 183, endPoint x: 513, endPoint y: 186, distance: 138.7
click at [513, 186] on h3 "Part 2: Company Overview" at bounding box center [719, 183] width 704 height 21
drag, startPoint x: 513, startPoint y: 186, endPoint x: 488, endPoint y: 183, distance: 25.6
click at [373, 183] on h3 "Part 2: Company Overview" at bounding box center [719, 183] width 704 height 21
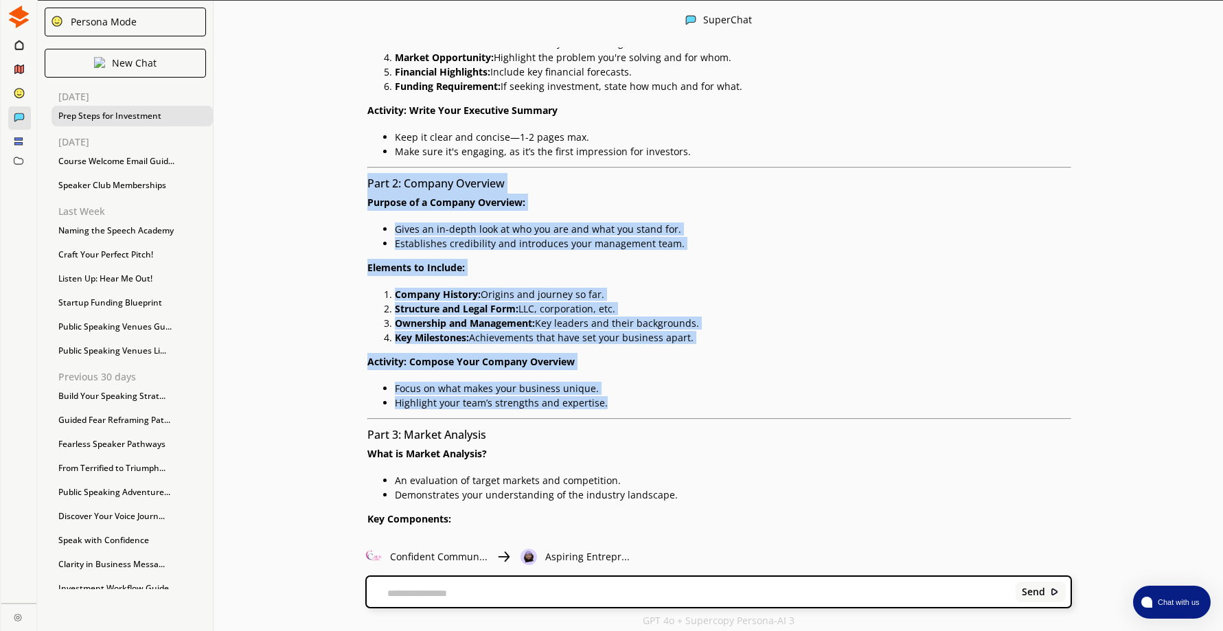
drag, startPoint x: 373, startPoint y: 183, endPoint x: 631, endPoint y: 400, distance: 336.6
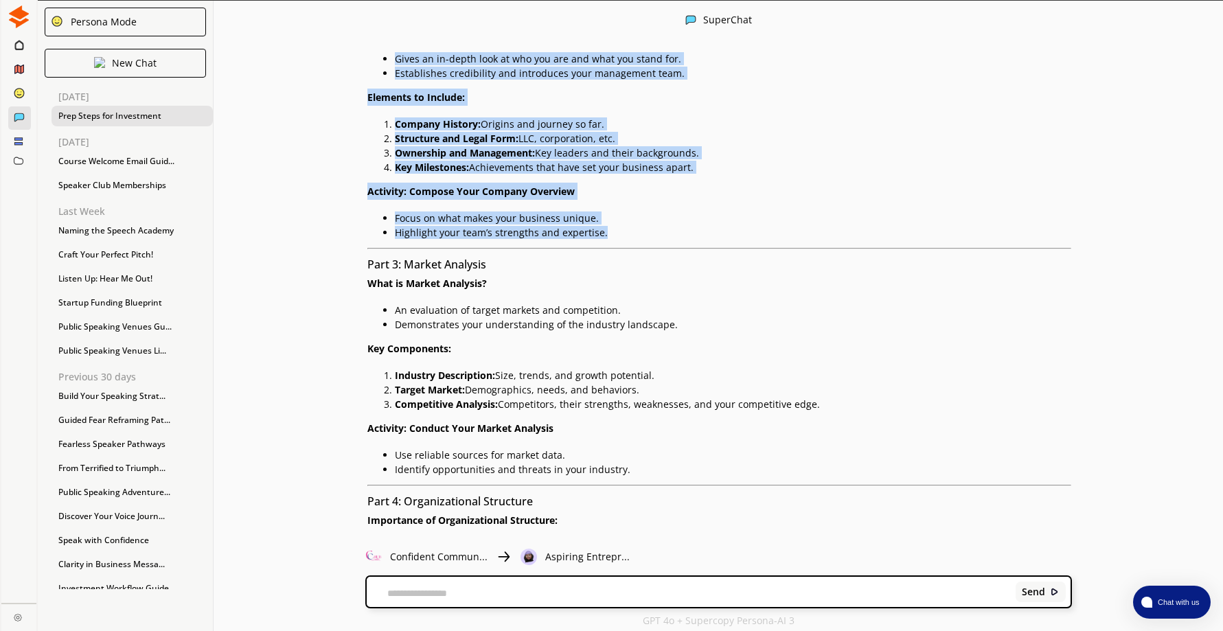
scroll to position [4926, 0]
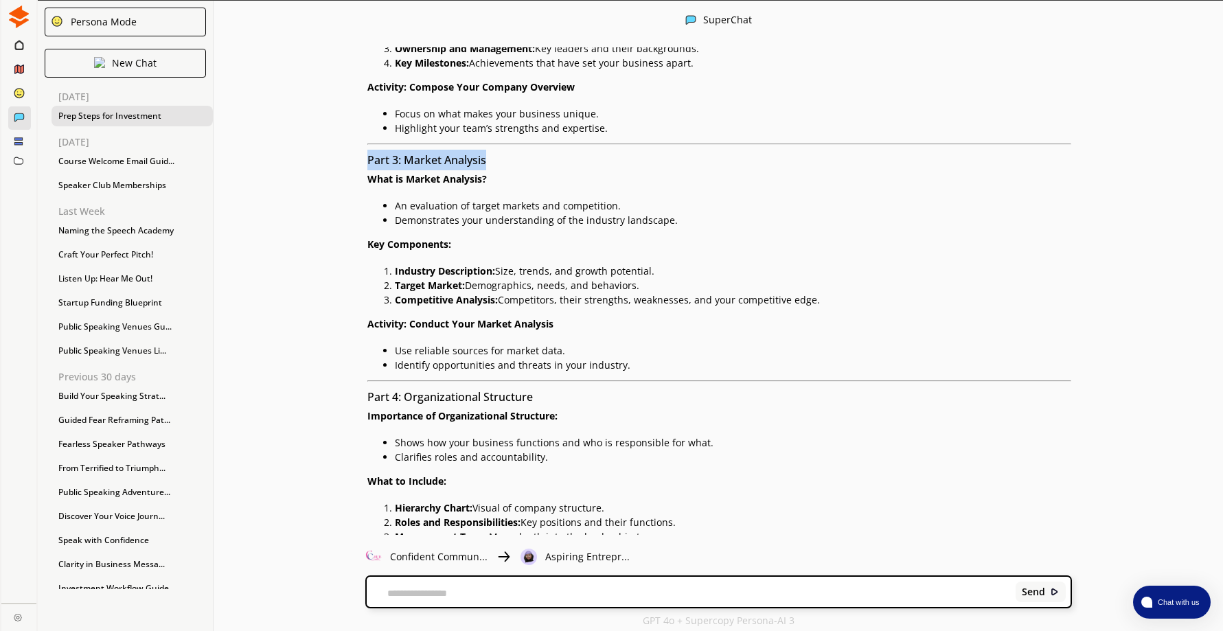
drag, startPoint x: 374, startPoint y: 159, endPoint x: 496, endPoint y: 160, distance: 122.2
click at [496, 160] on h3 "Part 3: Market Analysis" at bounding box center [719, 160] width 704 height 21
drag, startPoint x: 496, startPoint y: 160, endPoint x: 458, endPoint y: 157, distance: 38.5
click at [371, 159] on h3 "Part 3: Market Analysis" at bounding box center [719, 160] width 704 height 21
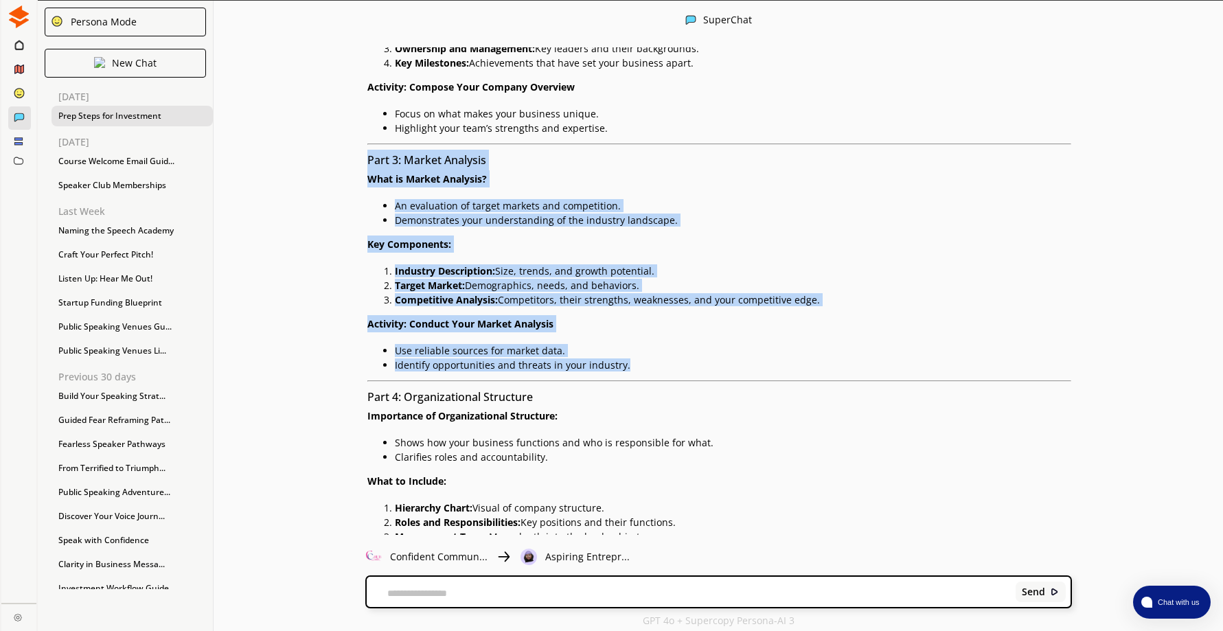
drag, startPoint x: 375, startPoint y: 160, endPoint x: 638, endPoint y: 363, distance: 332.8
click at [638, 363] on div "Online Lesson: Crafting a Comprehensive Business Plan Hello, Visionary Entrepre…" at bounding box center [719, 519] width 704 height 2059
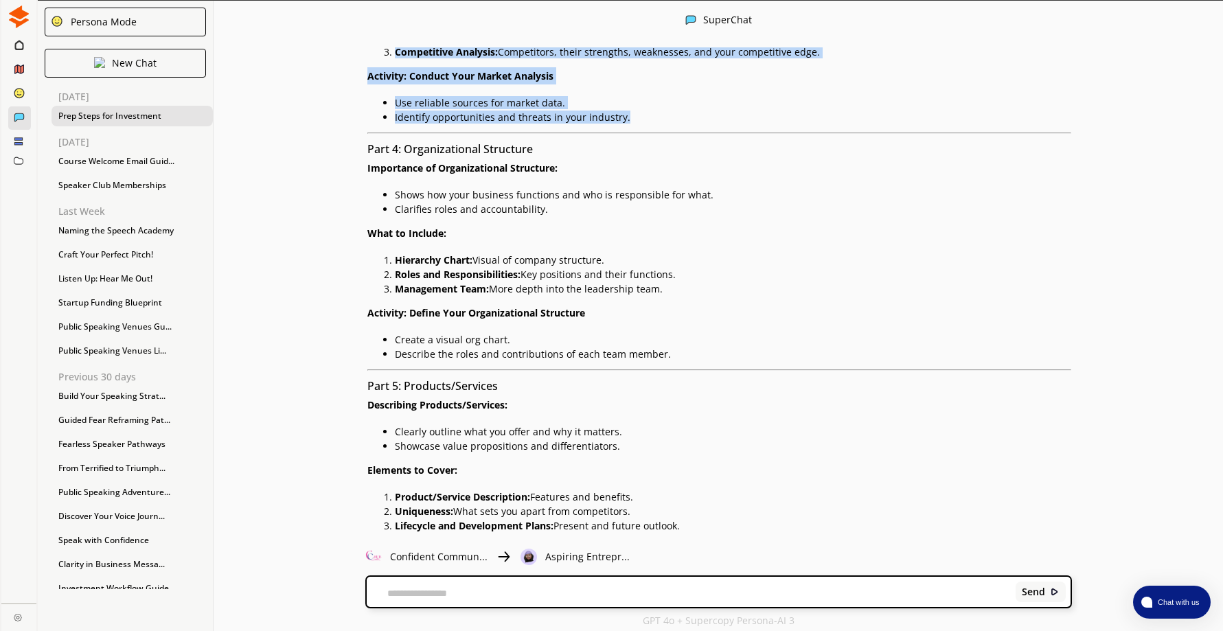
scroll to position [5201, 0]
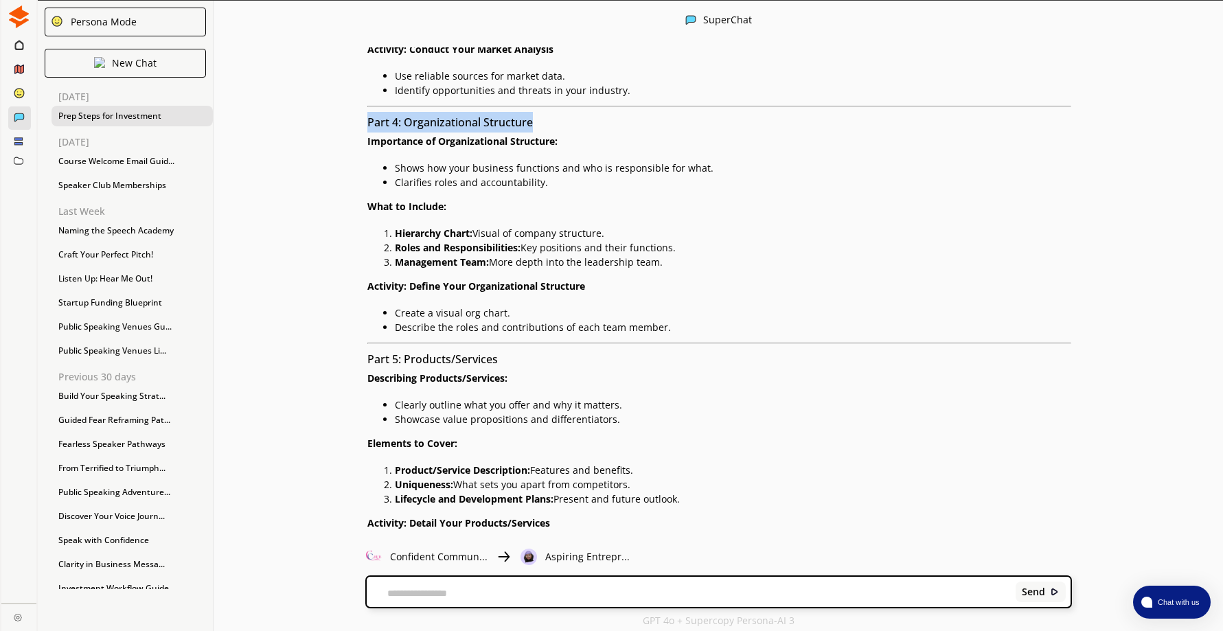
drag, startPoint x: 372, startPoint y: 121, endPoint x: 573, endPoint y: 114, distance: 200.6
click at [573, 114] on h3 "Part 4: Organizational Structure" at bounding box center [719, 122] width 704 height 21
drag, startPoint x: 573, startPoint y: 114, endPoint x: 518, endPoint y: 122, distance: 55.4
click at [370, 122] on div "Online Lesson: Crafting a Comprehensive Business Plan Hello, Visionary Entrepre…" at bounding box center [704, 244] width 733 height 2059
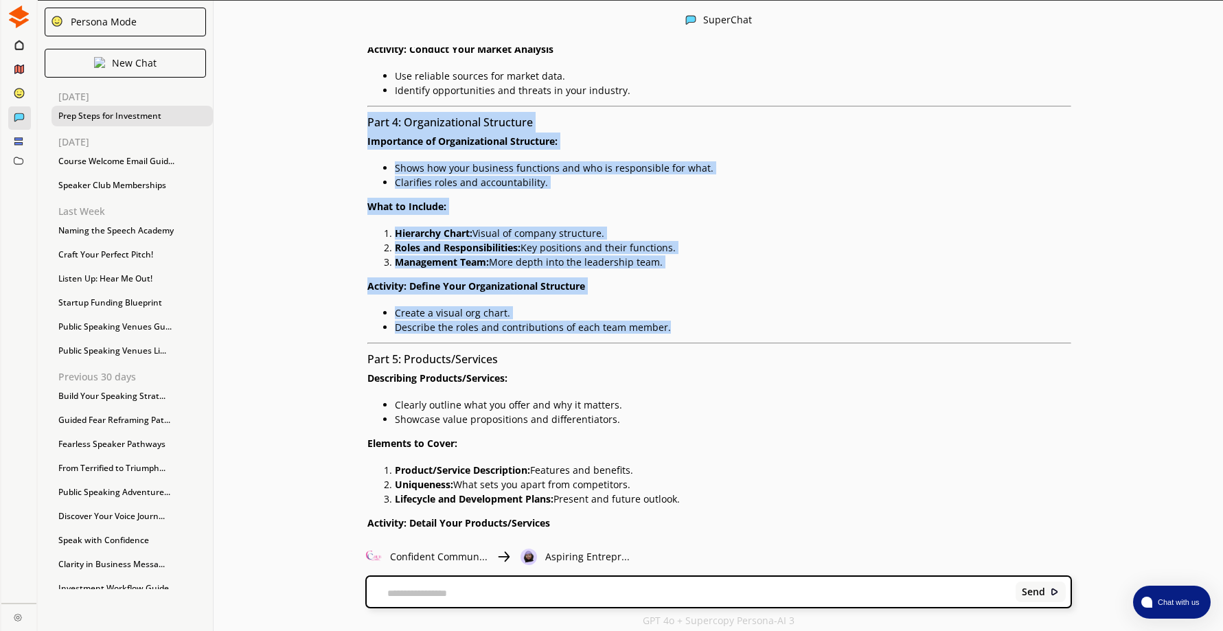
drag, startPoint x: 375, startPoint y: 127, endPoint x: 697, endPoint y: 326, distance: 379.1
click at [697, 326] on div "Online Lesson: Crafting a Comprehensive Business Plan Hello, Visionary Entrepre…" at bounding box center [719, 244] width 704 height 2059
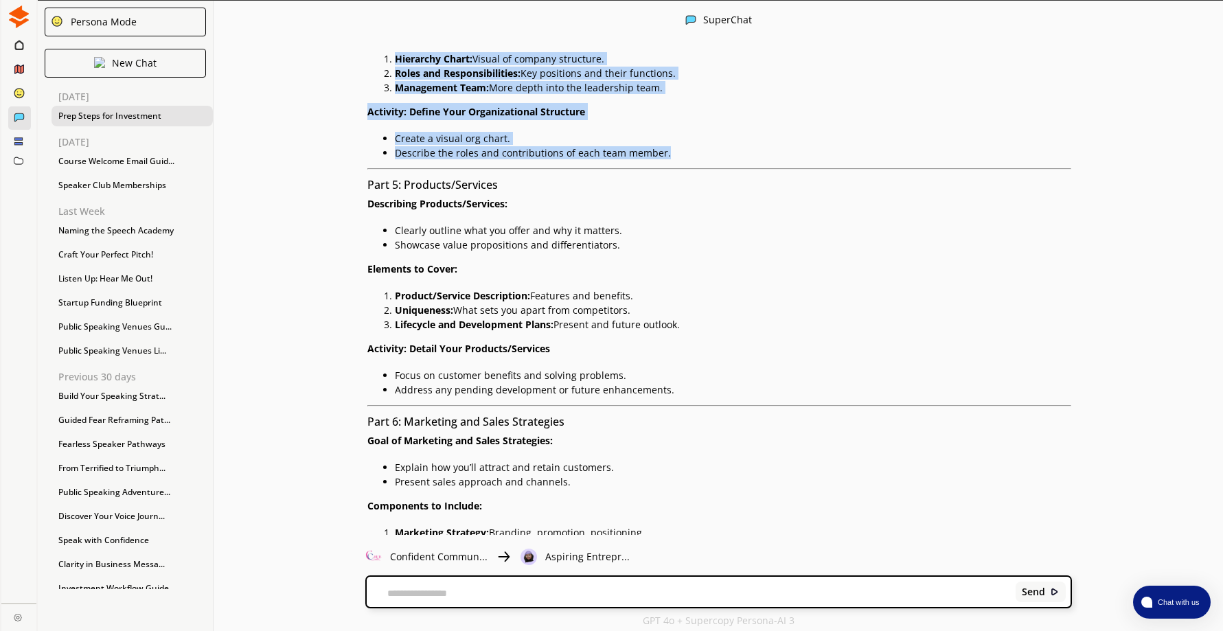
scroll to position [5407, 0]
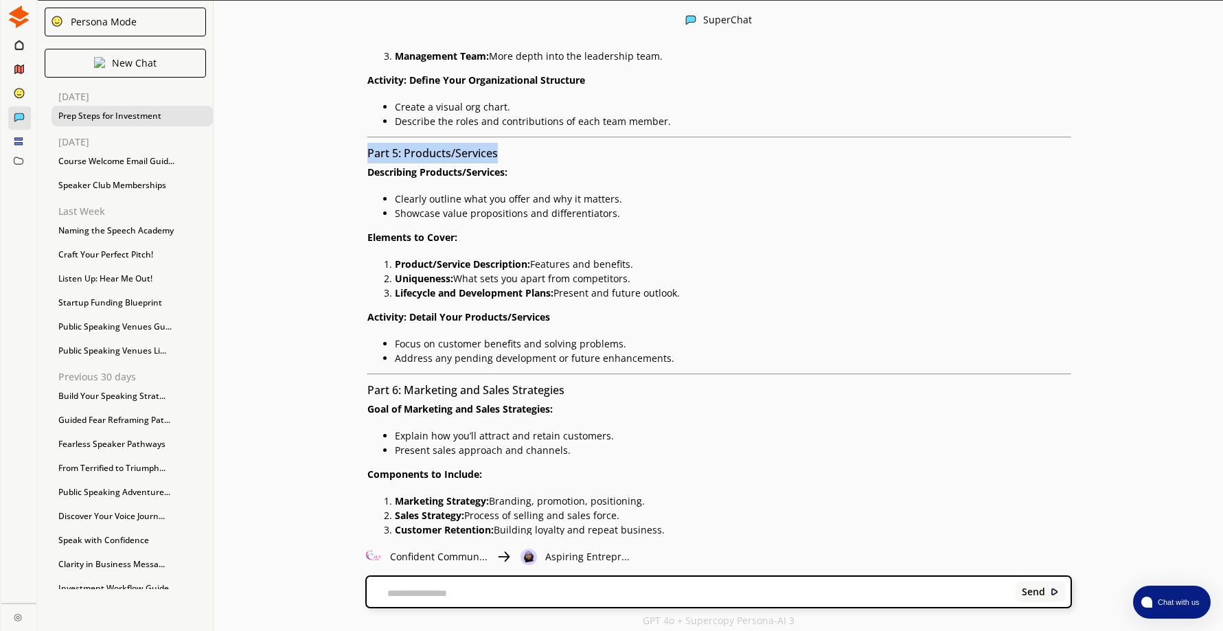
drag, startPoint x: 373, startPoint y: 154, endPoint x: 531, endPoint y: 145, distance: 158.1
click at [531, 145] on h3 "Part 5: Products/Services" at bounding box center [719, 153] width 704 height 21
drag, startPoint x: 531, startPoint y: 145, endPoint x: 486, endPoint y: 154, distance: 46.2
click at [342, 174] on div "Online Lesson: Crafting a Comprehensive Business Plan Hello, Visionary Entrepre…" at bounding box center [704, 38] width 733 height 2059
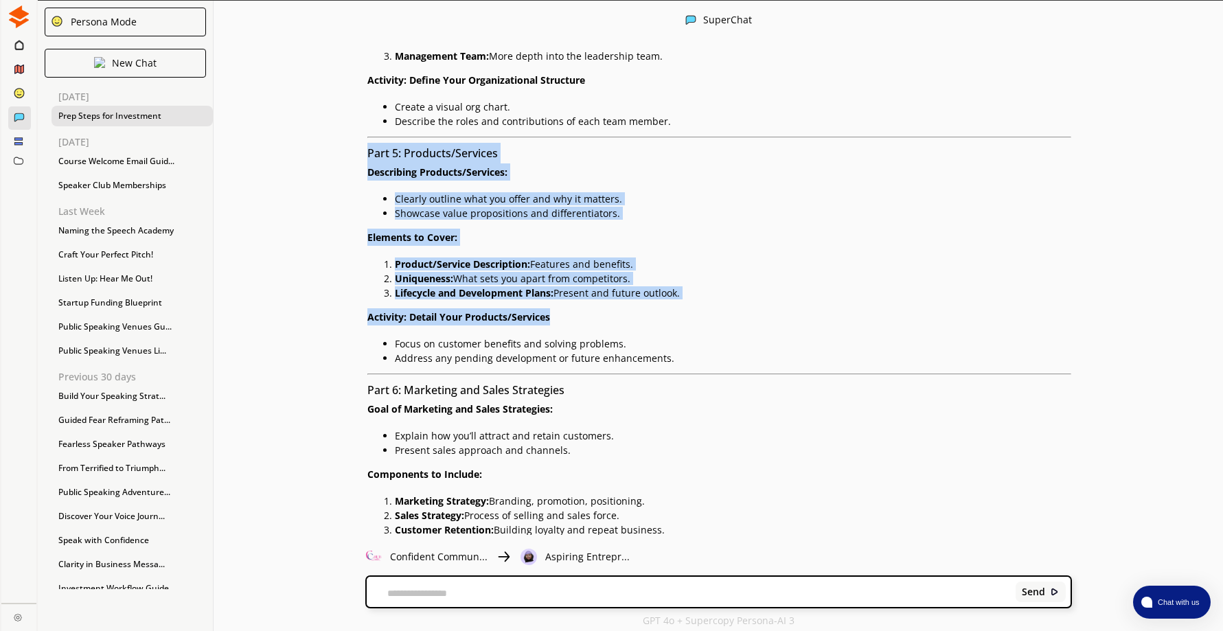
drag, startPoint x: 371, startPoint y: 152, endPoint x: 675, endPoint y: 365, distance: 371.0
click at [675, 365] on div "Online Lesson: Crafting a Comprehensive Business Plan Hello, Visionary Entrepre…" at bounding box center [719, 38] width 704 height 2059
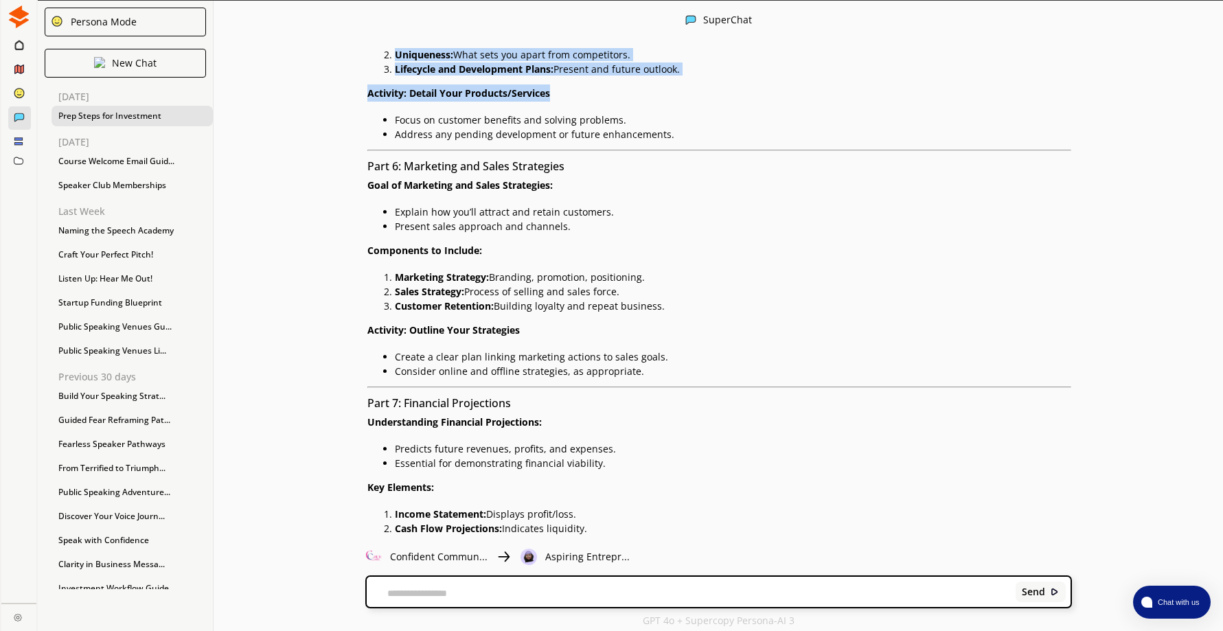
scroll to position [5681, 0]
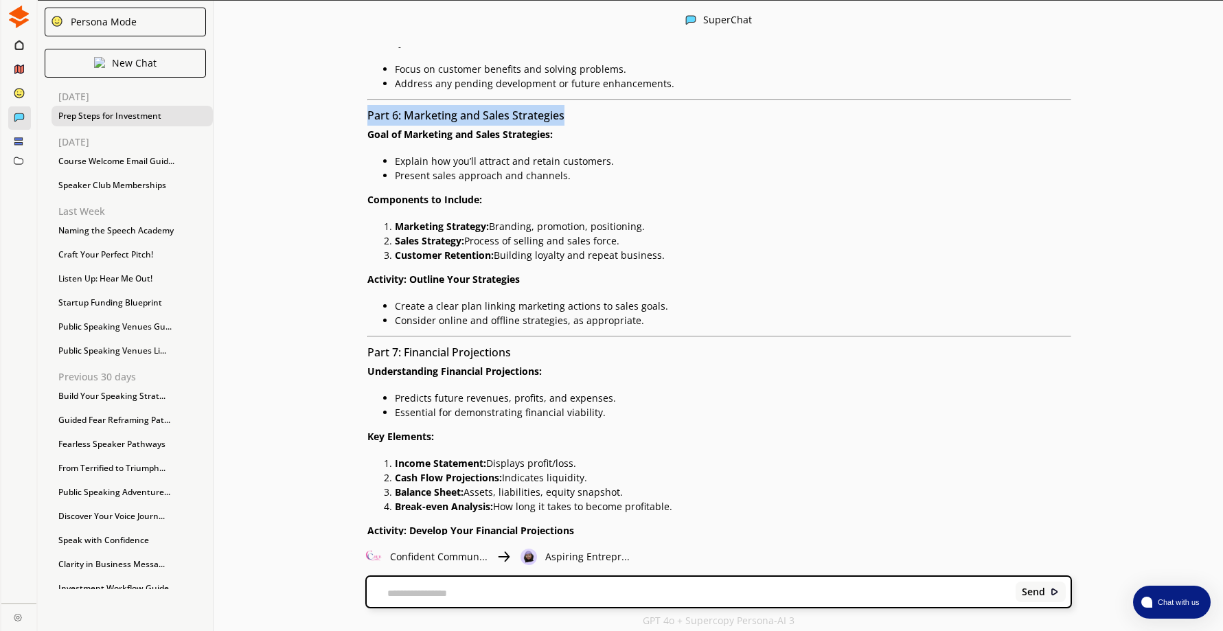
drag, startPoint x: 373, startPoint y: 117, endPoint x: 579, endPoint y: 109, distance: 206.1
click at [579, 109] on h3 "Part 6: Marketing and Sales Strategies" at bounding box center [719, 115] width 704 height 21
drag, startPoint x: 579, startPoint y: 109, endPoint x: 547, endPoint y: 115, distance: 32.1
click at [395, 154] on li "Explain how you’ll attract and retain customers." at bounding box center [733, 159] width 677 height 14
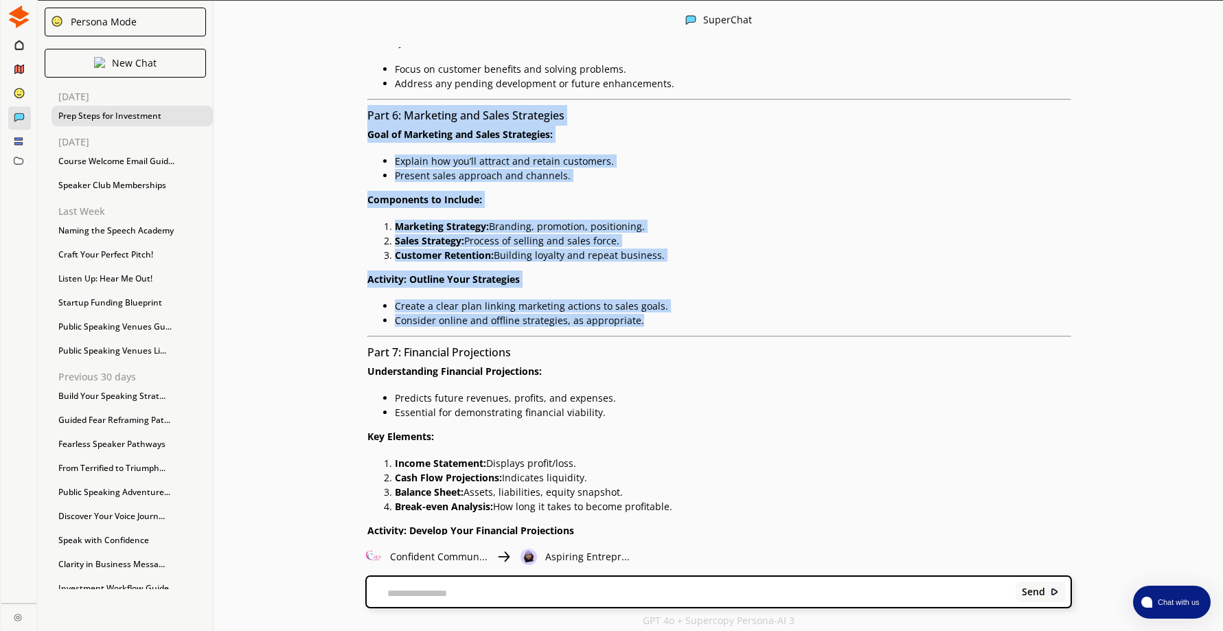
drag, startPoint x: 372, startPoint y: 116, endPoint x: 716, endPoint y: 322, distance: 400.9
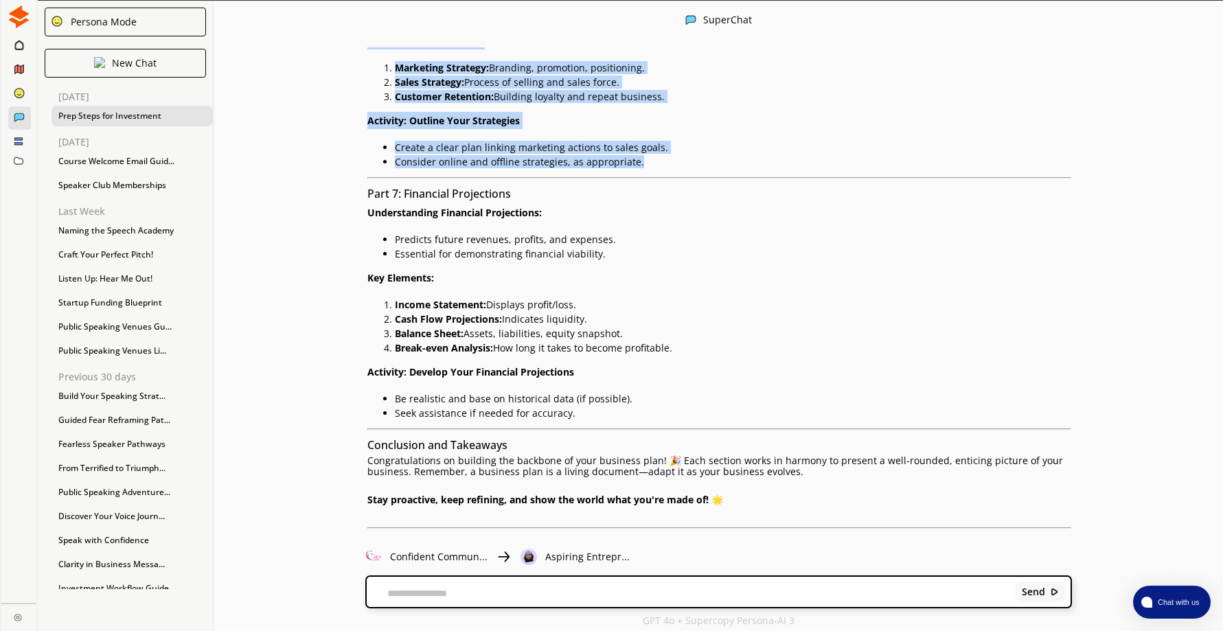
scroll to position [5887, 0]
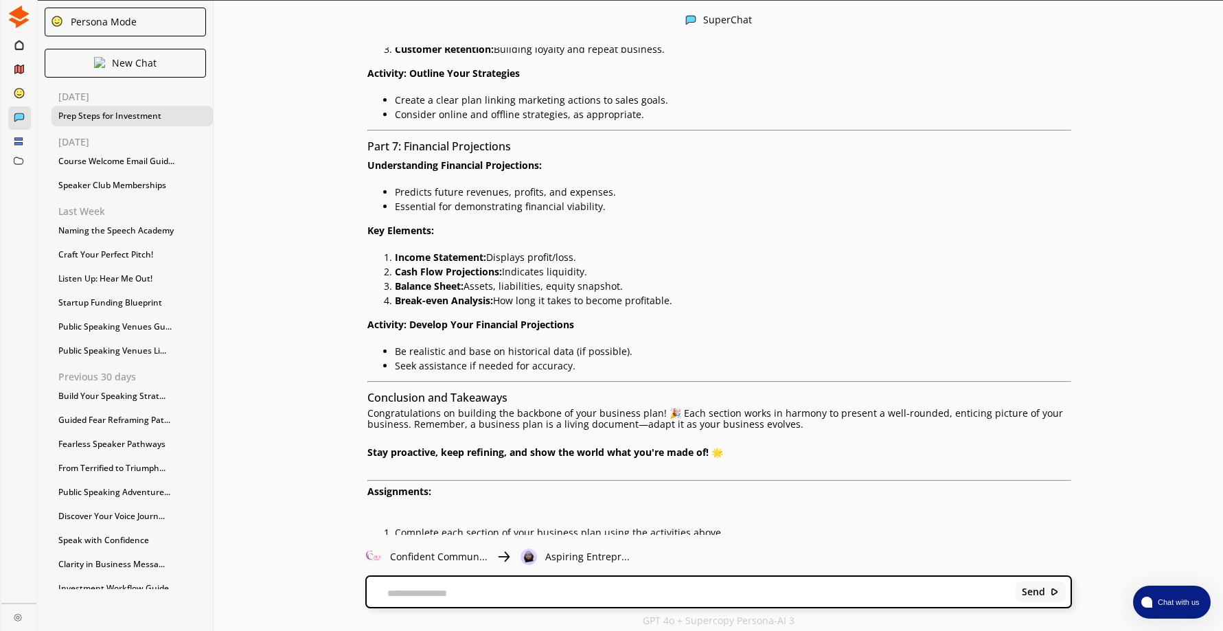
click at [371, 141] on h3 "Part 7: Financial Projections" at bounding box center [719, 146] width 704 height 21
drag, startPoint x: 373, startPoint y: 144, endPoint x: 548, endPoint y: 139, distance: 175.8
click at [548, 139] on h3 "Part 7: Financial Projections" at bounding box center [719, 146] width 704 height 21
drag, startPoint x: 548, startPoint y: 139, endPoint x: 505, endPoint y: 142, distance: 44.1
click at [374, 145] on h3 "Part 7: Financial Projections" at bounding box center [719, 146] width 704 height 21
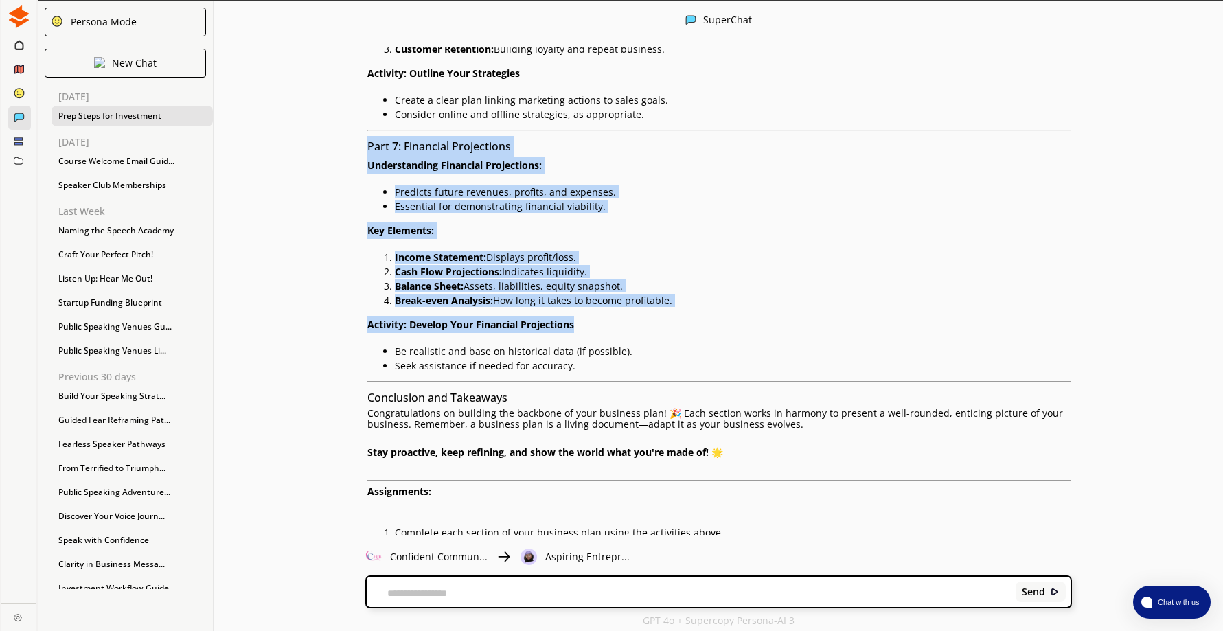
drag, startPoint x: 374, startPoint y: 143, endPoint x: 638, endPoint y: 364, distance: 343.6
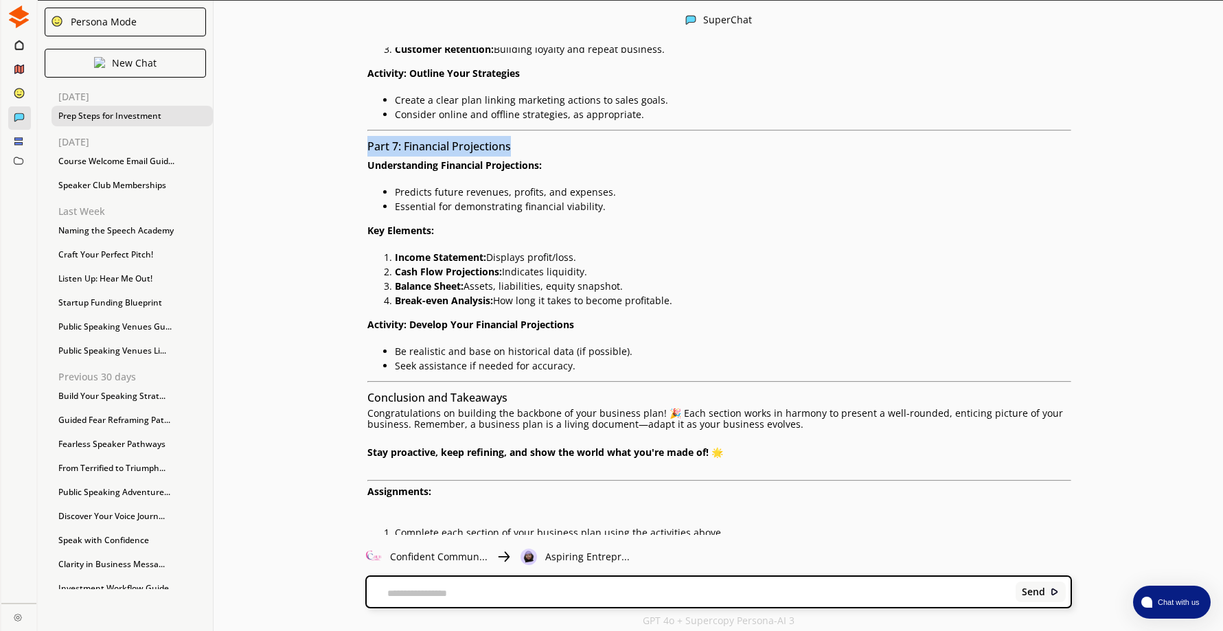
drag, startPoint x: 373, startPoint y: 144, endPoint x: 541, endPoint y: 143, distance: 168.2
click at [541, 143] on h3 "Part 7: Financial Projections" at bounding box center [719, 146] width 704 height 21
drag, startPoint x: 541, startPoint y: 143, endPoint x: 500, endPoint y: 144, distance: 41.2
drag, startPoint x: 280, startPoint y: 216, endPoint x: 391, endPoint y: 178, distance: 116.8
click at [289, 216] on div "Give me a full list of things any business owners who are looking for investmen…" at bounding box center [717, 290] width 1009 height 487
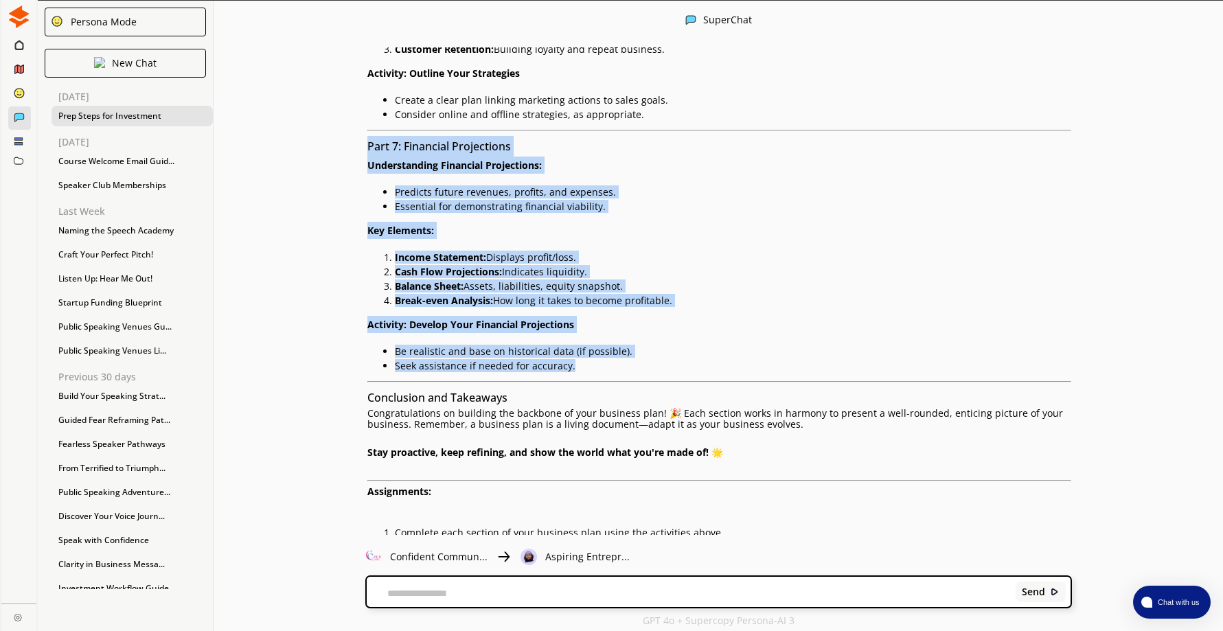
drag, startPoint x: 372, startPoint y: 142, endPoint x: 597, endPoint y: 367, distance: 317.9
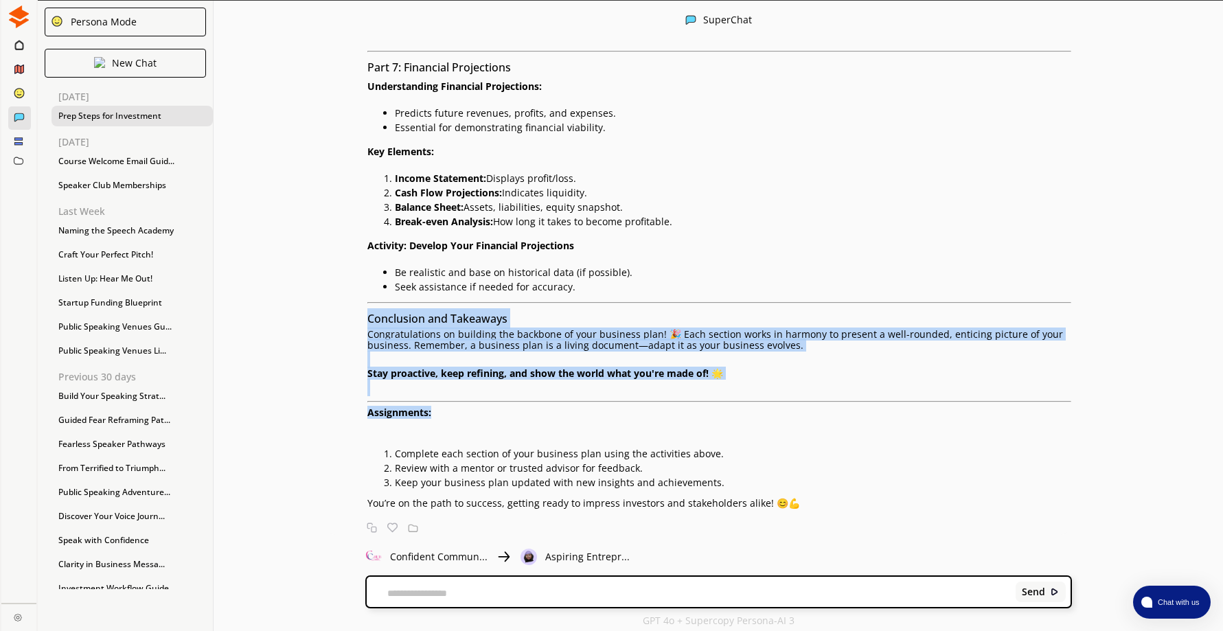
scroll to position [2, 0]
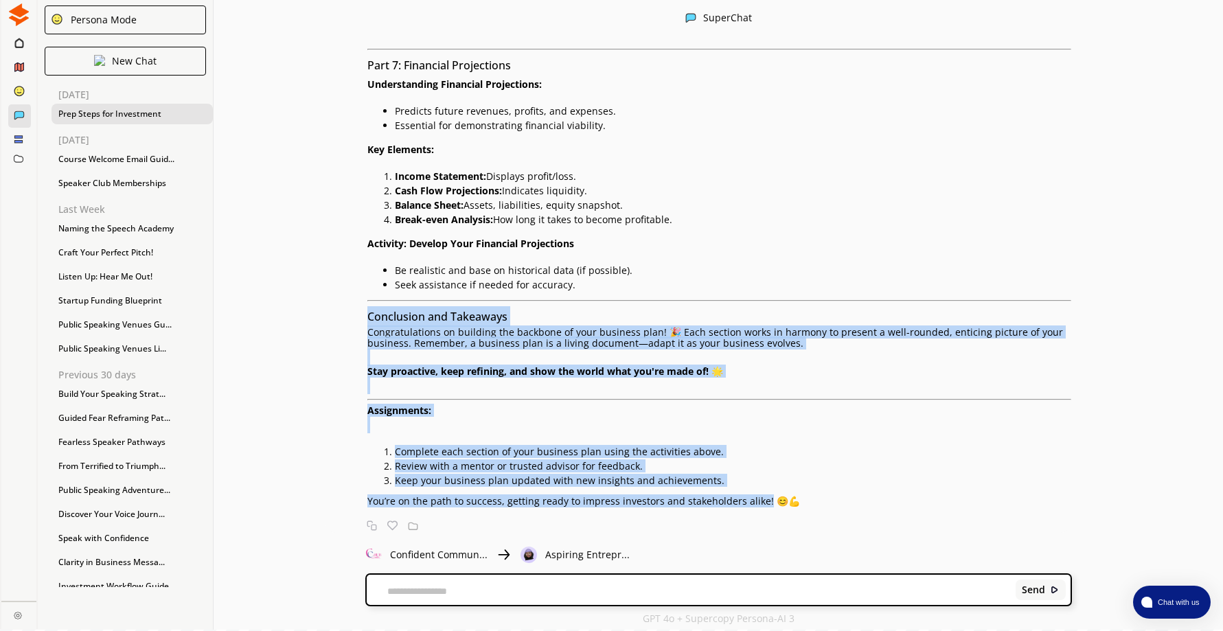
drag, startPoint x: 373, startPoint y: 315, endPoint x: 765, endPoint y: 502, distance: 434.2
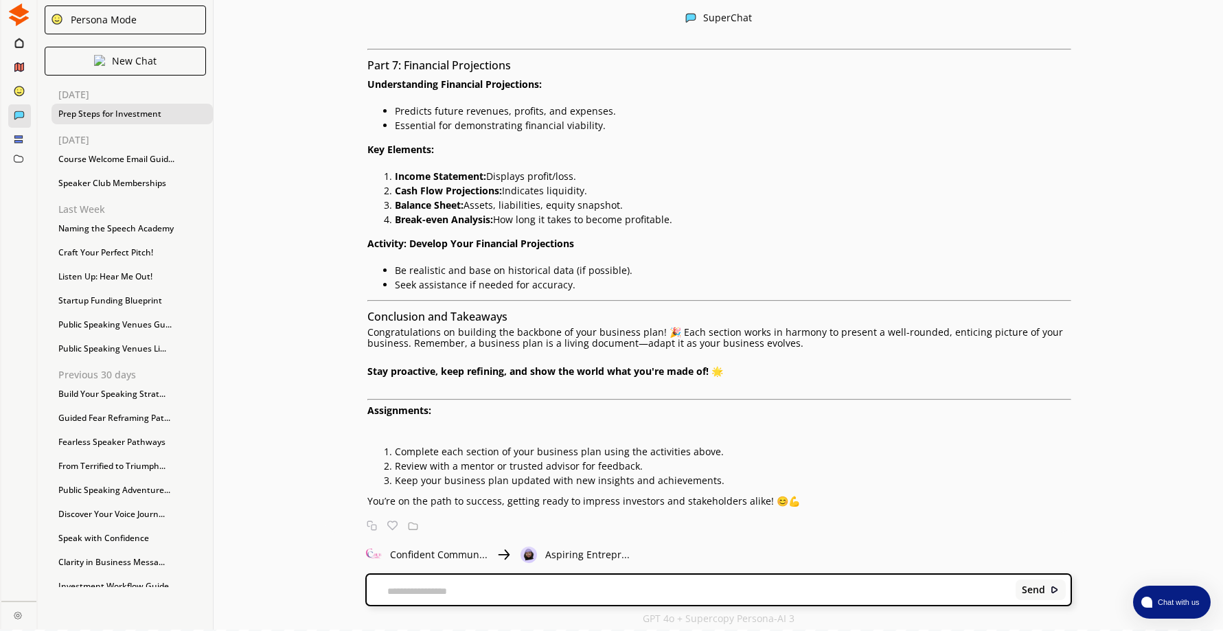
drag, startPoint x: 472, startPoint y: 599, endPoint x: 475, endPoint y: 588, distance: 10.7
click at [473, 594] on div "Send" at bounding box center [719, 590] width 704 height 30
click at [476, 588] on textarea at bounding box center [689, 591] width 644 height 11
type textarea "**********"
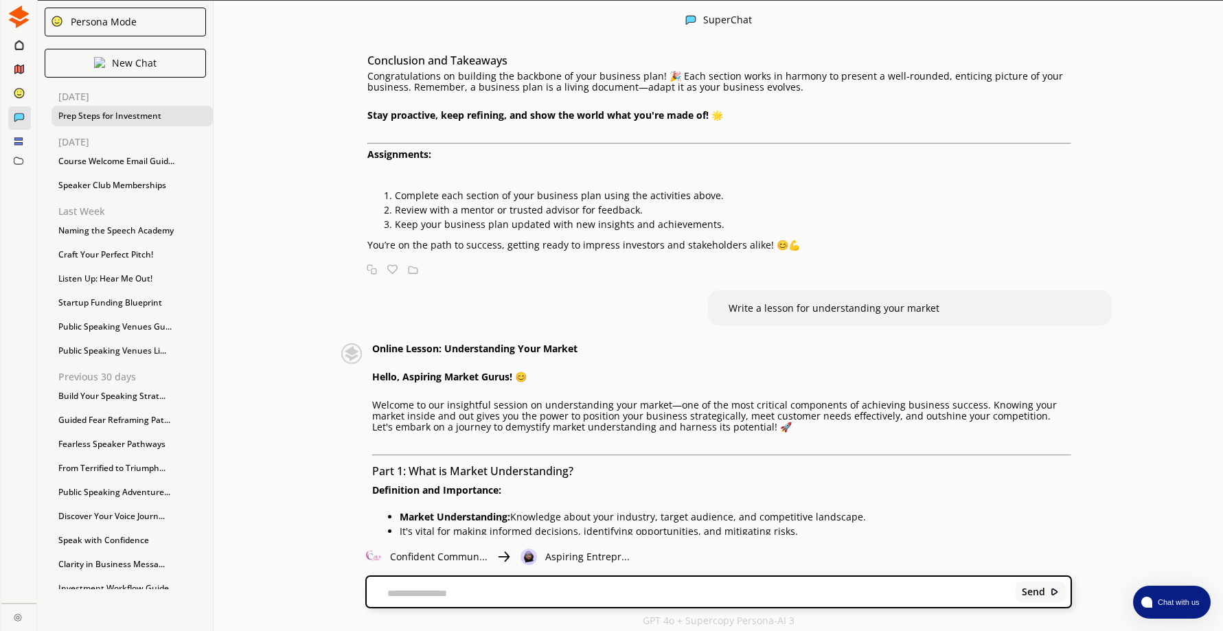
scroll to position [6391, 0]
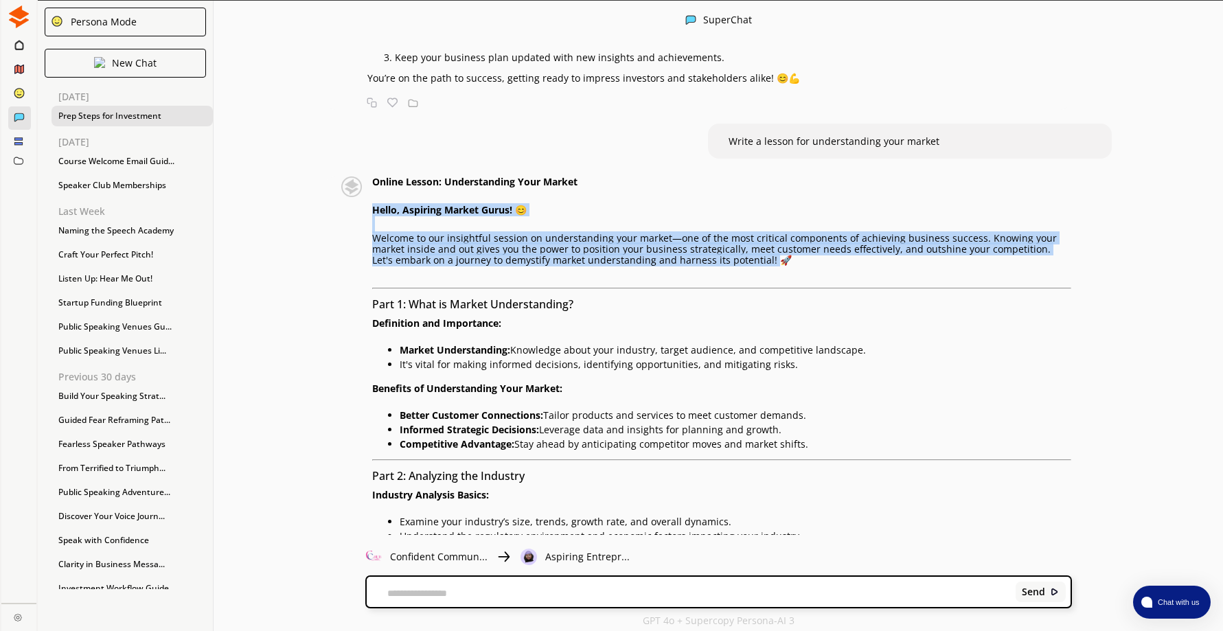
drag, startPoint x: 378, startPoint y: 209, endPoint x: 748, endPoint y: 257, distance: 372.3
drag, startPoint x: 748, startPoint y: 257, endPoint x: 647, endPoint y: 255, distance: 100.9
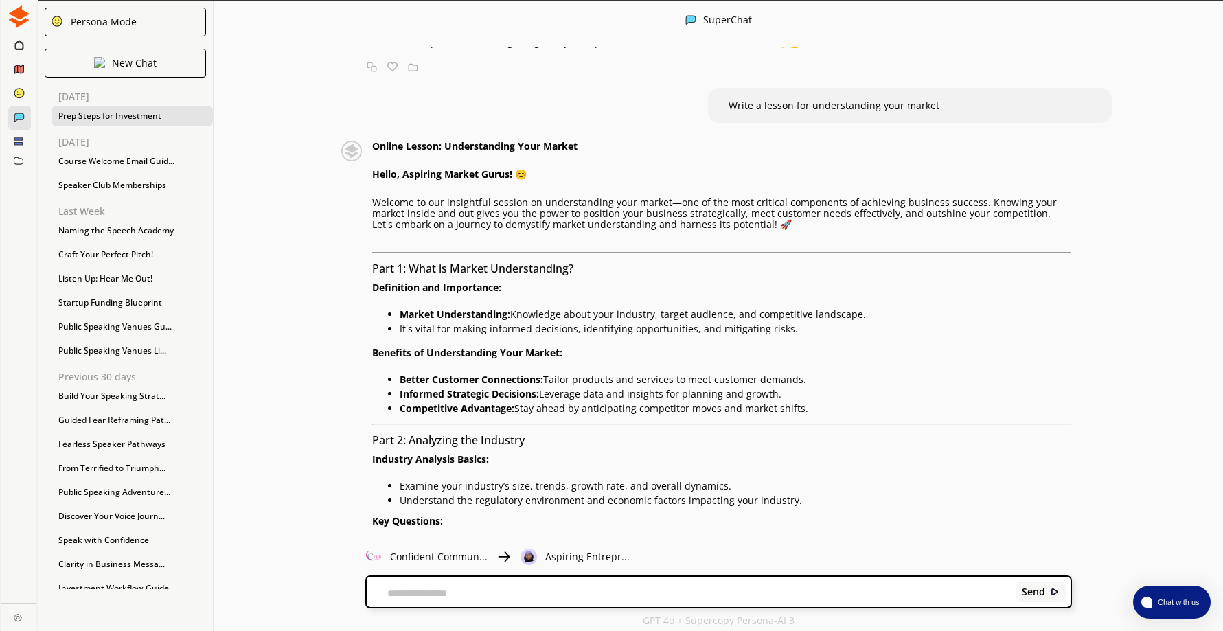
scroll to position [6460, 0]
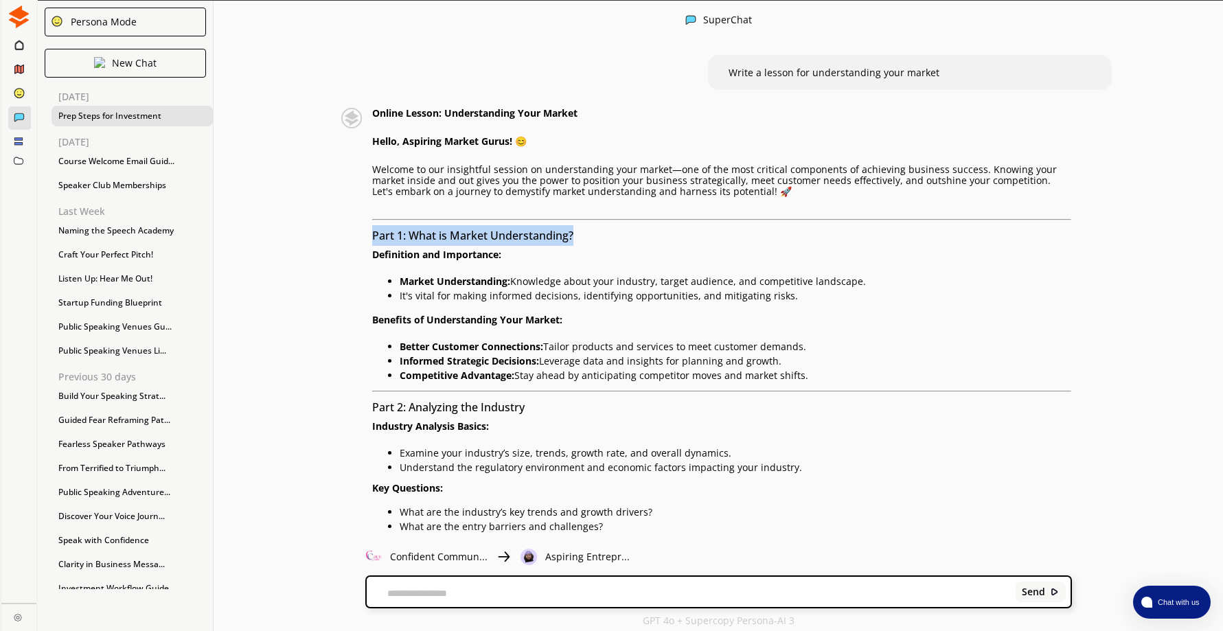
drag, startPoint x: 378, startPoint y: 233, endPoint x: 588, endPoint y: 233, distance: 210.1
click at [588, 233] on h3 "Part 1: What is Market Understanding?" at bounding box center [722, 235] width 700 height 21
drag, startPoint x: 588, startPoint y: 233, endPoint x: 531, endPoint y: 231, distance: 56.3
drag, startPoint x: 377, startPoint y: 233, endPoint x: 820, endPoint y: 375, distance: 465.0
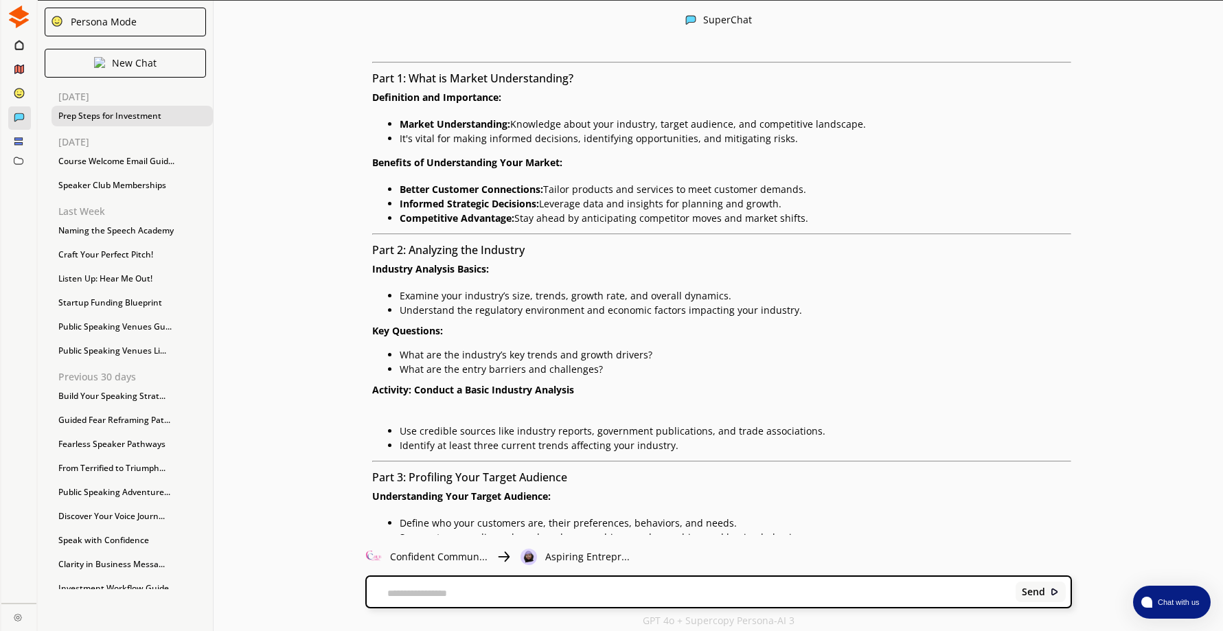
scroll to position [6734, 0]
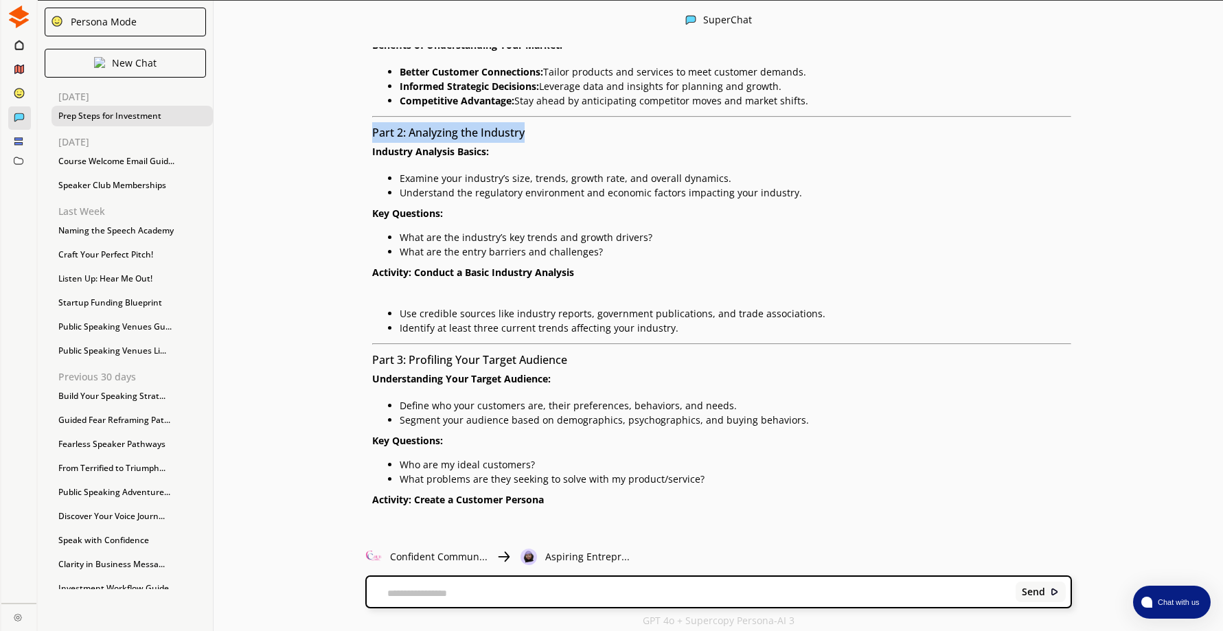
drag, startPoint x: 377, startPoint y: 128, endPoint x: 547, endPoint y: 128, distance: 170.2
click at [547, 128] on h3 "Part 2: Analyzing the Industry" at bounding box center [722, 132] width 700 height 21
drag, startPoint x: 547, startPoint y: 128, endPoint x: 497, endPoint y: 128, distance: 50.1
click at [380, 135] on h3 "Part 2: Analyzing the Industry" at bounding box center [722, 132] width 700 height 21
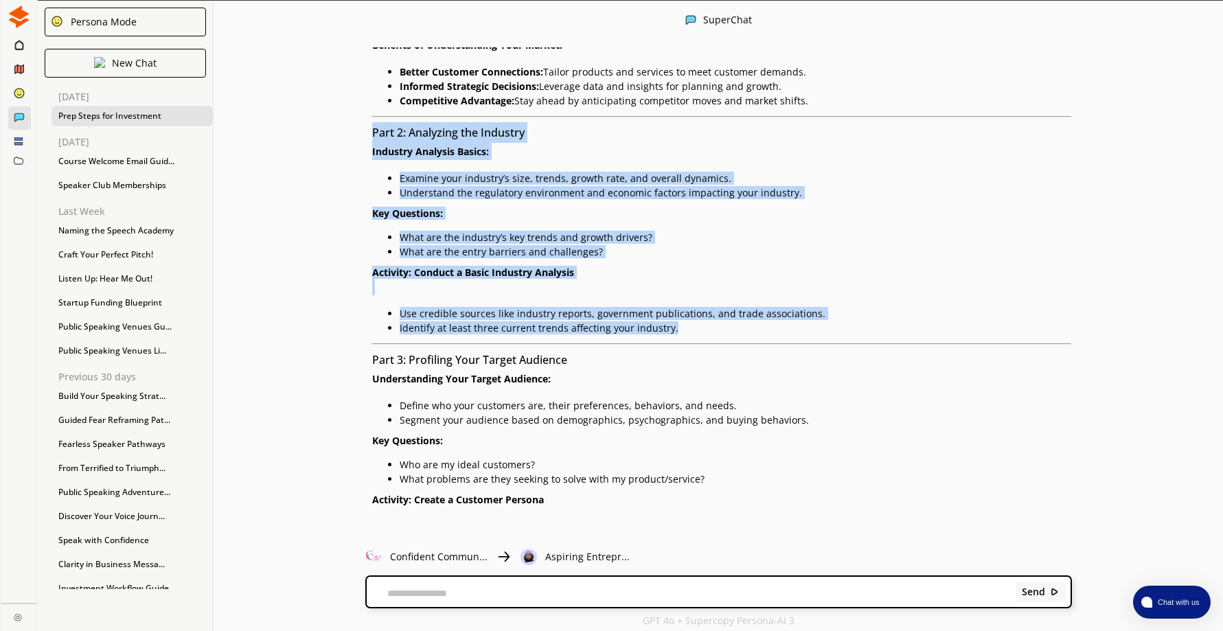
drag, startPoint x: 380, startPoint y: 135, endPoint x: 766, endPoint y: 329, distance: 432.3
click at [766, 329] on div "Online Lesson: Understanding Your Market Hello, Aspiring Market Gurus! 😊 Welcom…" at bounding box center [722, 630] width 700 height 1595
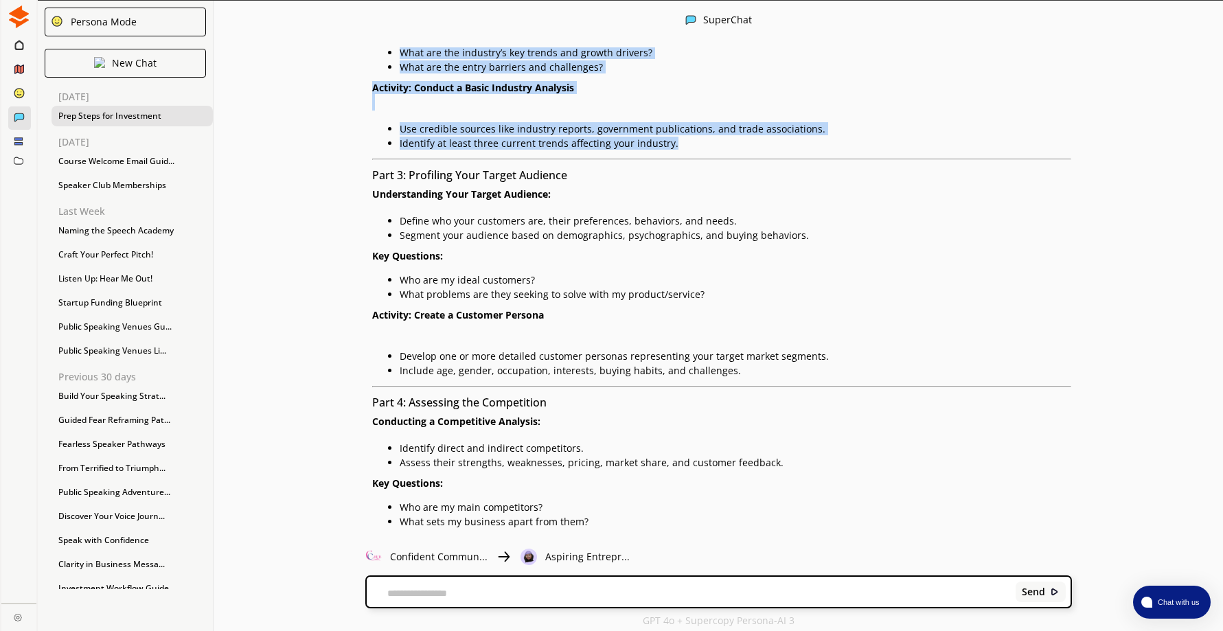
scroll to position [6940, 0]
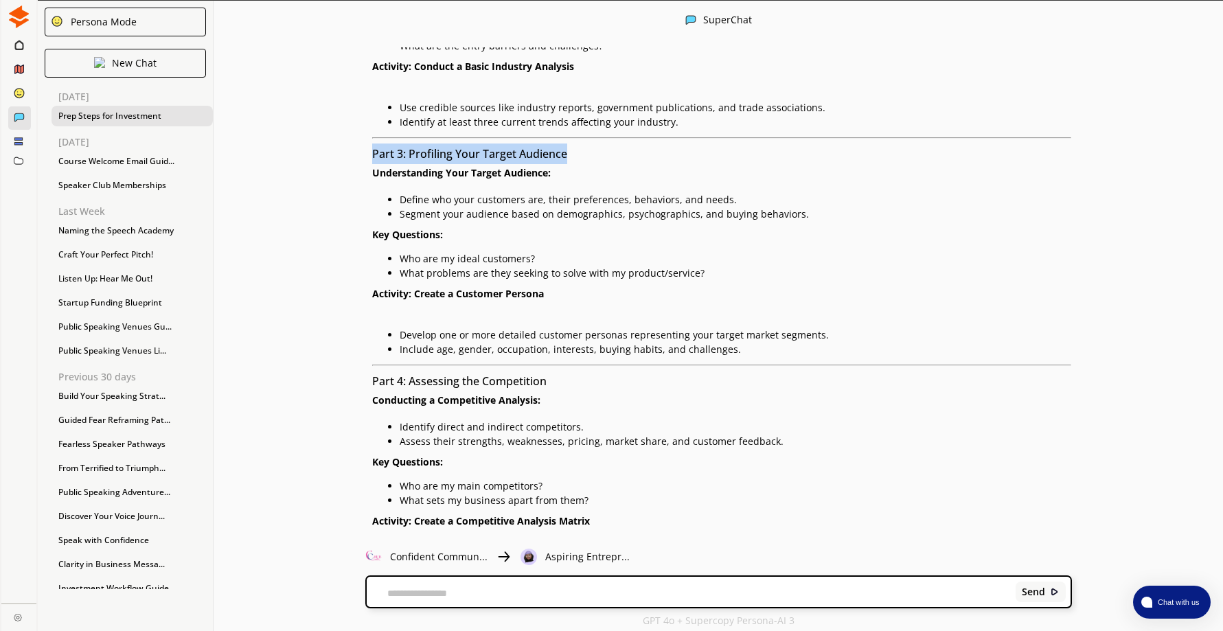
drag, startPoint x: 379, startPoint y: 153, endPoint x: 587, endPoint y: 152, distance: 208.0
click at [587, 152] on h3 "Part 3: Profiling Your Target Audience" at bounding box center [722, 153] width 700 height 21
drag, startPoint x: 587, startPoint y: 152, endPoint x: 531, endPoint y: 154, distance: 56.3
click at [358, 202] on div "Online Lesson: Understanding Your Market Hello, Aspiring Market Gurus! 😊 Welcom…" at bounding box center [704, 424] width 733 height 1595
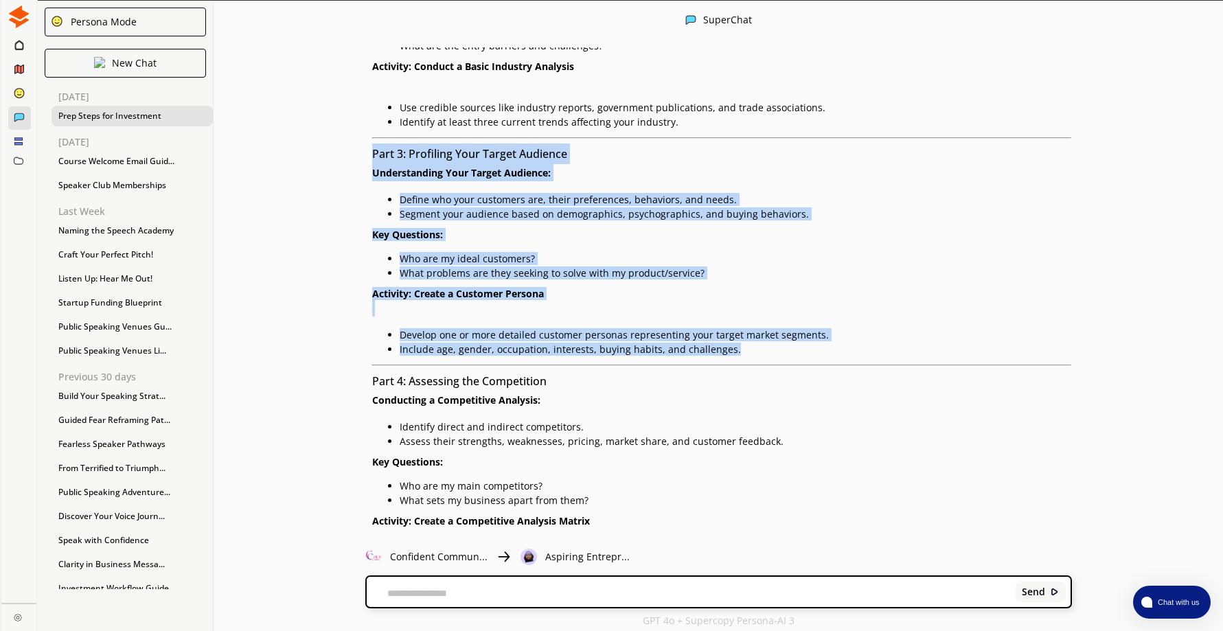
drag, startPoint x: 379, startPoint y: 152, endPoint x: 772, endPoint y: 352, distance: 440.6
click at [772, 352] on div "Online Lesson: Understanding Your Market Hello, Aspiring Market Gurus! 😊 Welcom…" at bounding box center [722, 424] width 700 height 1595
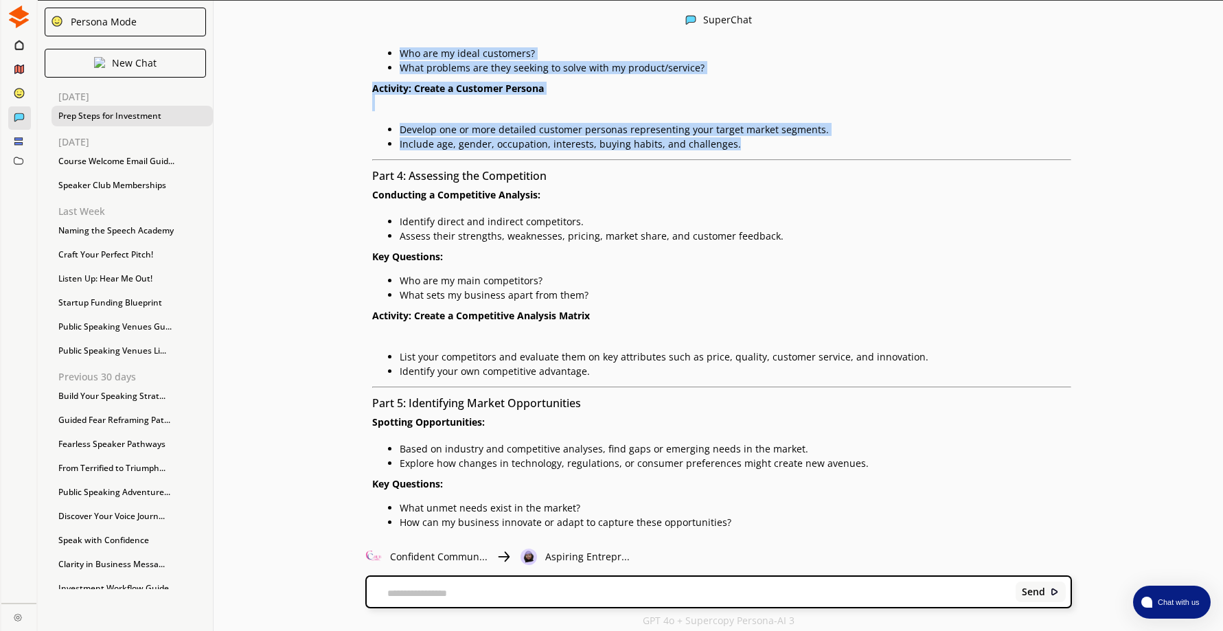
scroll to position [7146, 0]
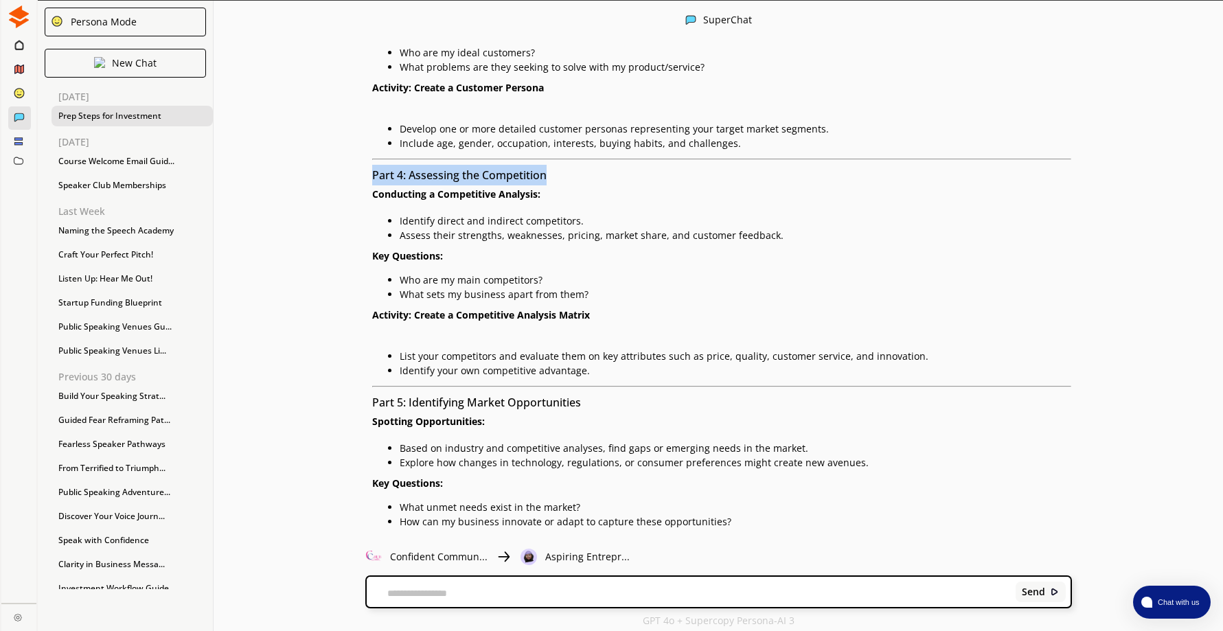
drag, startPoint x: 377, startPoint y: 172, endPoint x: 563, endPoint y: 165, distance: 186.2
click at [563, 165] on h3 "Part 4: Assessing the Competition" at bounding box center [722, 175] width 700 height 21
drag, startPoint x: 563, startPoint y: 165, endPoint x: 542, endPoint y: 170, distance: 21.1
click at [373, 176] on div "Online Lesson: Understanding Your Market Hello, Aspiring Market Gurus! 😊 Welcom…" at bounding box center [704, 218] width 733 height 1595
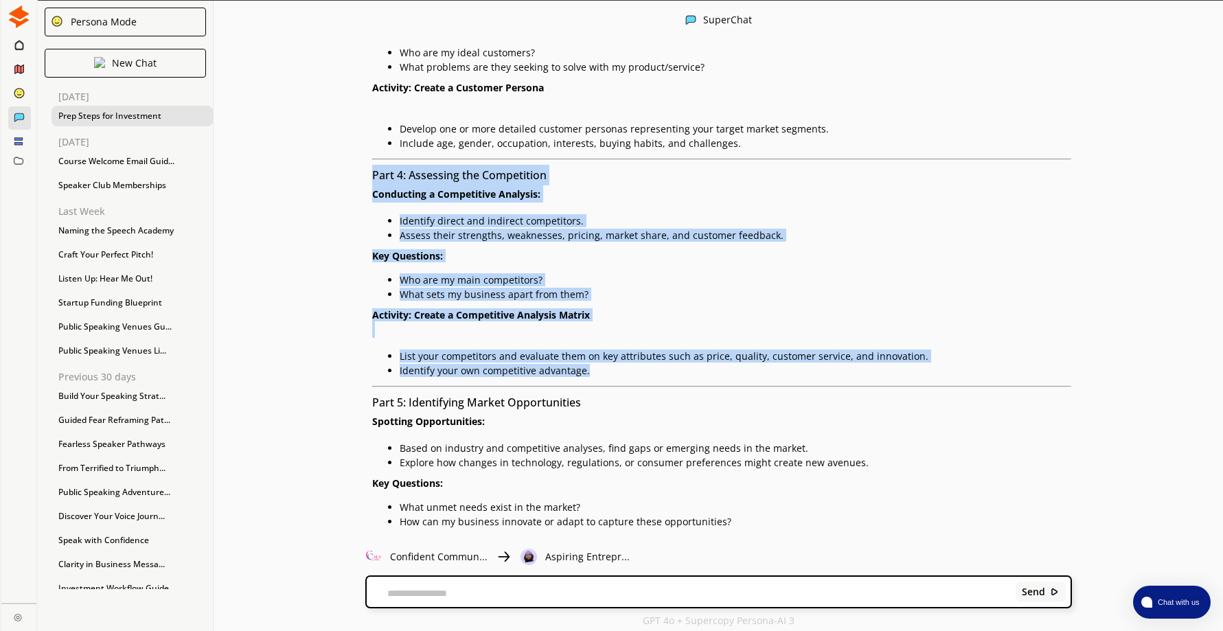
drag, startPoint x: 379, startPoint y: 177, endPoint x: 595, endPoint y: 376, distance: 293.5
click at [595, 376] on div "Online Lesson: Understanding Your Market Hello, Aspiring Market Gurus! 😊 Welcom…" at bounding box center [722, 218] width 700 height 1595
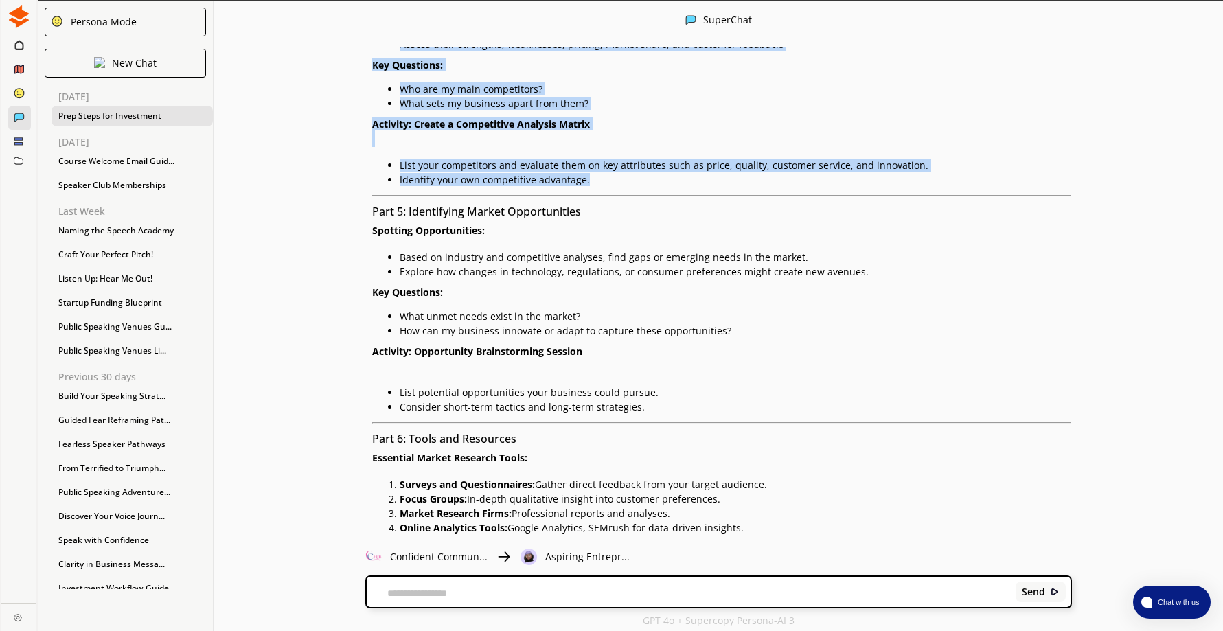
scroll to position [7352, 0]
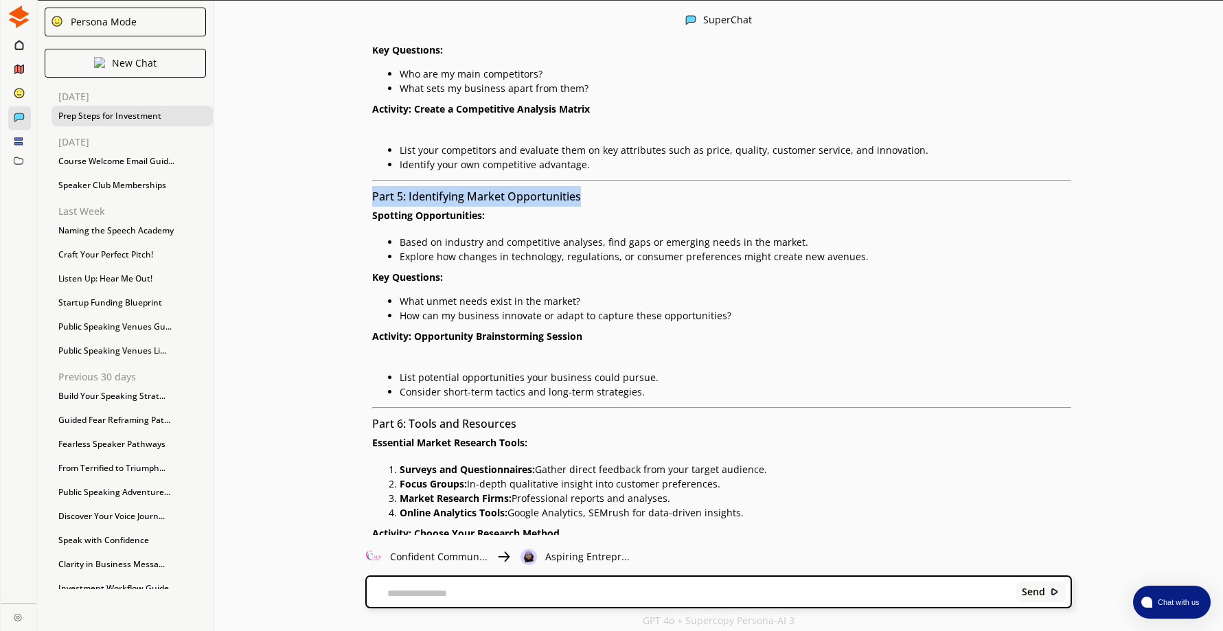
drag, startPoint x: 378, startPoint y: 196, endPoint x: 601, endPoint y: 196, distance: 222.4
click at [601, 196] on h3 "Part 5: Identifying Market Opportunities" at bounding box center [722, 196] width 700 height 21
drag, startPoint x: 601, startPoint y: 196, endPoint x: 571, endPoint y: 195, distance: 29.5
click at [378, 196] on h3 "Part 5: Identifying Market Opportunities" at bounding box center [722, 196] width 700 height 21
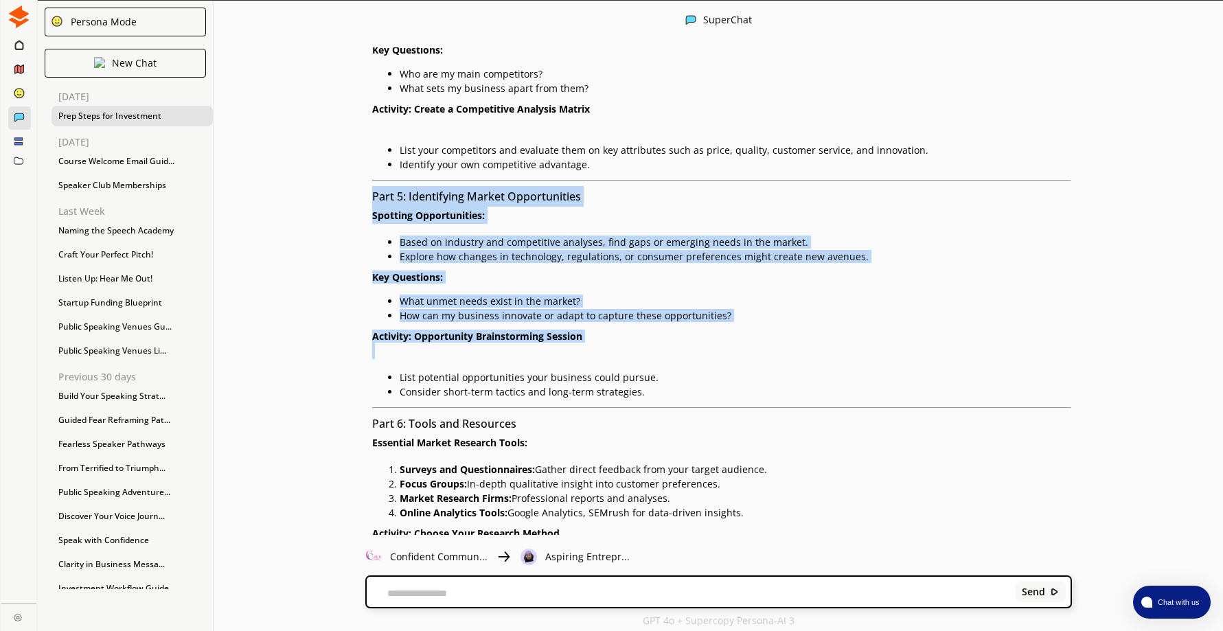
drag, startPoint x: 377, startPoint y: 196, endPoint x: 681, endPoint y: 391, distance: 360.9
click at [681, 391] on div "Online Lesson: Understanding Your Market Hello, Aspiring Market Gurus! 😊 Welcom…" at bounding box center [722, 12] width 700 height 1595
click at [377, 192] on h3 "Part 5: Identifying Market Opportunities" at bounding box center [722, 196] width 700 height 21
drag, startPoint x: 377, startPoint y: 192, endPoint x: 668, endPoint y: 390, distance: 352.2
click at [668, 390] on div "Online Lesson: Understanding Your Market Hello, Aspiring Market Gurus! 😊 Welcom…" at bounding box center [722, 12] width 700 height 1595
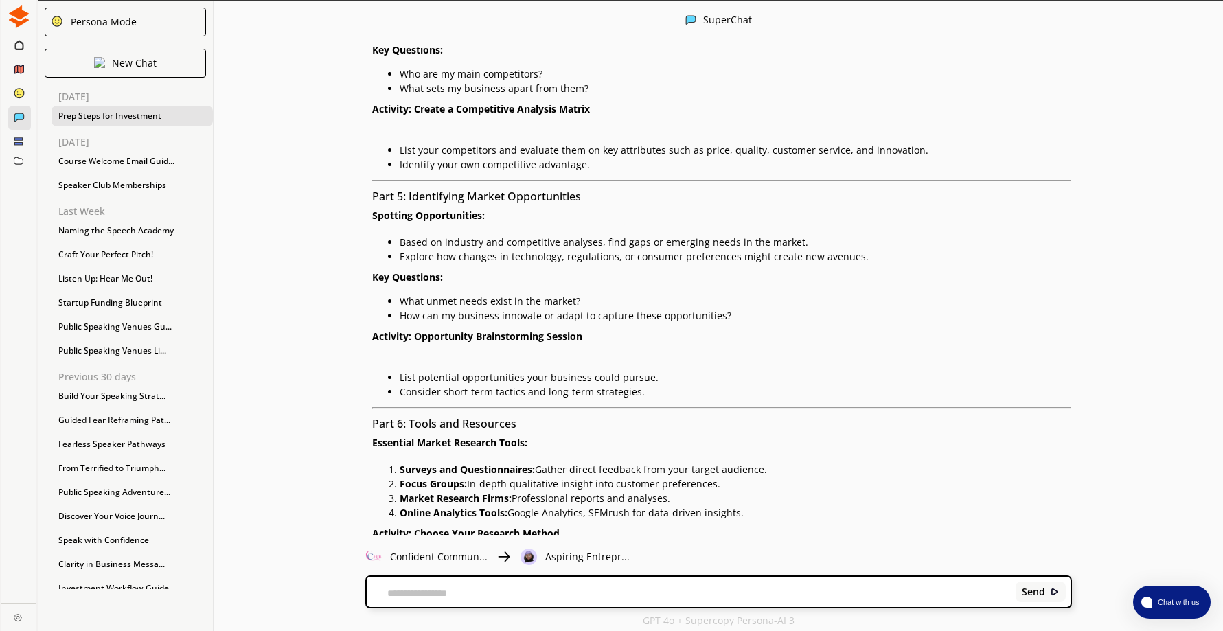
click at [255, 421] on div "Give me a full list of things any business owners who are looking for investmen…" at bounding box center [717, 290] width 1009 height 487
drag, startPoint x: 380, startPoint y: 421, endPoint x: 556, endPoint y: 426, distance: 176.5
click at [556, 426] on h3 "Part 6: Tools and Resources" at bounding box center [722, 423] width 700 height 21
drag, startPoint x: 556, startPoint y: 426, endPoint x: 481, endPoint y: 420, distance: 75.1
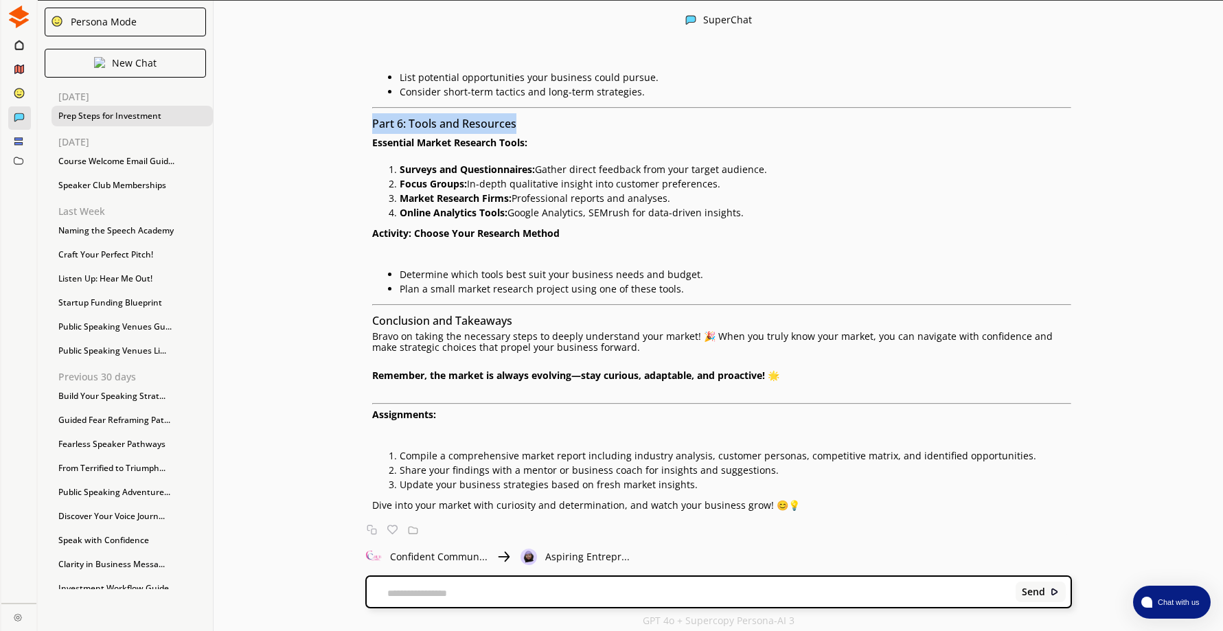
scroll to position [7654, 0]
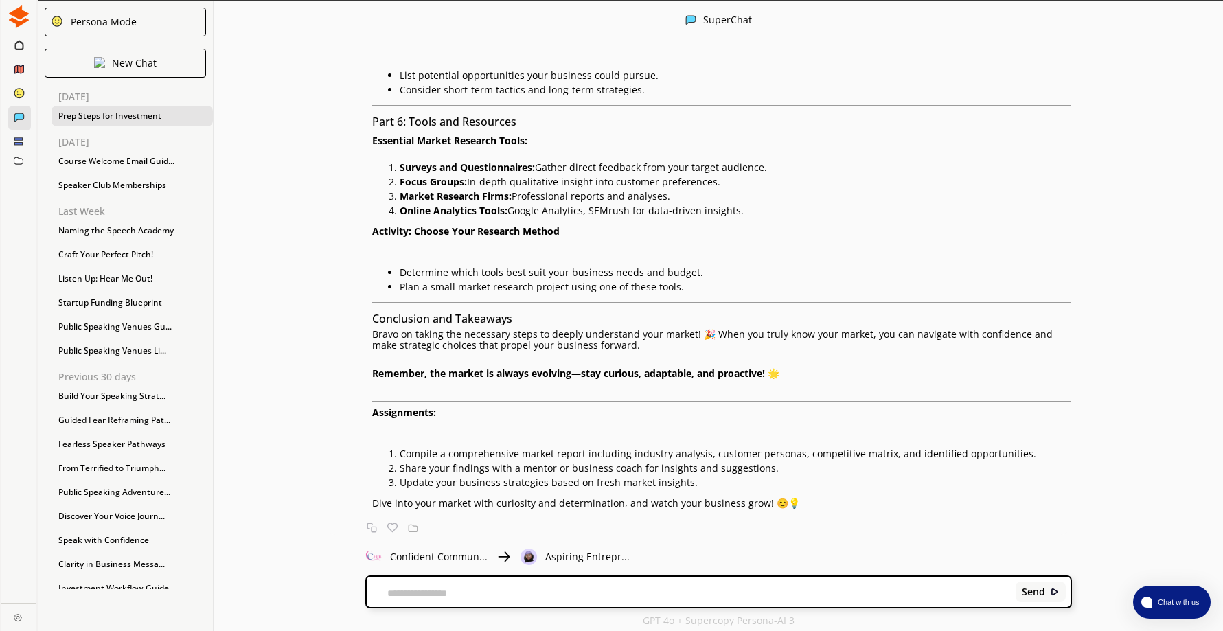
drag, startPoint x: 319, startPoint y: 273, endPoint x: 322, endPoint y: 255, distance: 18.8
click at [319, 269] on div "Give me a full list of things any business owners who are looking for investmen…" at bounding box center [717, 290] width 1009 height 487
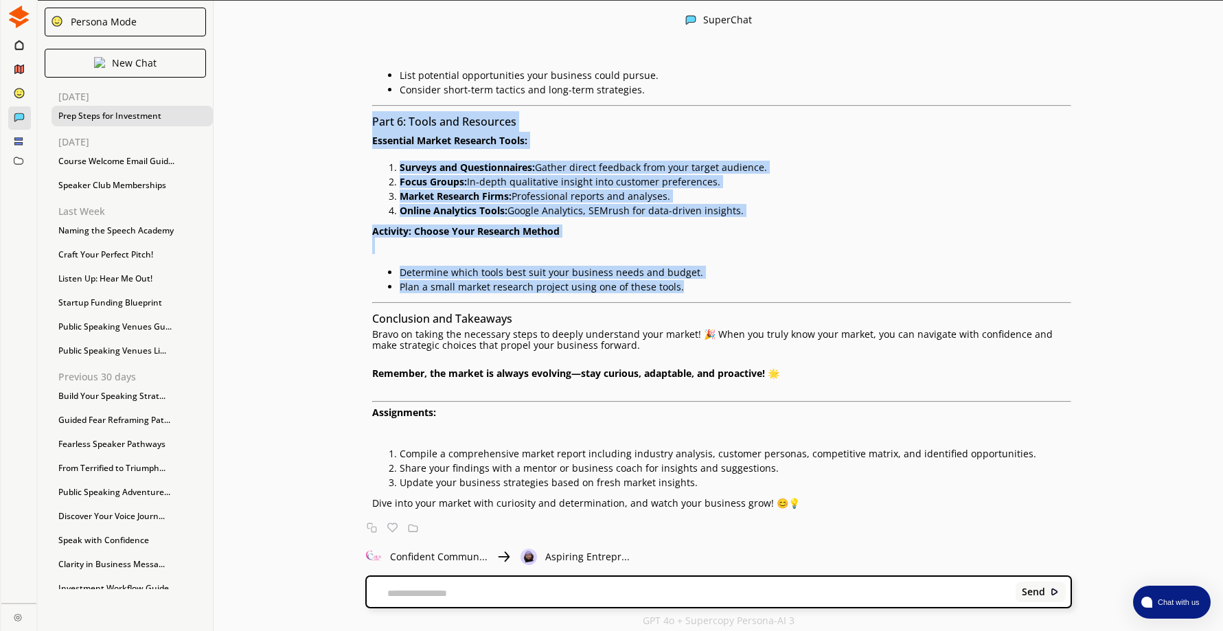
drag, startPoint x: 378, startPoint y: 119, endPoint x: 757, endPoint y: 286, distance: 414.9
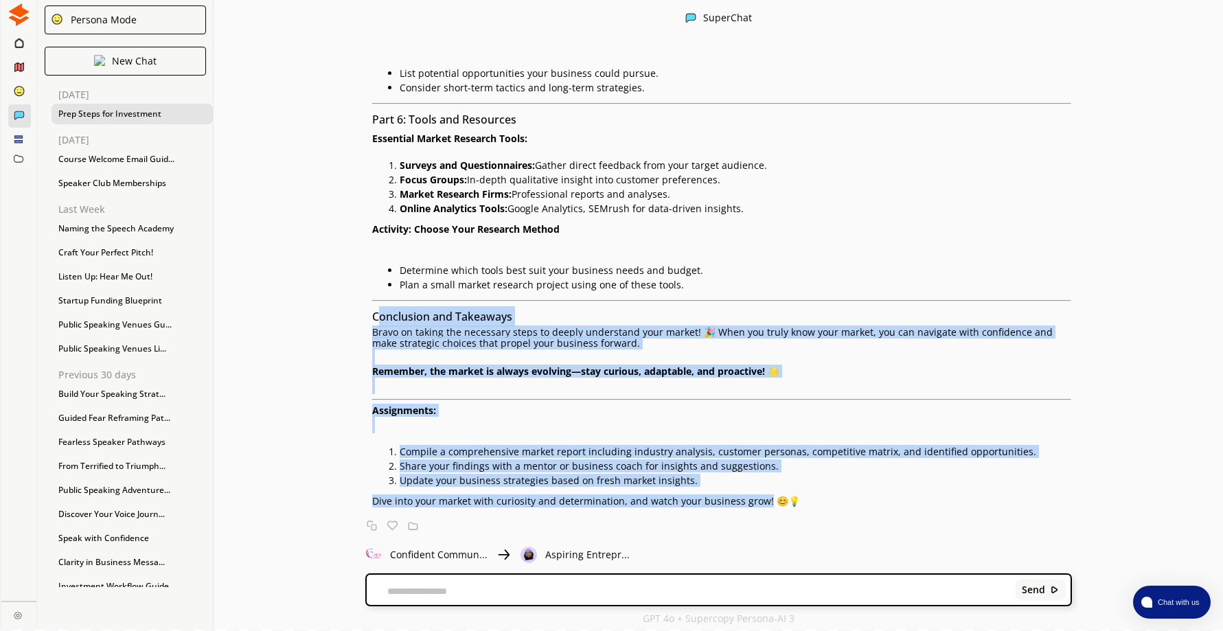
drag, startPoint x: 380, startPoint y: 319, endPoint x: 765, endPoint y: 507, distance: 428.6
